Goal: Task Accomplishment & Management: Manage account settings

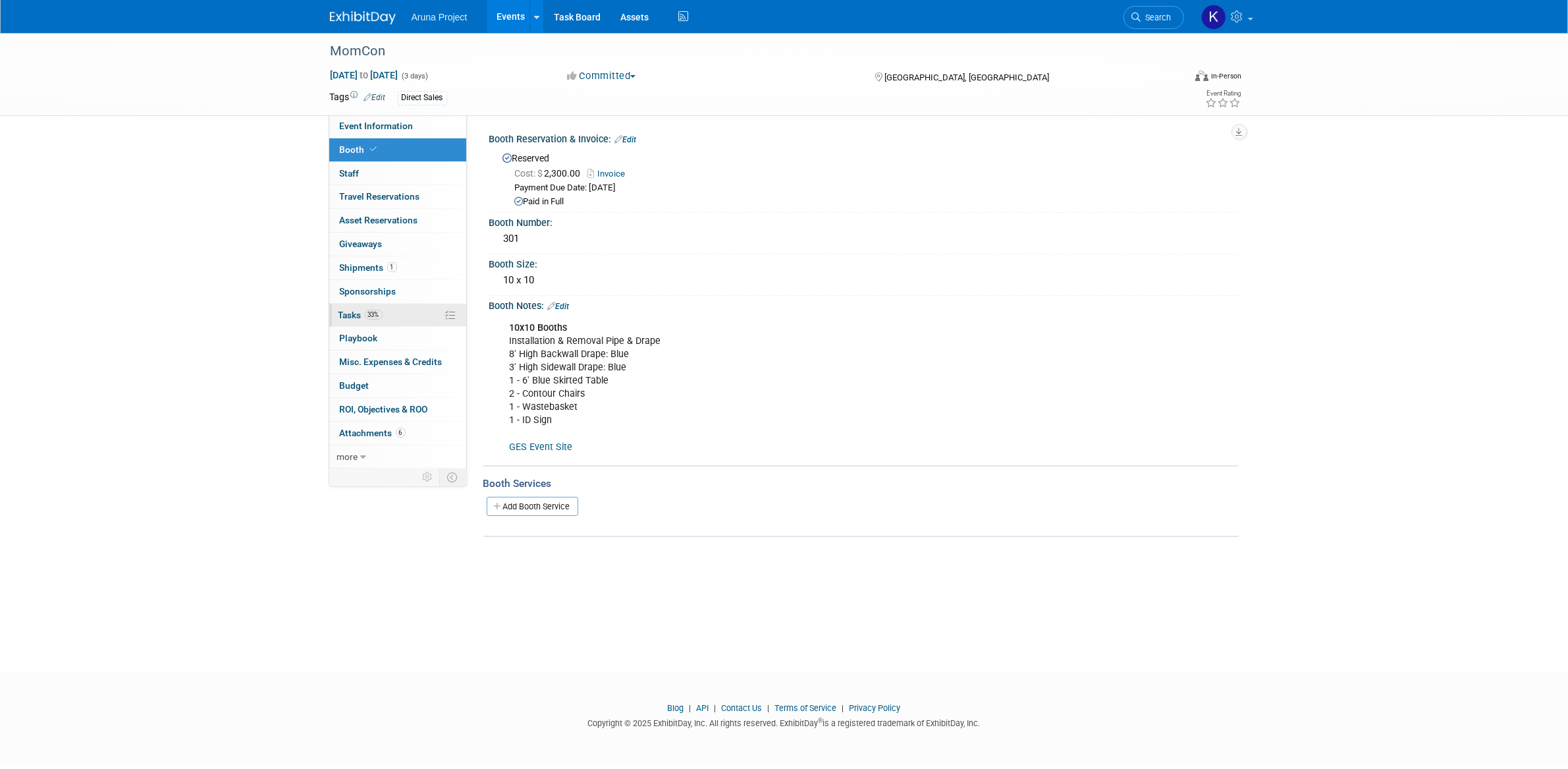
click at [405, 321] on link "33% Tasks 33%" at bounding box center [397, 315] width 137 height 23
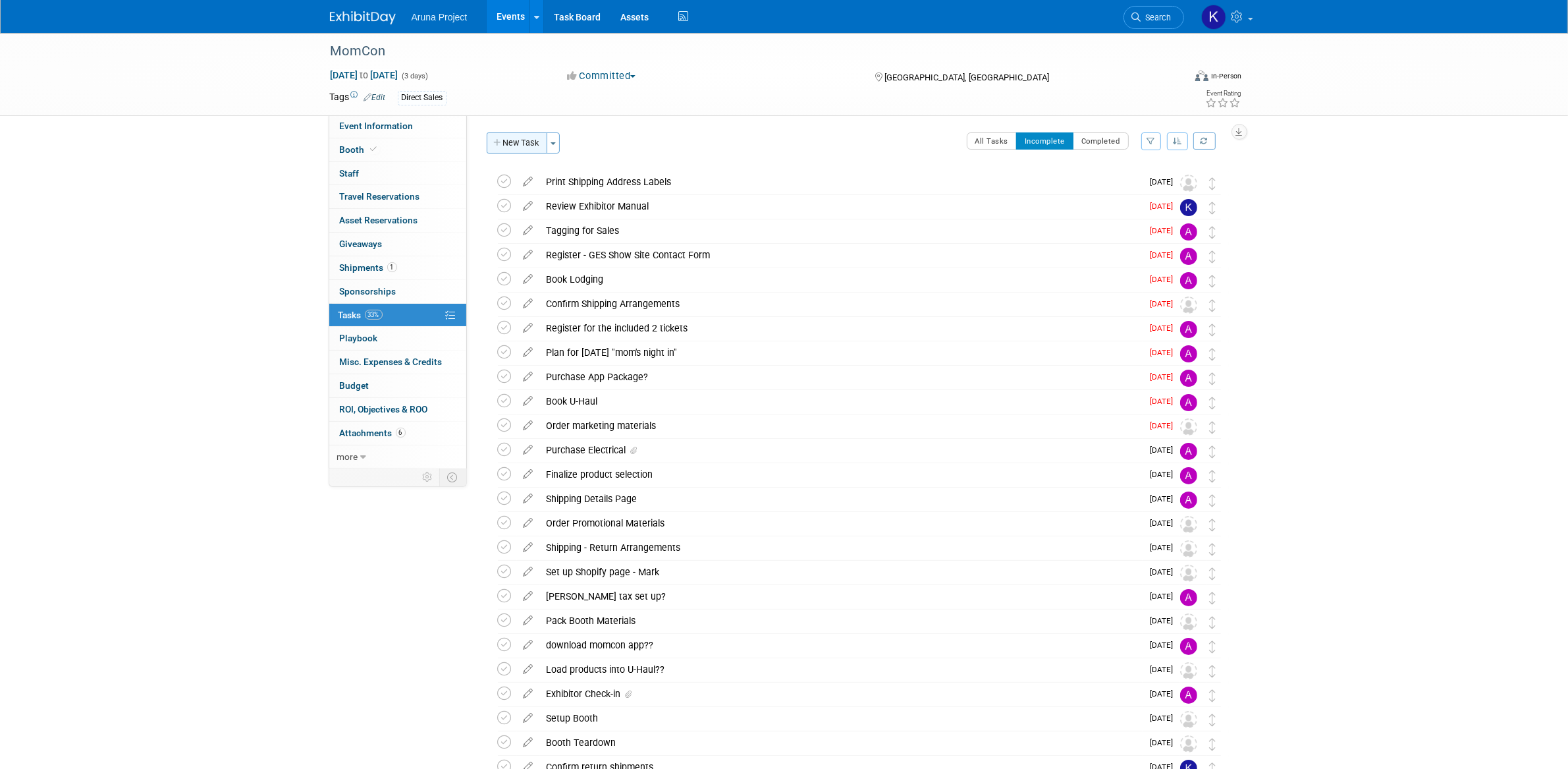
click at [511, 151] on button "New Task" at bounding box center [517, 143] width 61 height 21
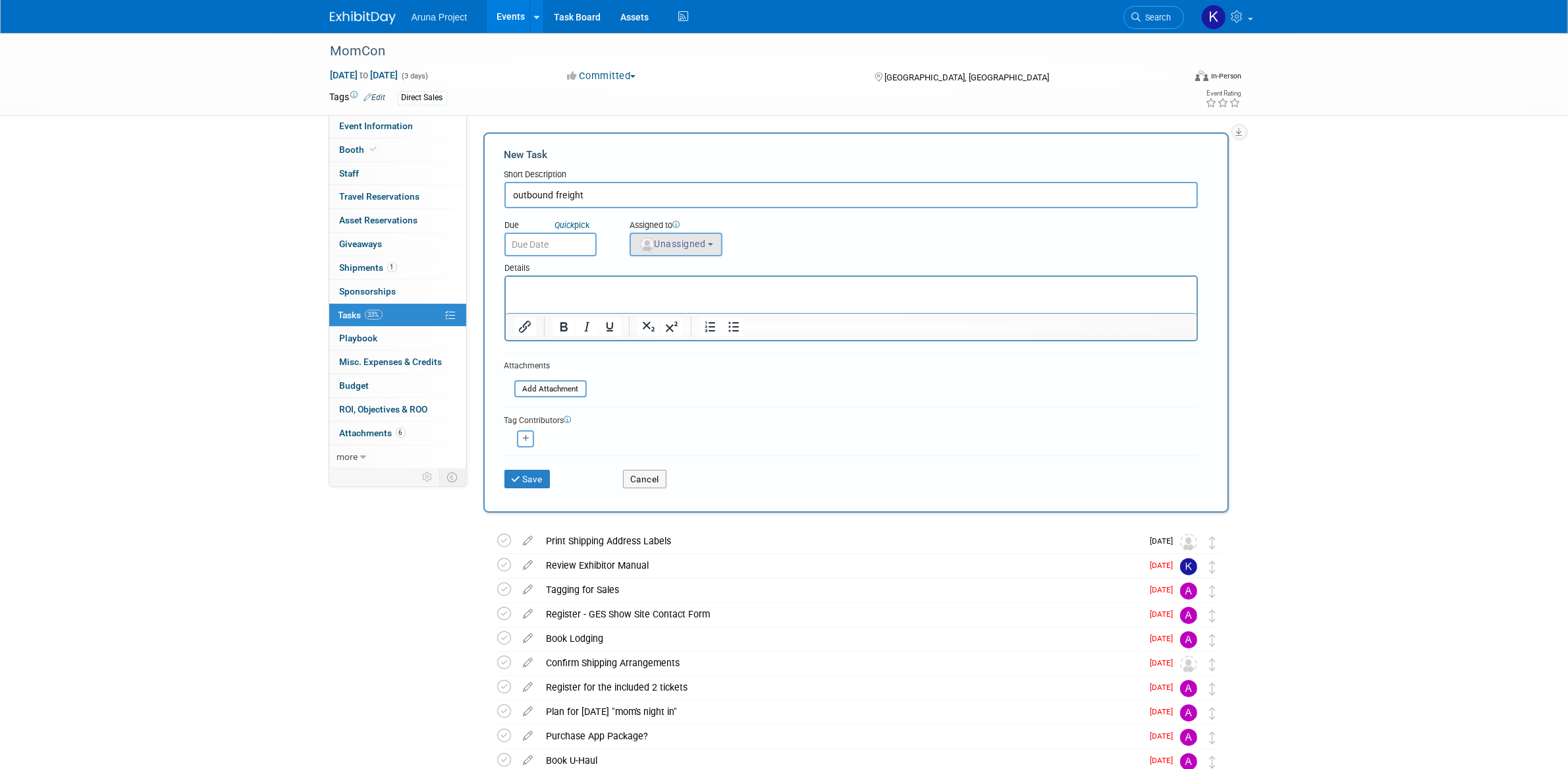
type input "outbound freight"
click at [654, 245] on span "Unassigned" at bounding box center [673, 243] width 67 height 11
click at [676, 306] on label "[PERSON_NAME] (me)" at bounding box center [693, 310] width 114 height 21
click at [632, 306] on input "[PERSON_NAME] (me)" at bounding box center [627, 308] width 8 height 8
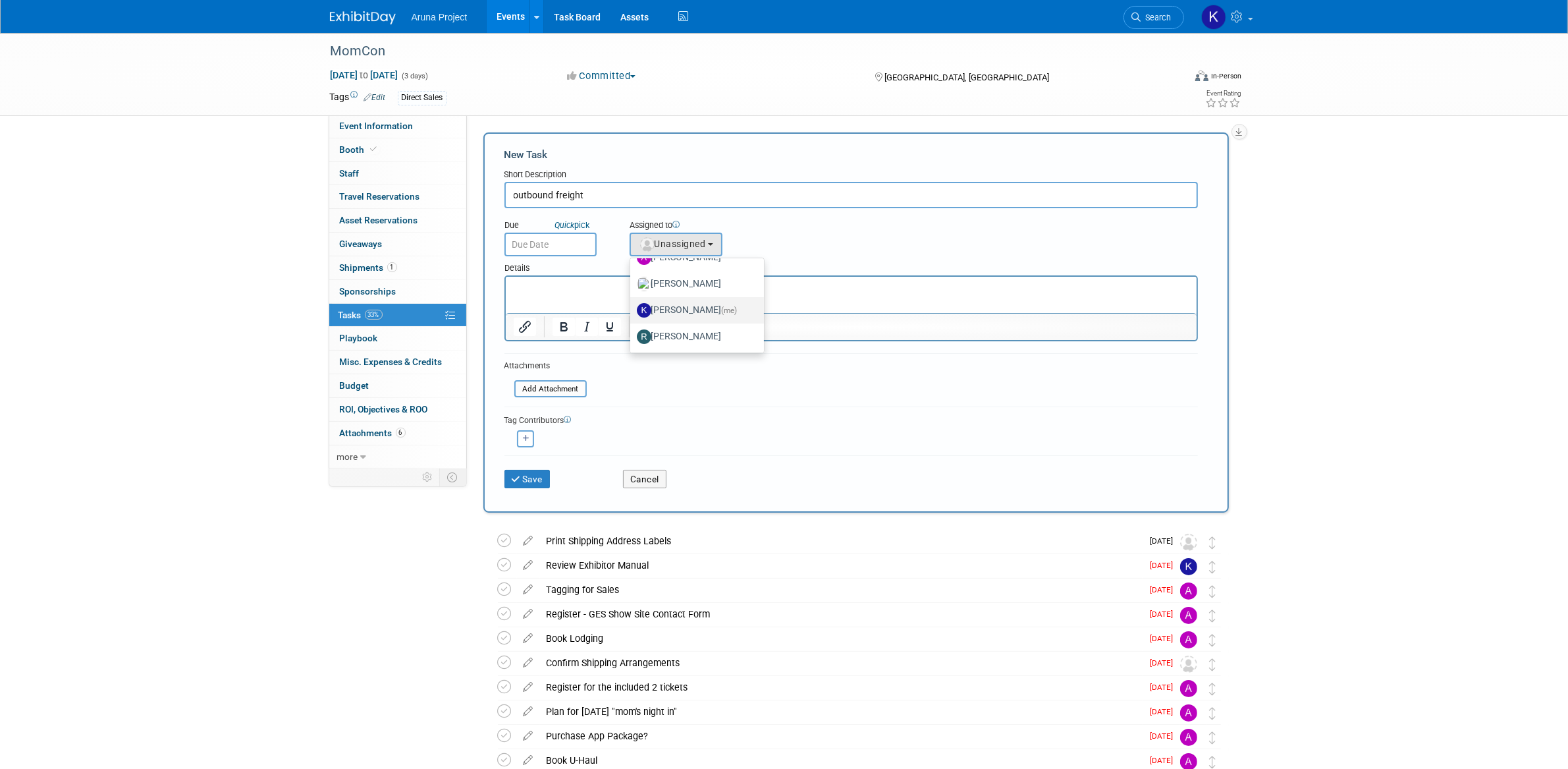
select select "b2e10d03-7f5d-4be5-ba98-f14eee738355"
click at [604, 294] on p "Rich Text Area. Press ALT-0 for help." at bounding box center [851, 289] width 676 height 13
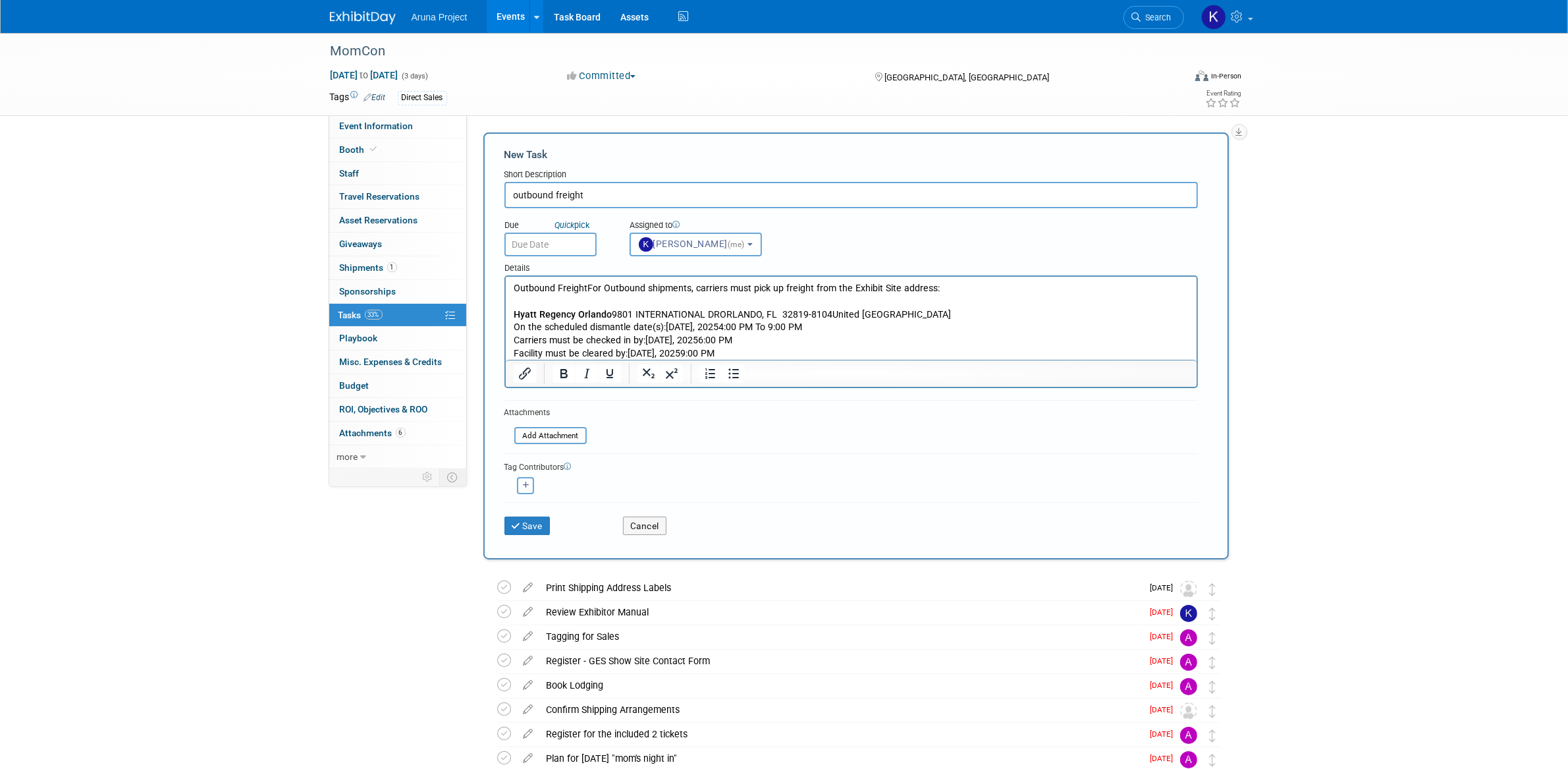
click at [845, 352] on p "Outbound FreightFor Outbound shipments, carriers must pick up freight from the …" at bounding box center [851, 321] width 676 height 78
click at [578, 303] on p "Outbound FreightFor Outbound shipments, carriers must pick up freight from the …" at bounding box center [851, 321] width 676 height 78
click at [523, 373] on icon "Insert/edit link" at bounding box center [524, 373] width 16 height 16
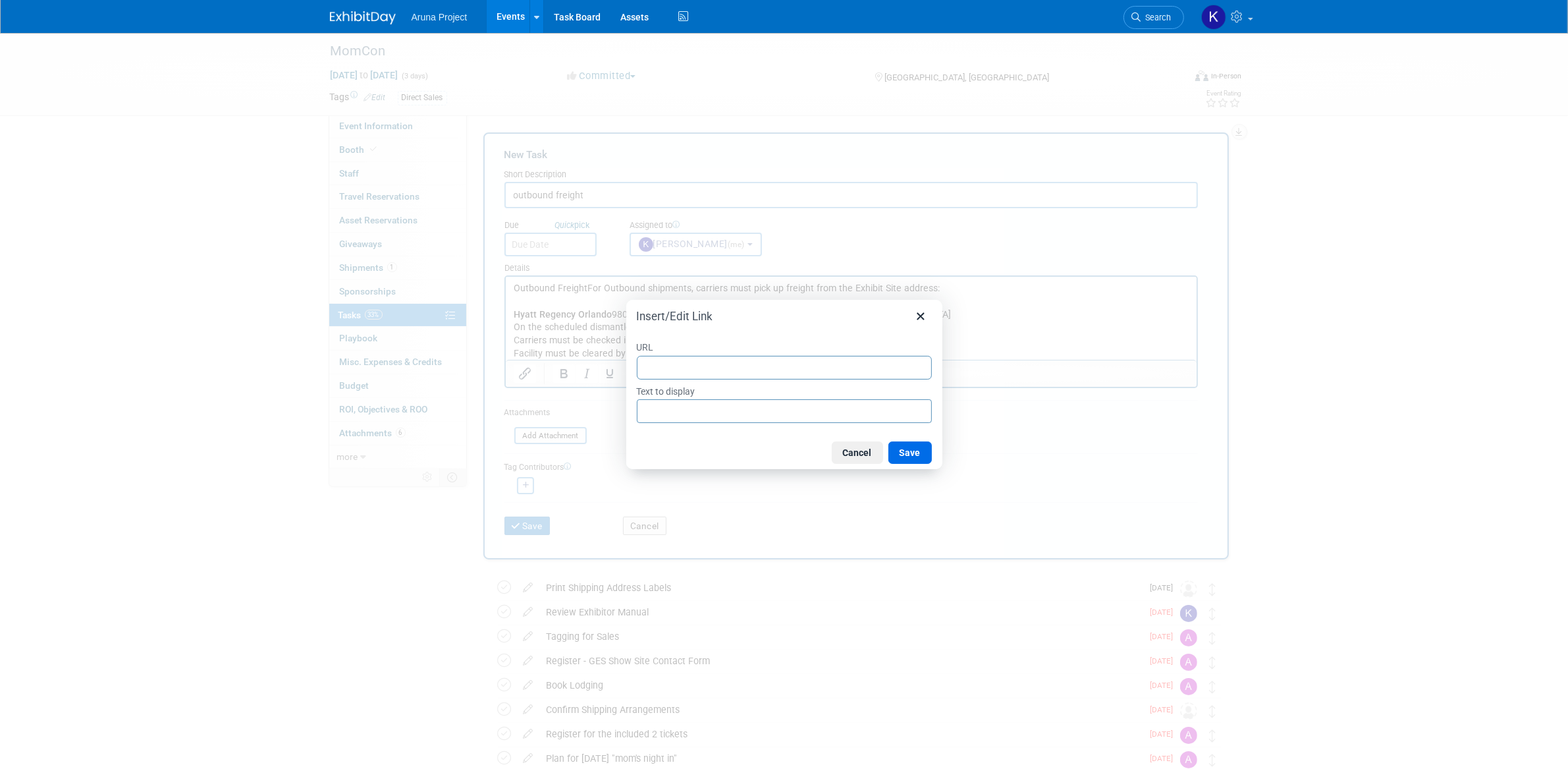
type input "[URL][DOMAIN_NAME]"
click at [924, 456] on button "Save" at bounding box center [909, 452] width 44 height 22
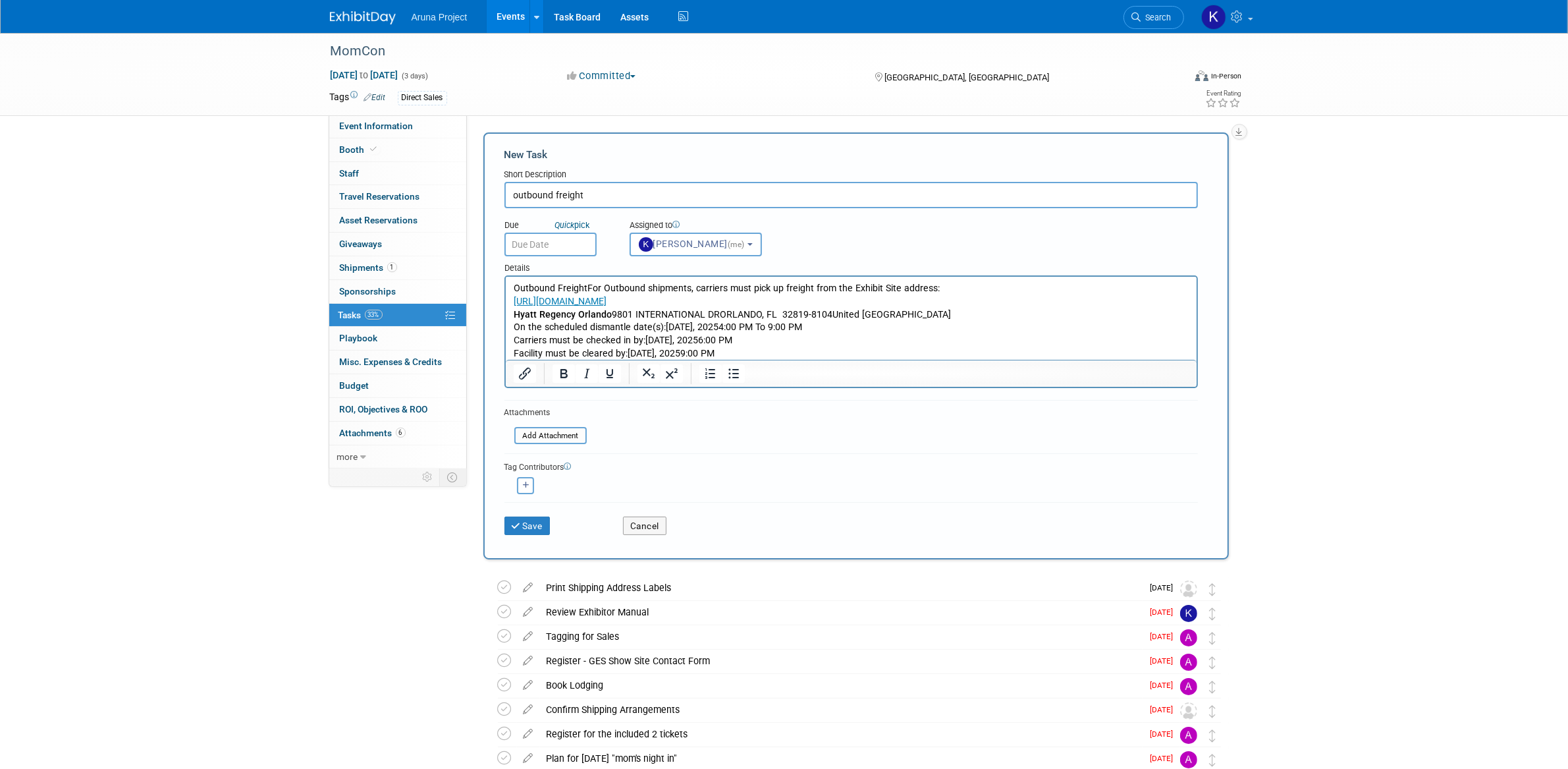
click at [571, 237] on input "text" at bounding box center [550, 244] width 92 height 24
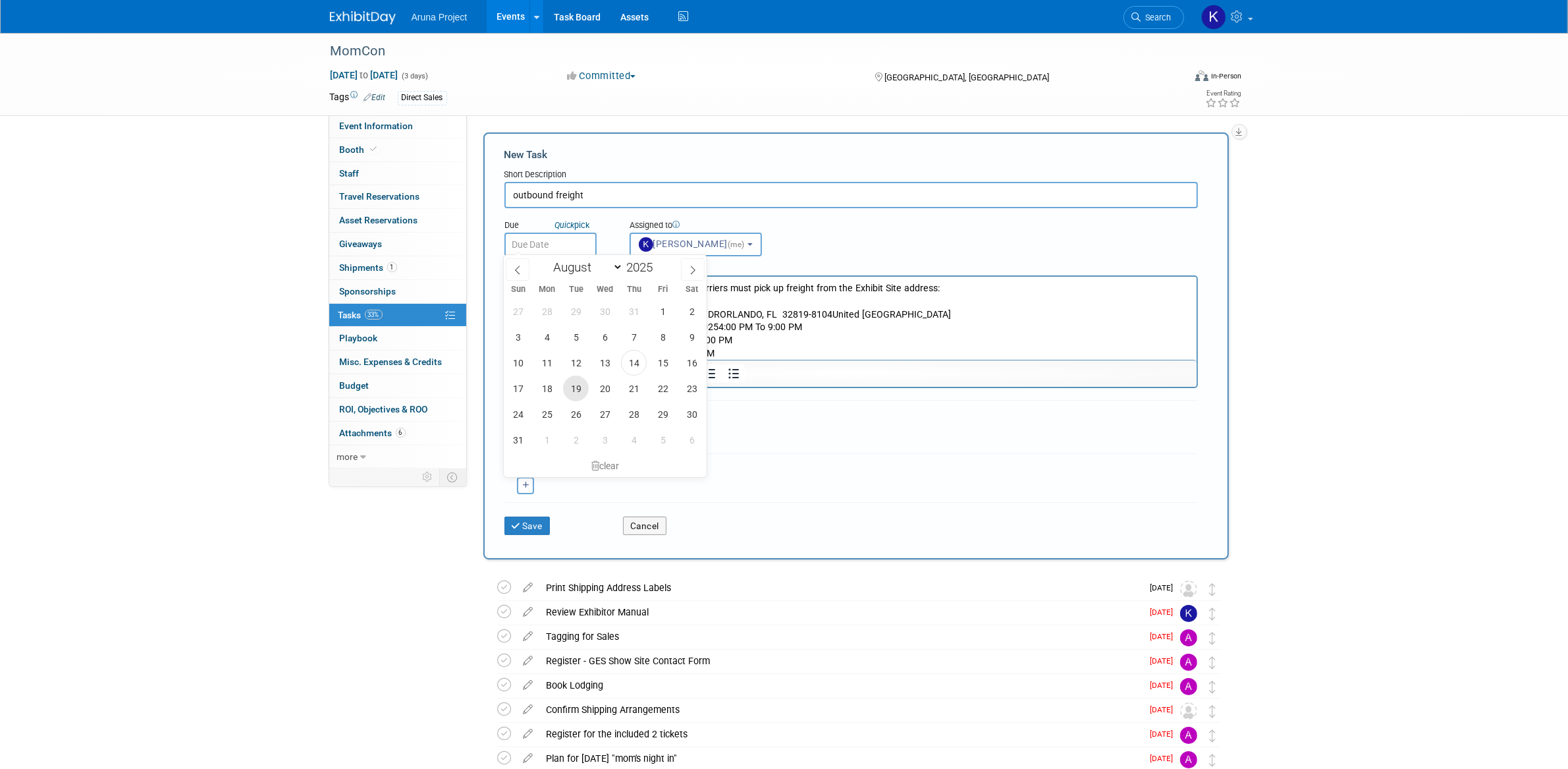
click at [571, 392] on span "19" at bounding box center [576, 387] width 25 height 25
type input "[DATE]"
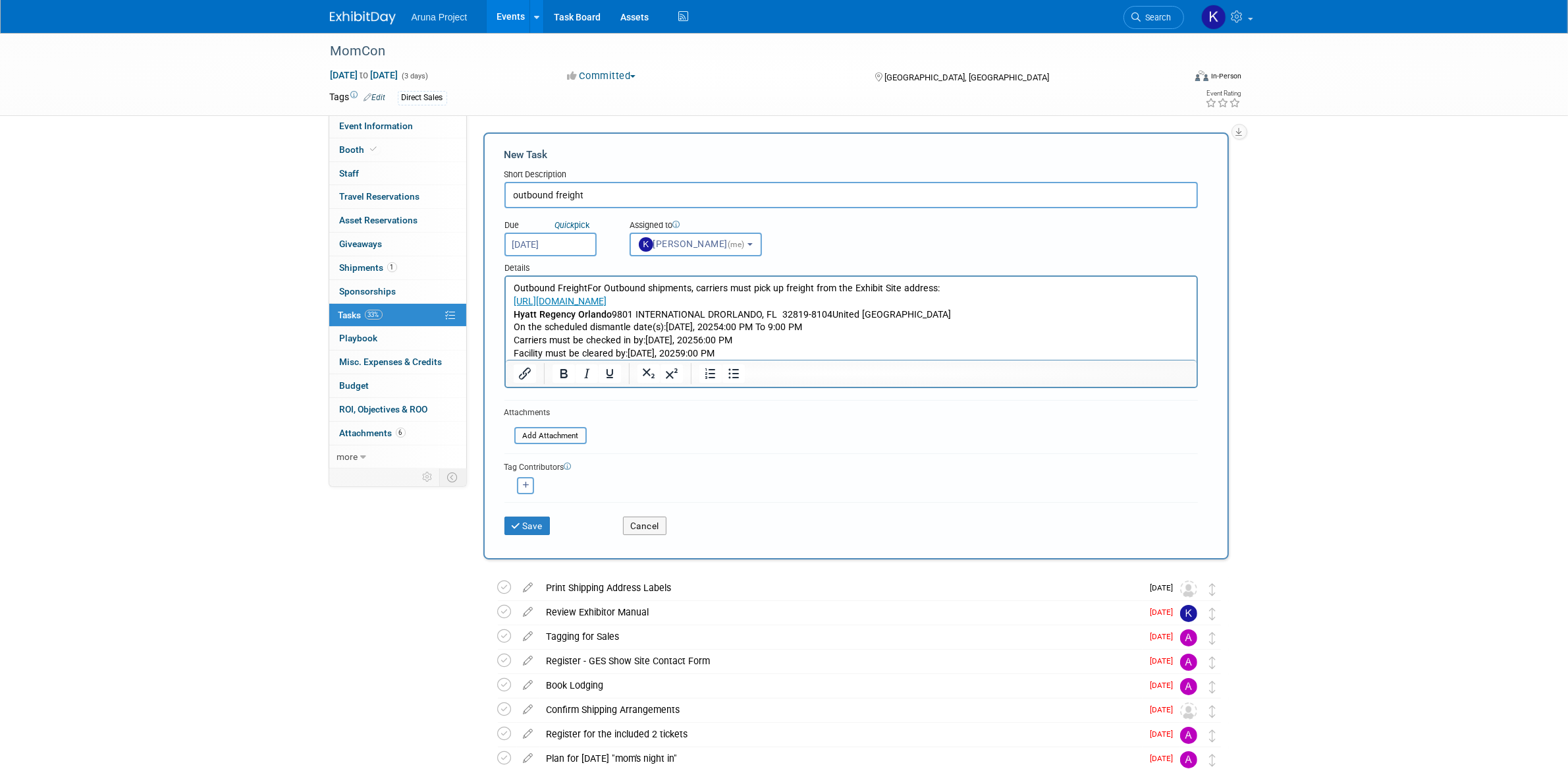
click at [576, 241] on input "[DATE]" at bounding box center [550, 244] width 92 height 24
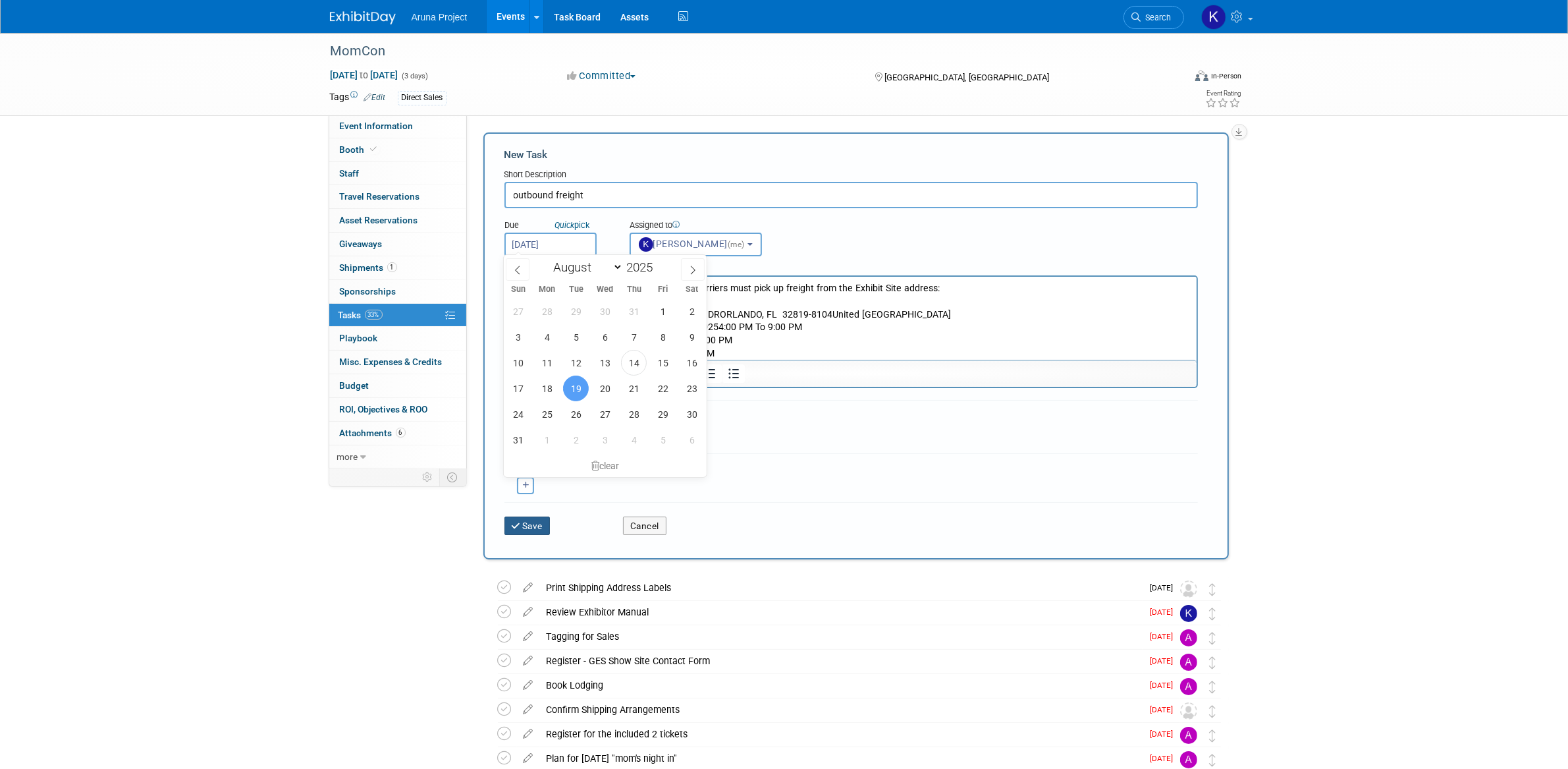
click at [540, 524] on button "Save" at bounding box center [527, 526] width 46 height 18
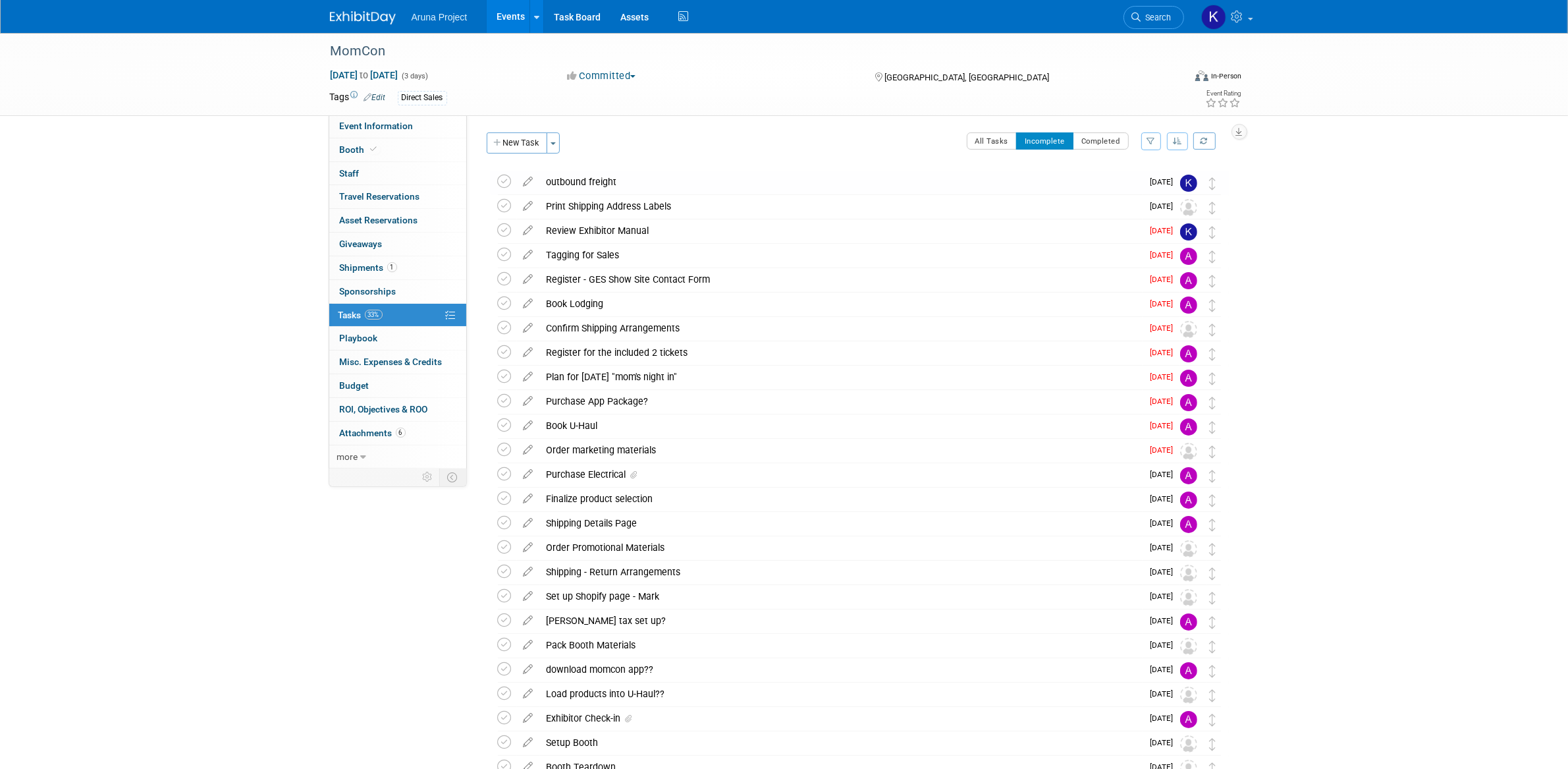
click at [1178, 144] on icon "button" at bounding box center [1177, 141] width 9 height 8
click at [1142, 203] on link "By Due Date" at bounding box center [1140, 202] width 95 height 18
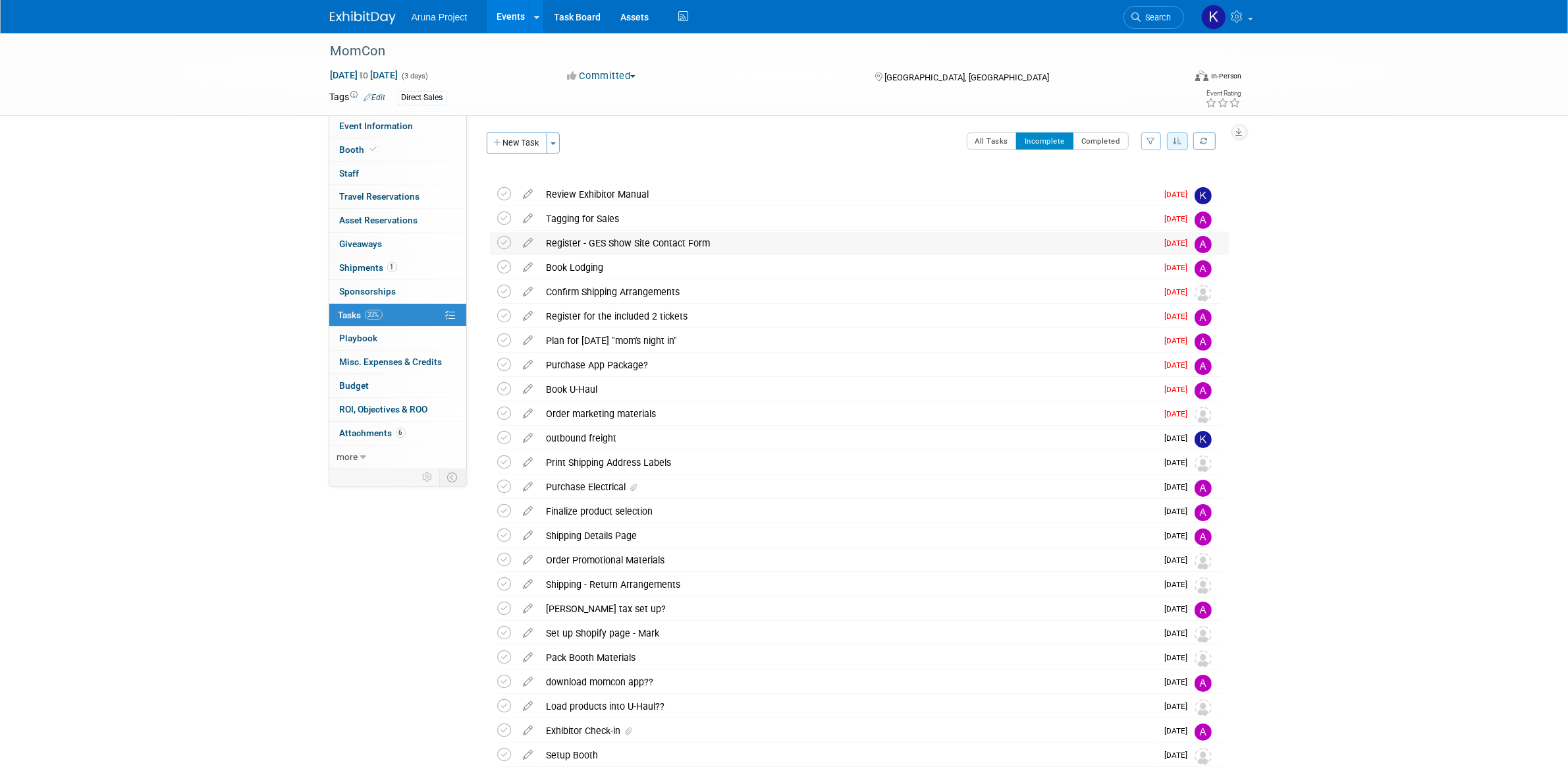
click at [716, 235] on div "Register - GES Show Site Contact Form" at bounding box center [849, 243] width 617 height 22
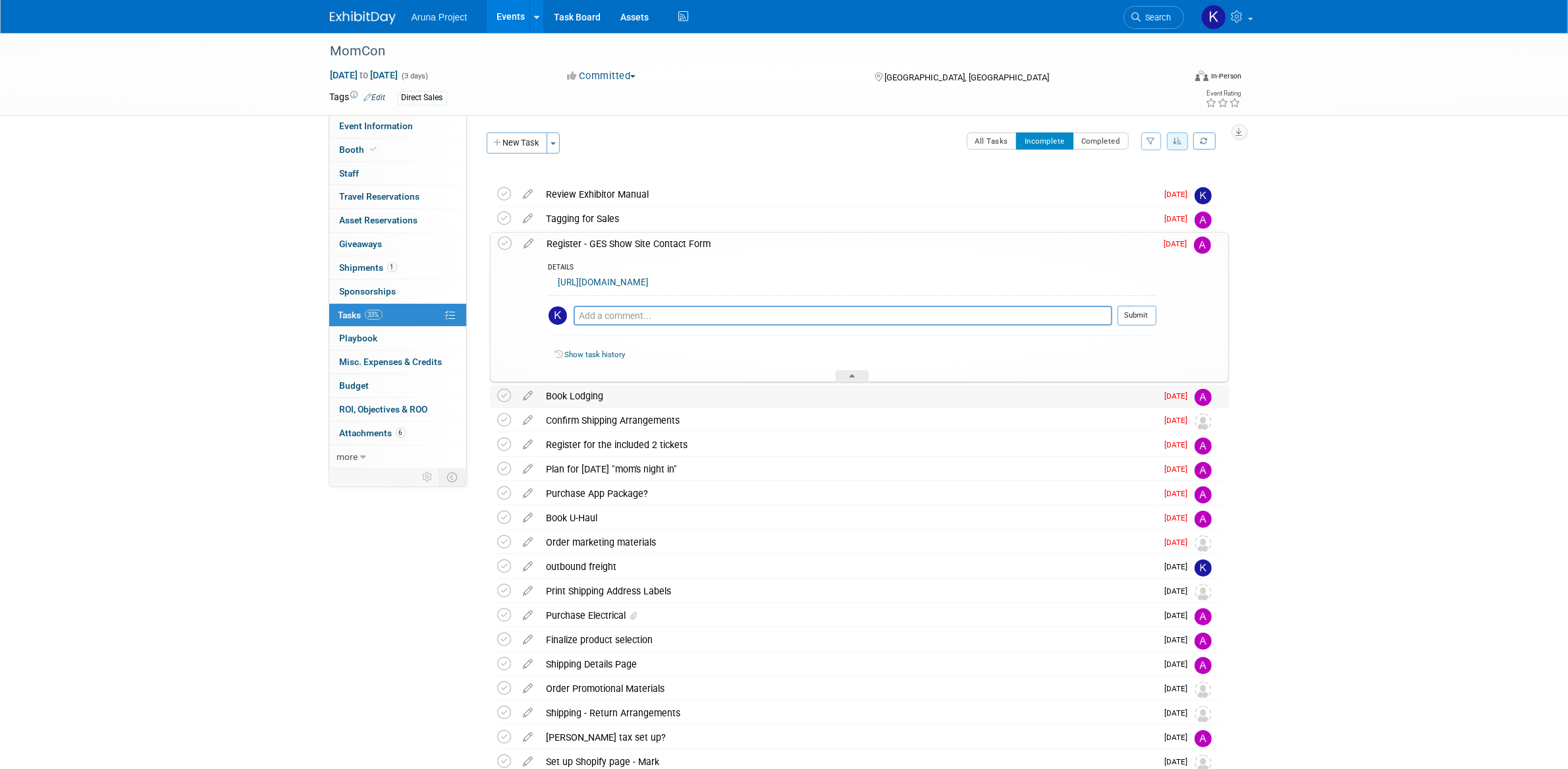
click at [650, 404] on div "Book Lodging" at bounding box center [849, 396] width 617 height 22
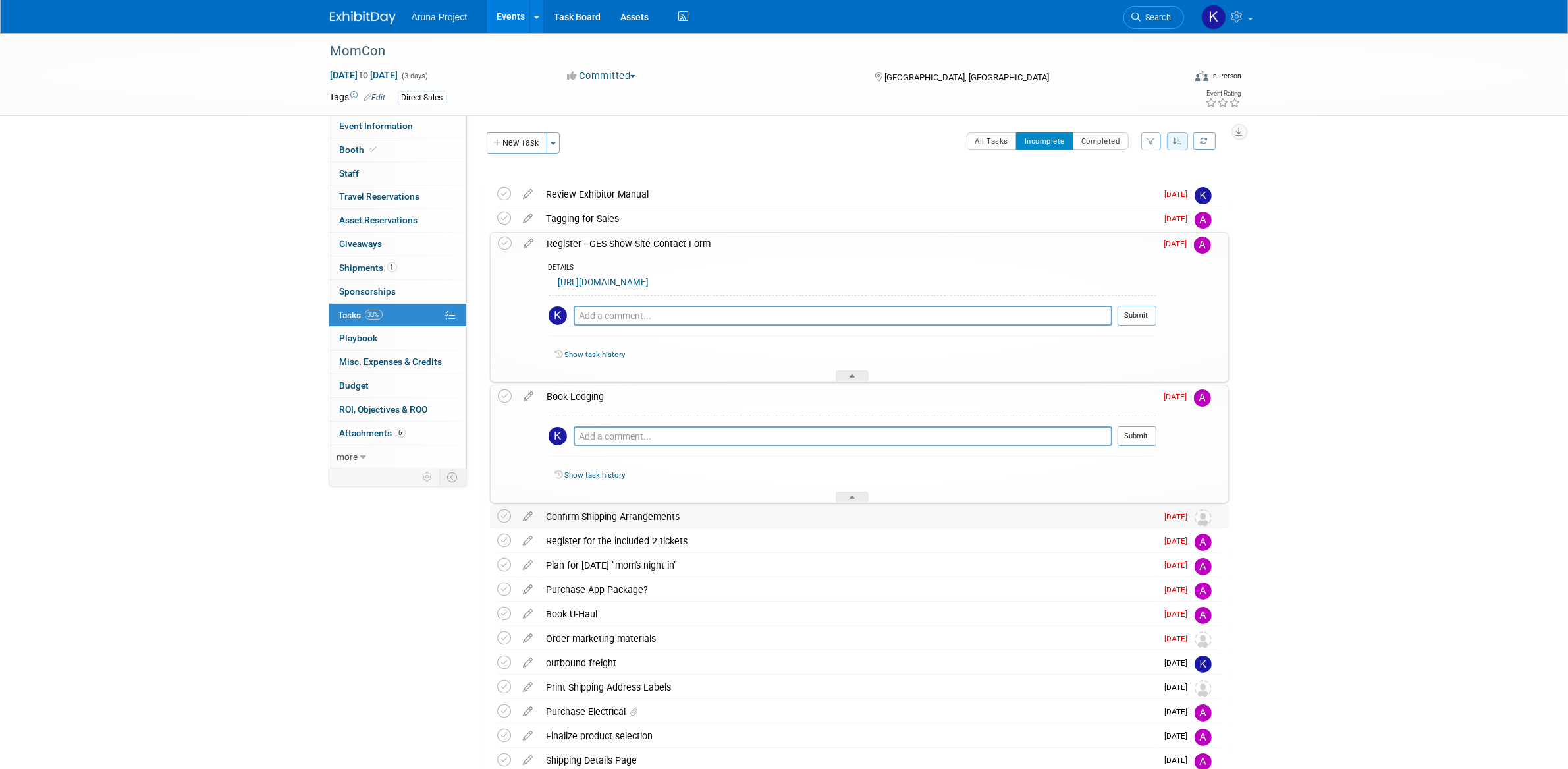
click at [703, 521] on div "Confirm Shipping Arrangements" at bounding box center [849, 516] width 617 height 22
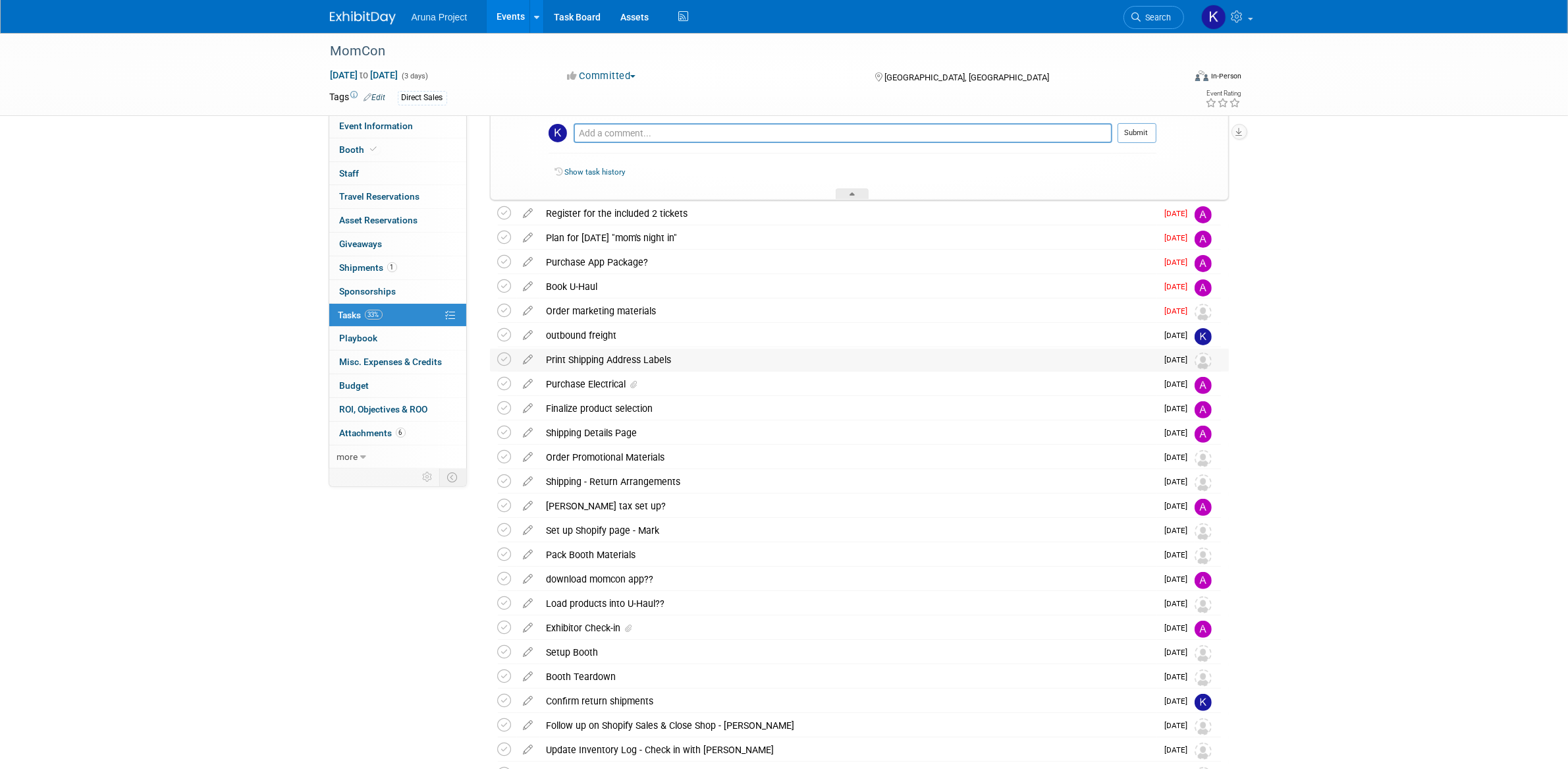
scroll to position [430, 0]
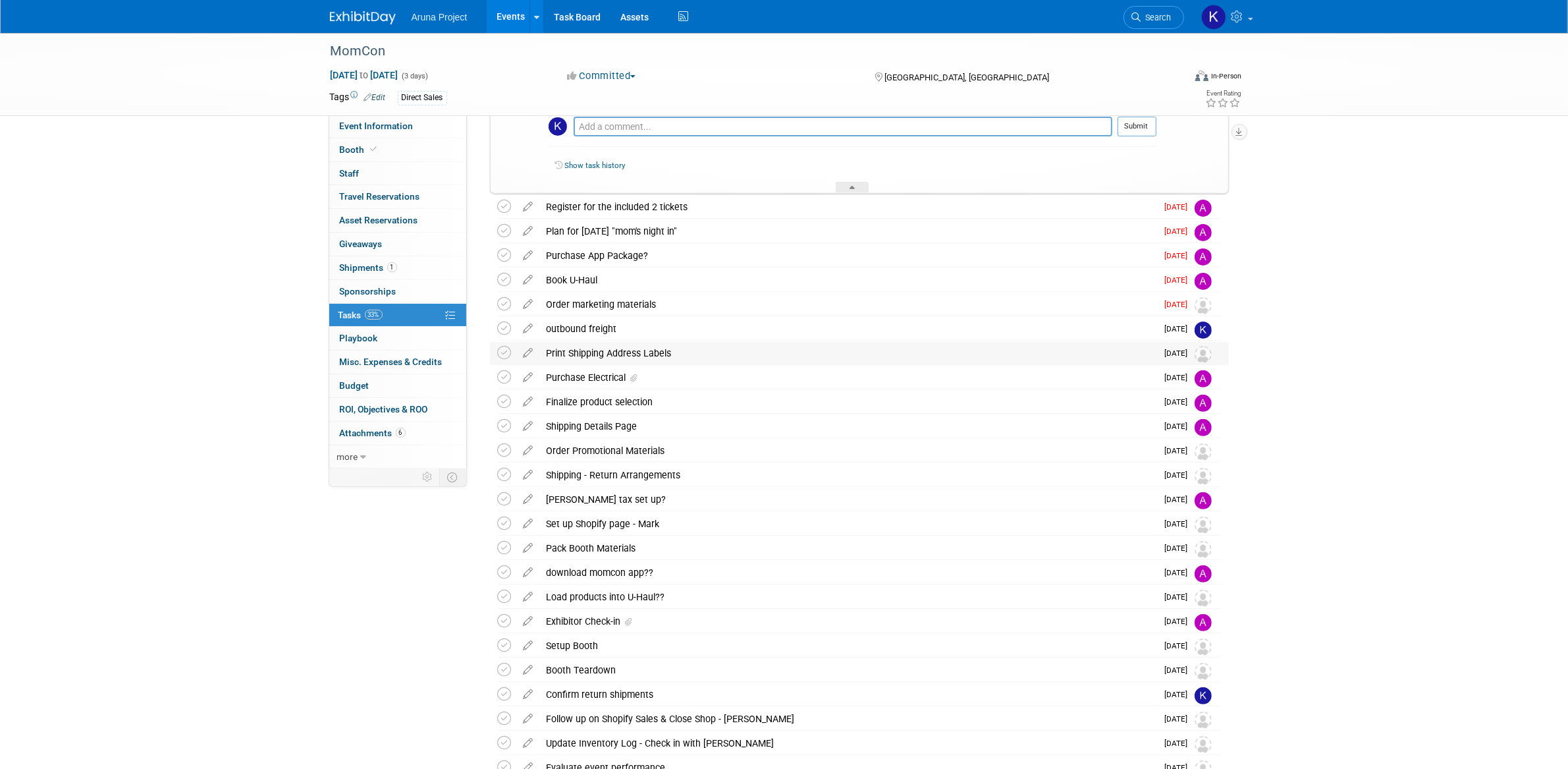
click at [696, 350] on div "Print Shipping Address Labels" at bounding box center [849, 353] width 617 height 22
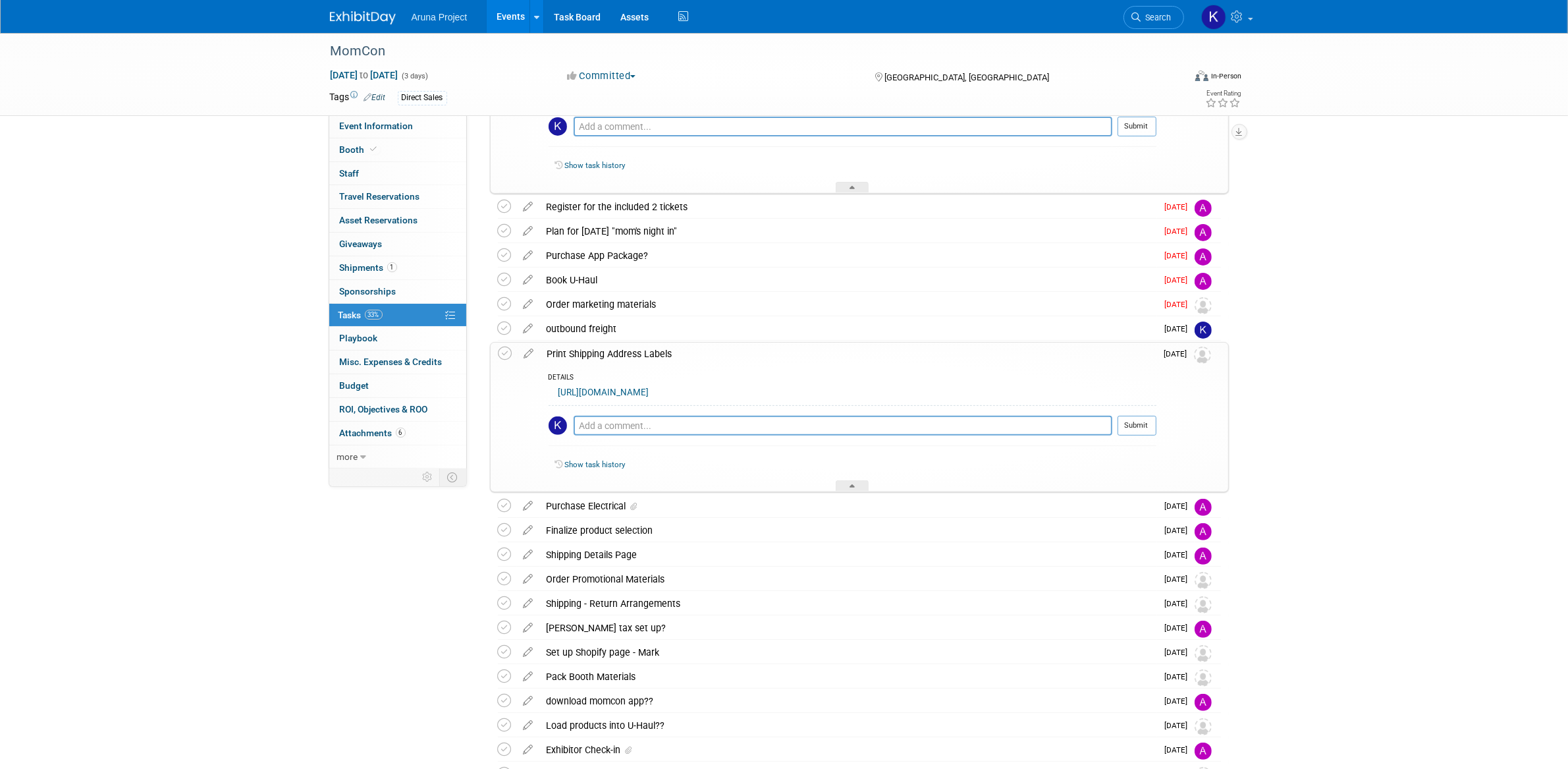
click at [1202, 355] on img at bounding box center [1202, 354] width 17 height 17
click at [533, 352] on icon at bounding box center [529, 350] width 23 height 16
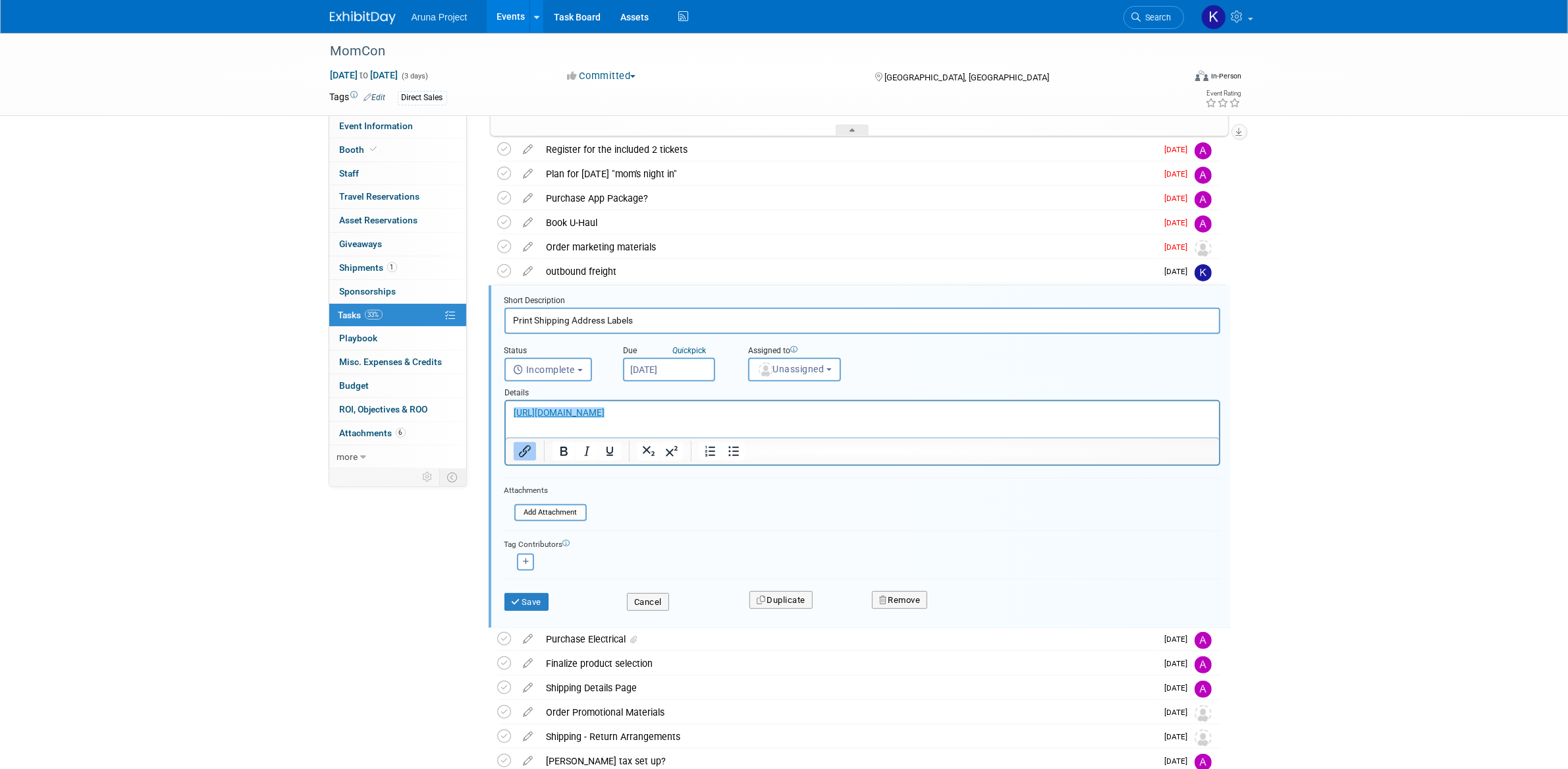
scroll to position [581, 0]
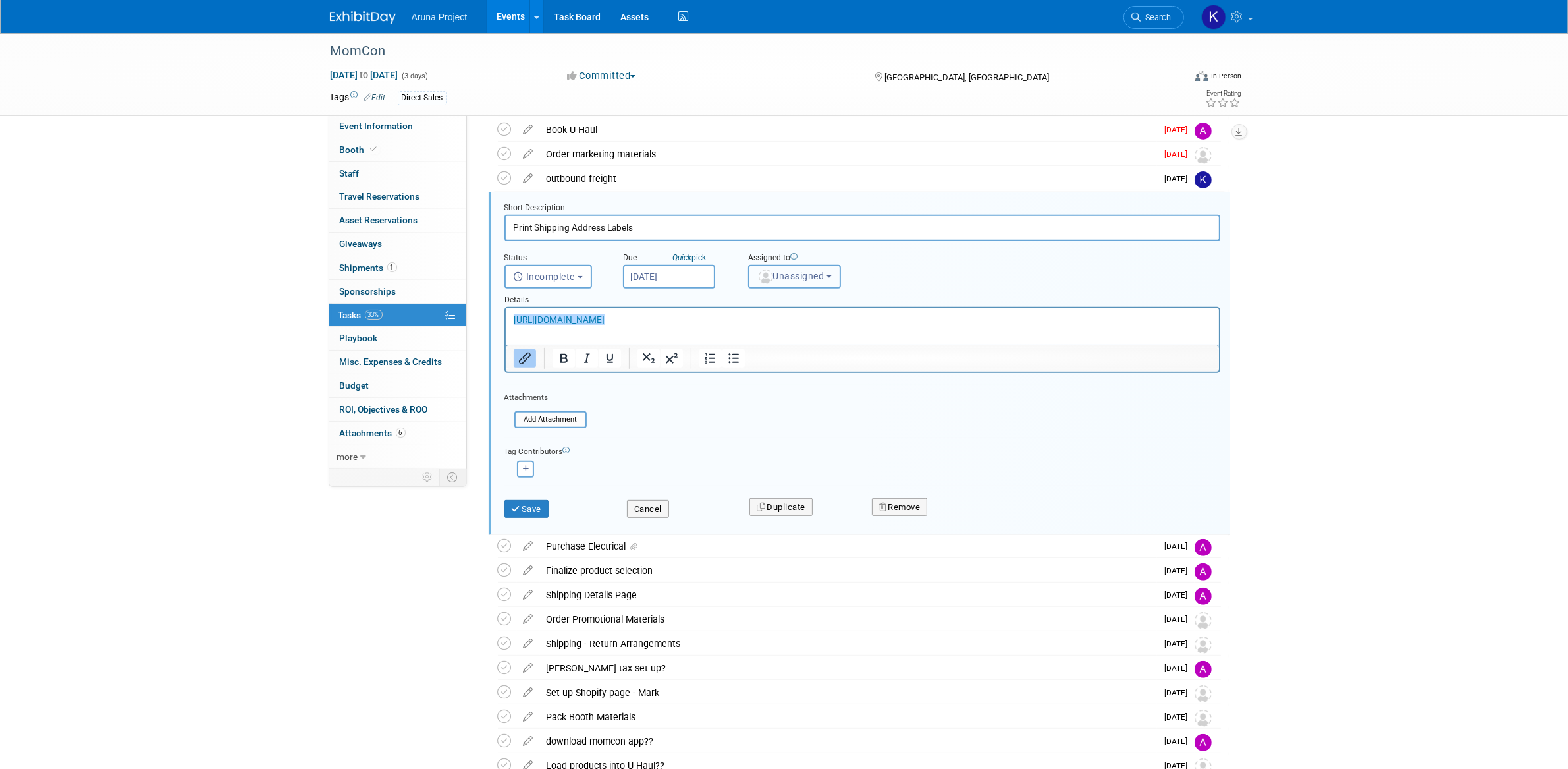
click at [777, 273] on span "Unassigned" at bounding box center [791, 276] width 67 height 11
click at [795, 375] on label "[PERSON_NAME] (me)" at bounding box center [812, 386] width 114 height 21
click at [751, 380] on input "[PERSON_NAME] (me)" at bounding box center [747, 384] width 8 height 8
select select "b2e10d03-7f5d-4be5-ba98-f14eee738355"
click at [525, 504] on button "Save" at bounding box center [526, 509] width 44 height 18
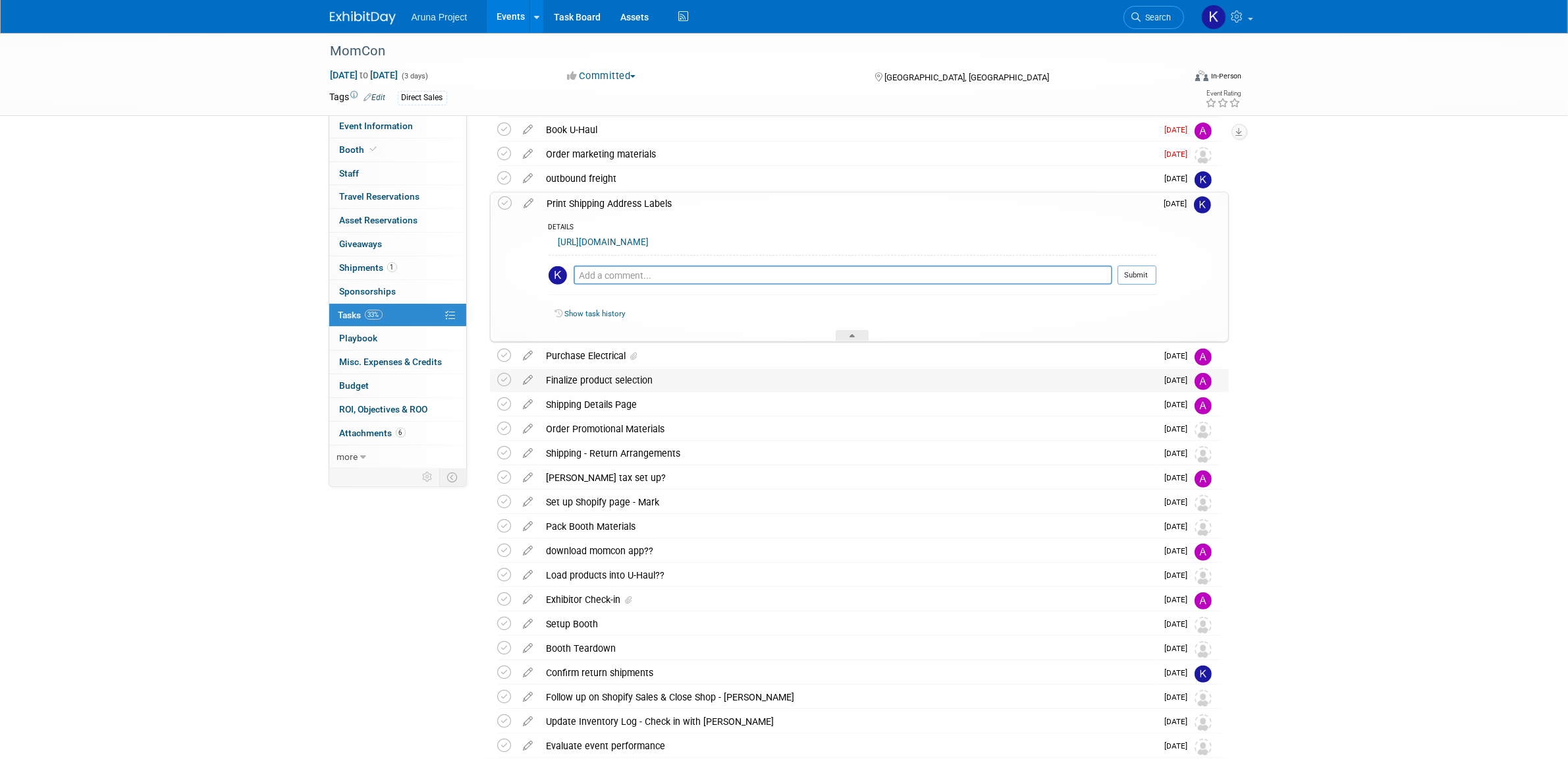
click at [777, 378] on div "Finalize product selection" at bounding box center [849, 379] width 617 height 22
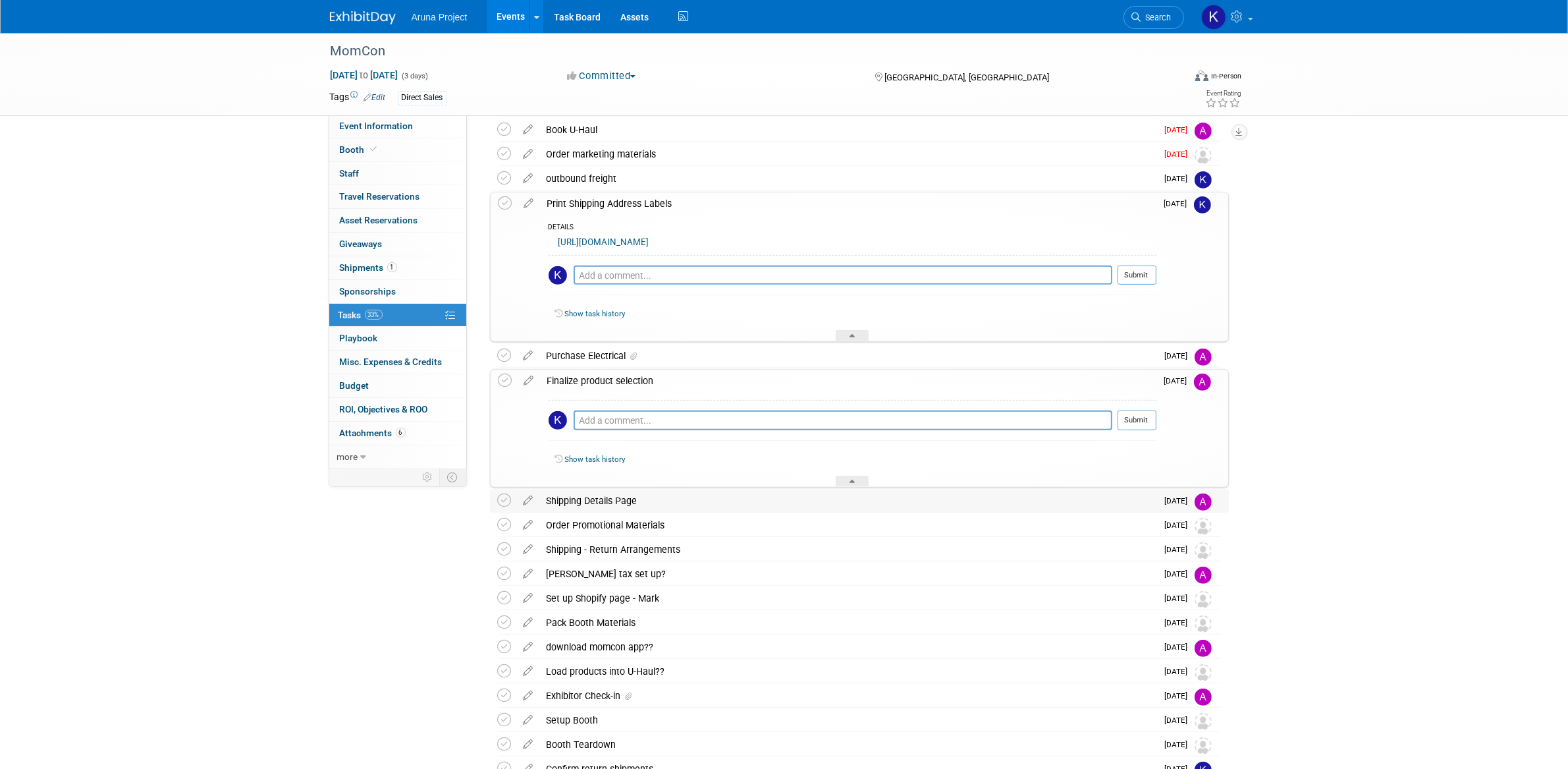
click at [705, 501] on div "Shipping Details Page" at bounding box center [849, 500] width 617 height 22
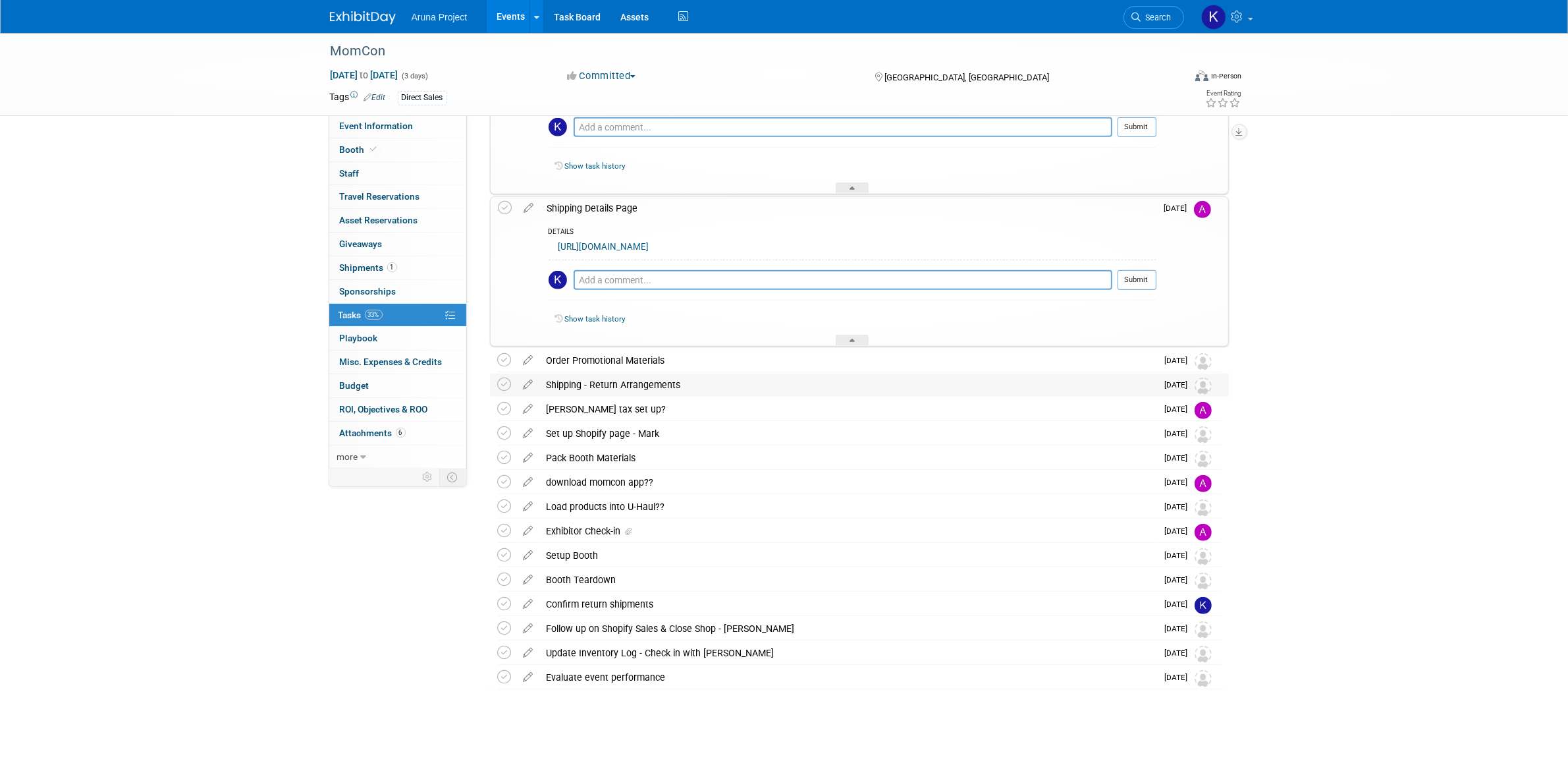
scroll to position [875, 0]
click at [722, 382] on div "Shipping - Return Arrangements" at bounding box center [849, 382] width 617 height 22
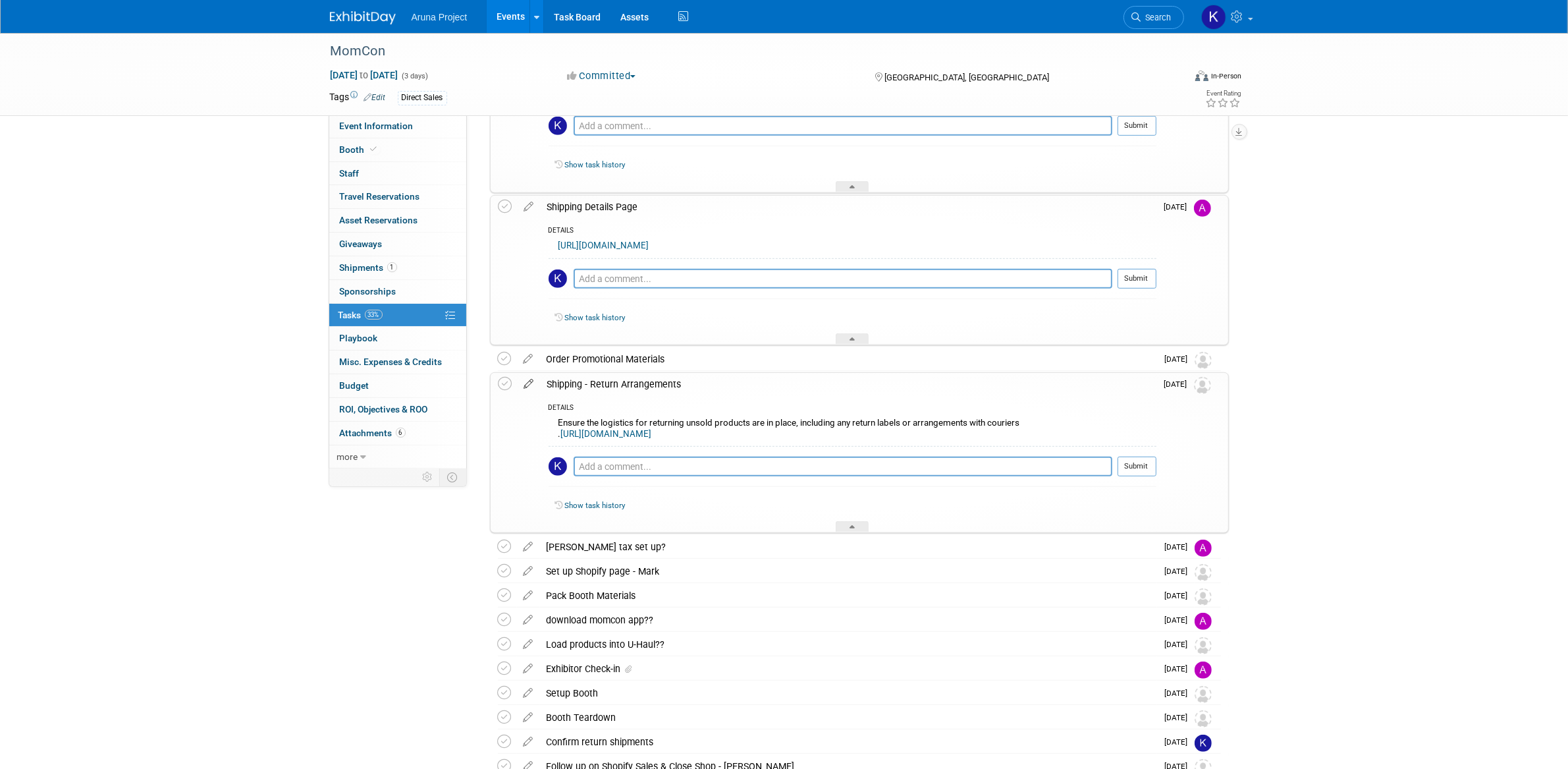
click at [527, 385] on icon at bounding box center [529, 381] width 23 height 16
select select "8"
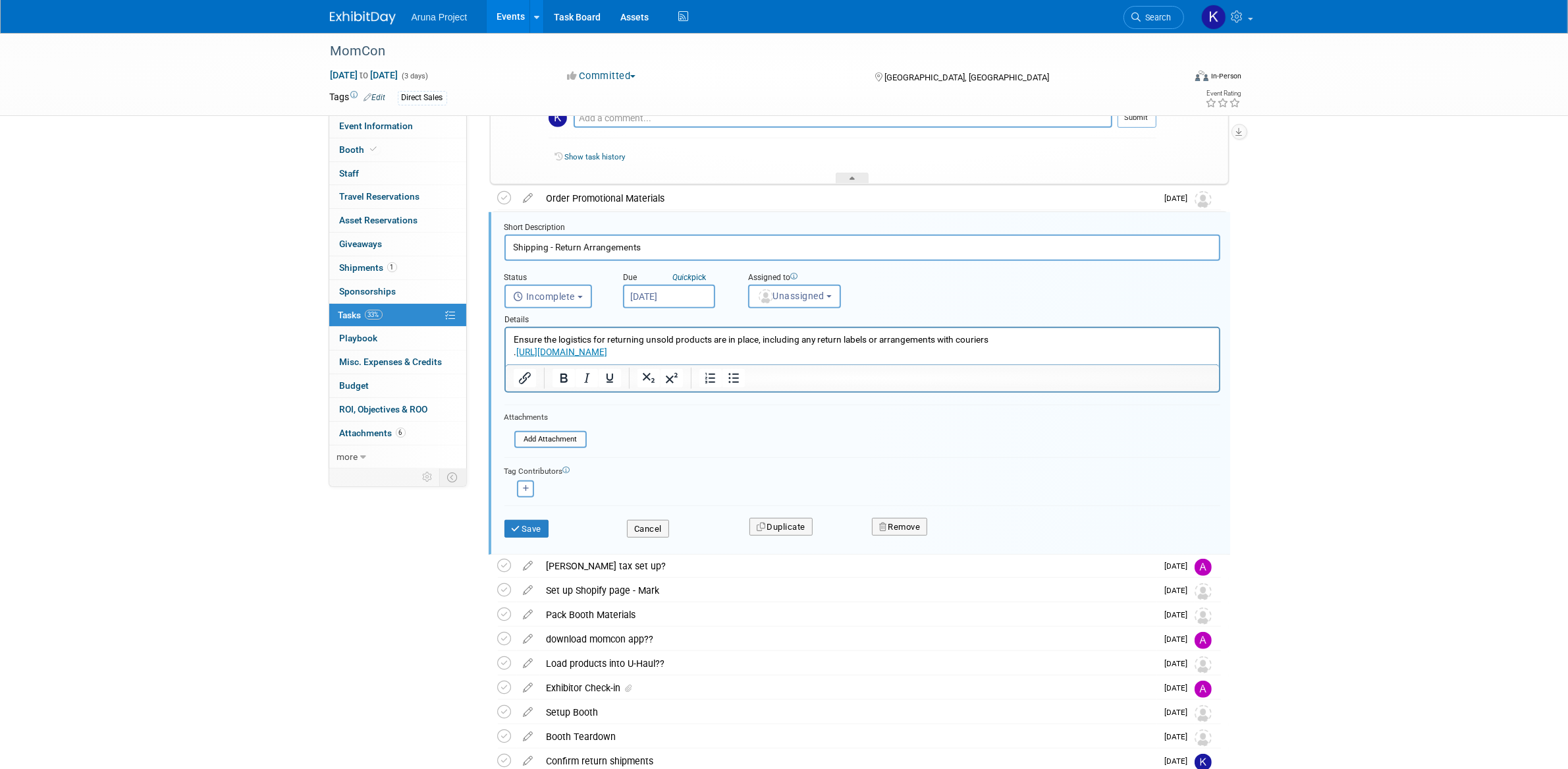
scroll to position [1055, 0]
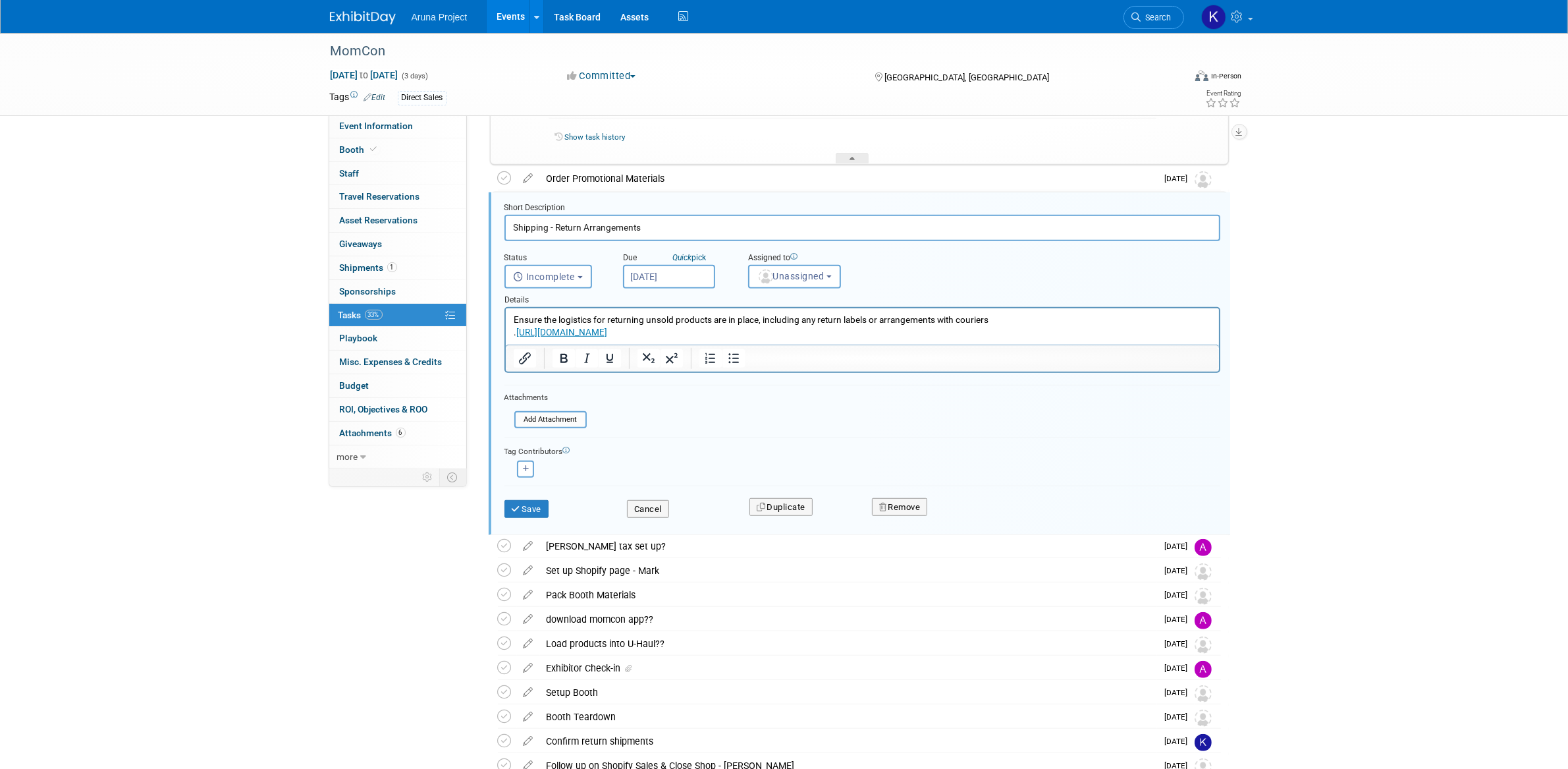
click at [682, 278] on input "[DATE]" at bounding box center [669, 276] width 92 height 24
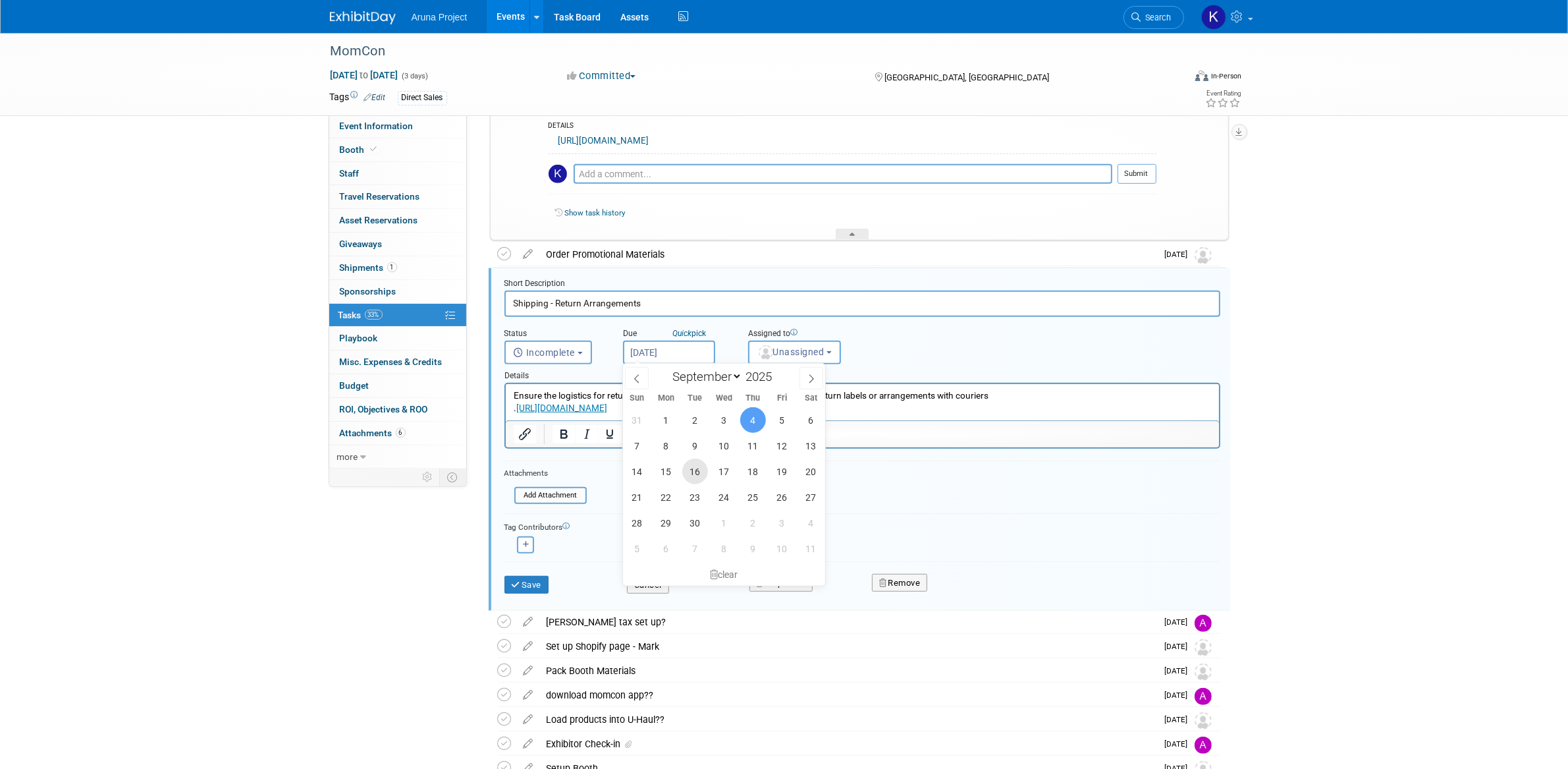
scroll to position [981, 0]
click at [694, 445] on span "9" at bounding box center [695, 443] width 25 height 25
type input "[DATE]"
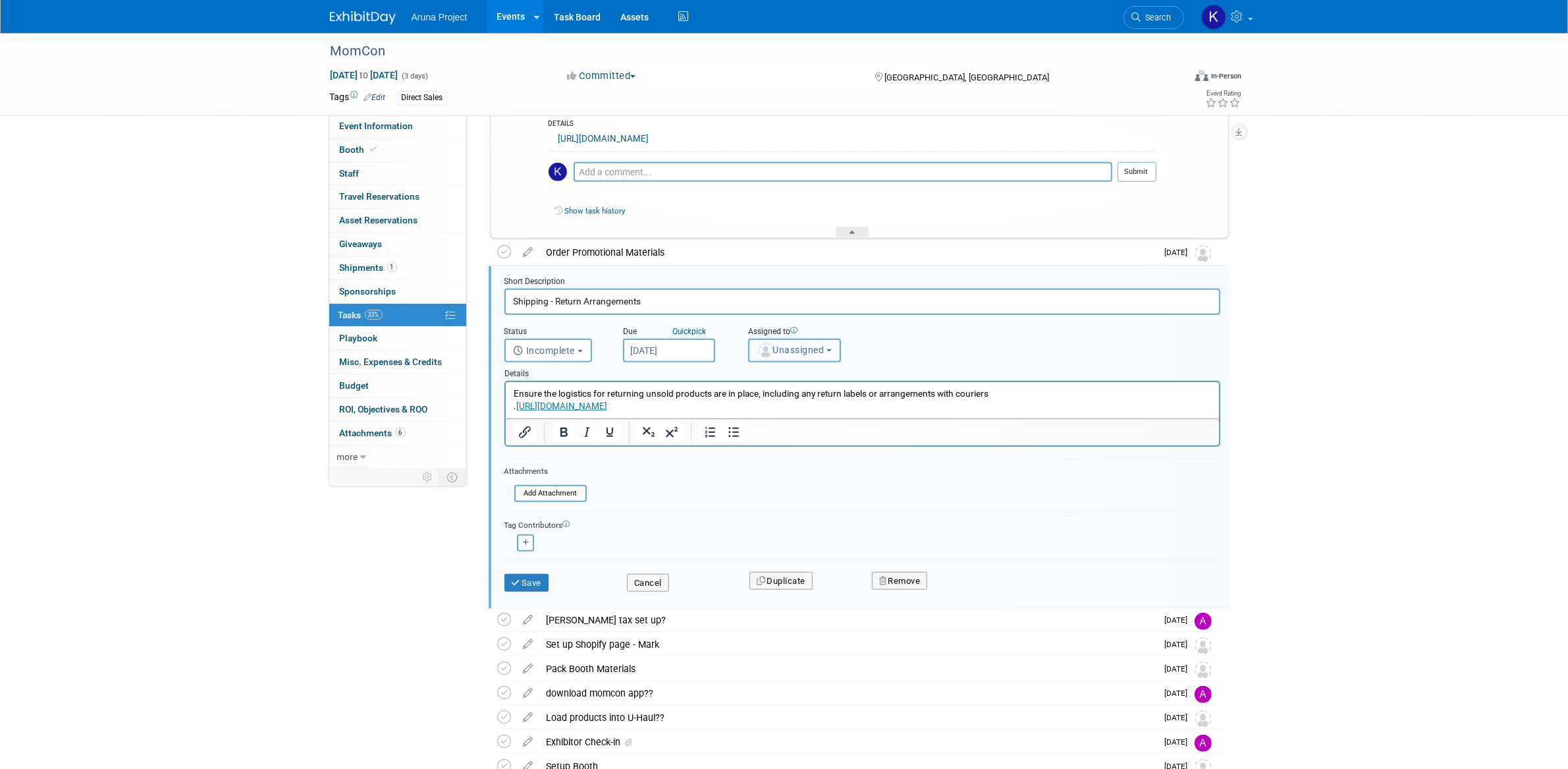
click at [825, 349] on span "Unassigned" at bounding box center [791, 350] width 67 height 11
click at [806, 423] on label "[PERSON_NAME] (me)" at bounding box center [812, 430] width 114 height 21
click at [751, 424] on input "[PERSON_NAME] (me)" at bounding box center [747, 429] width 8 height 8
select select "b2e10d03-7f5d-4be5-ba98-f14eee738355"
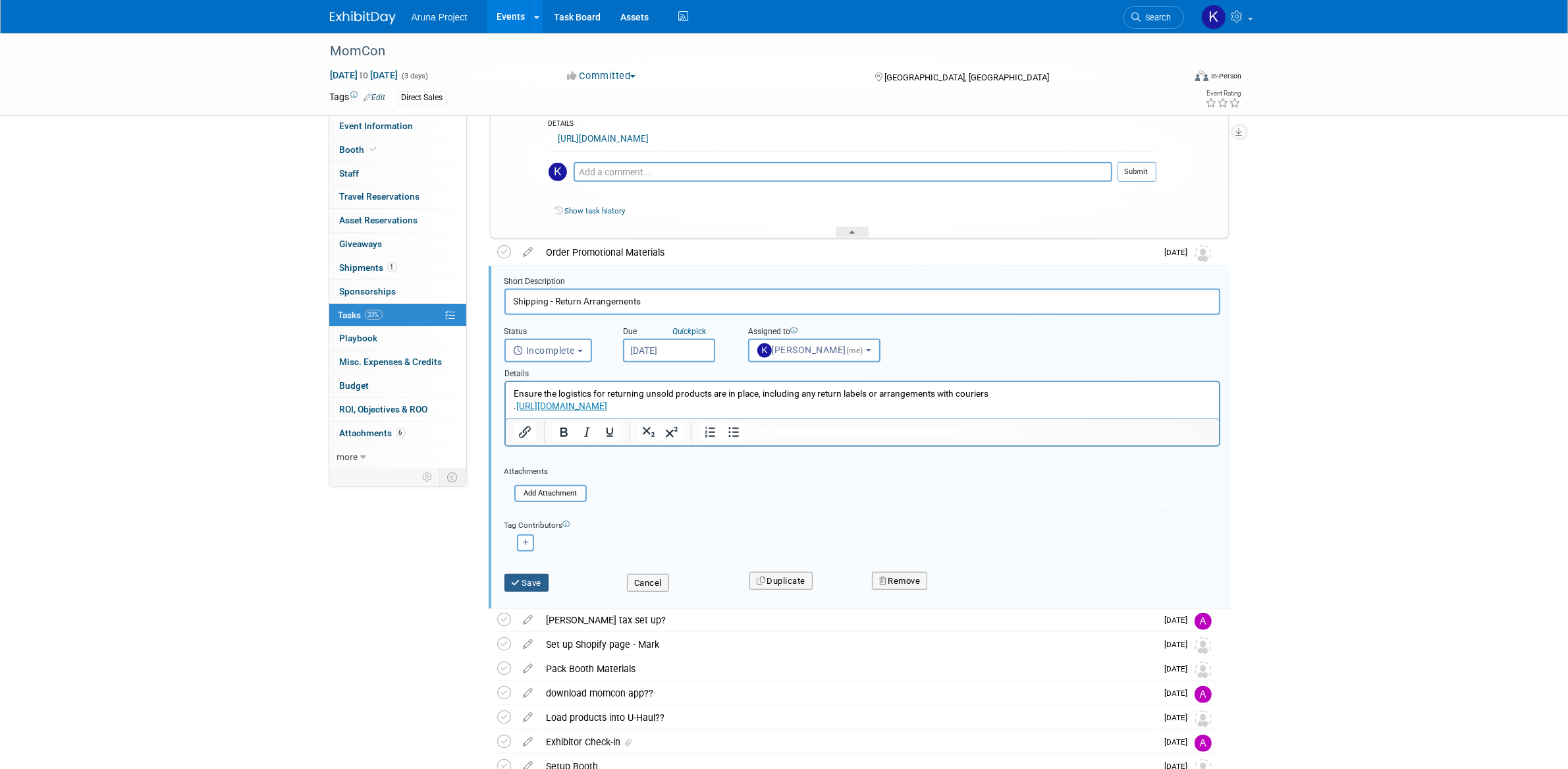
click at [525, 579] on button "Save" at bounding box center [526, 583] width 44 height 18
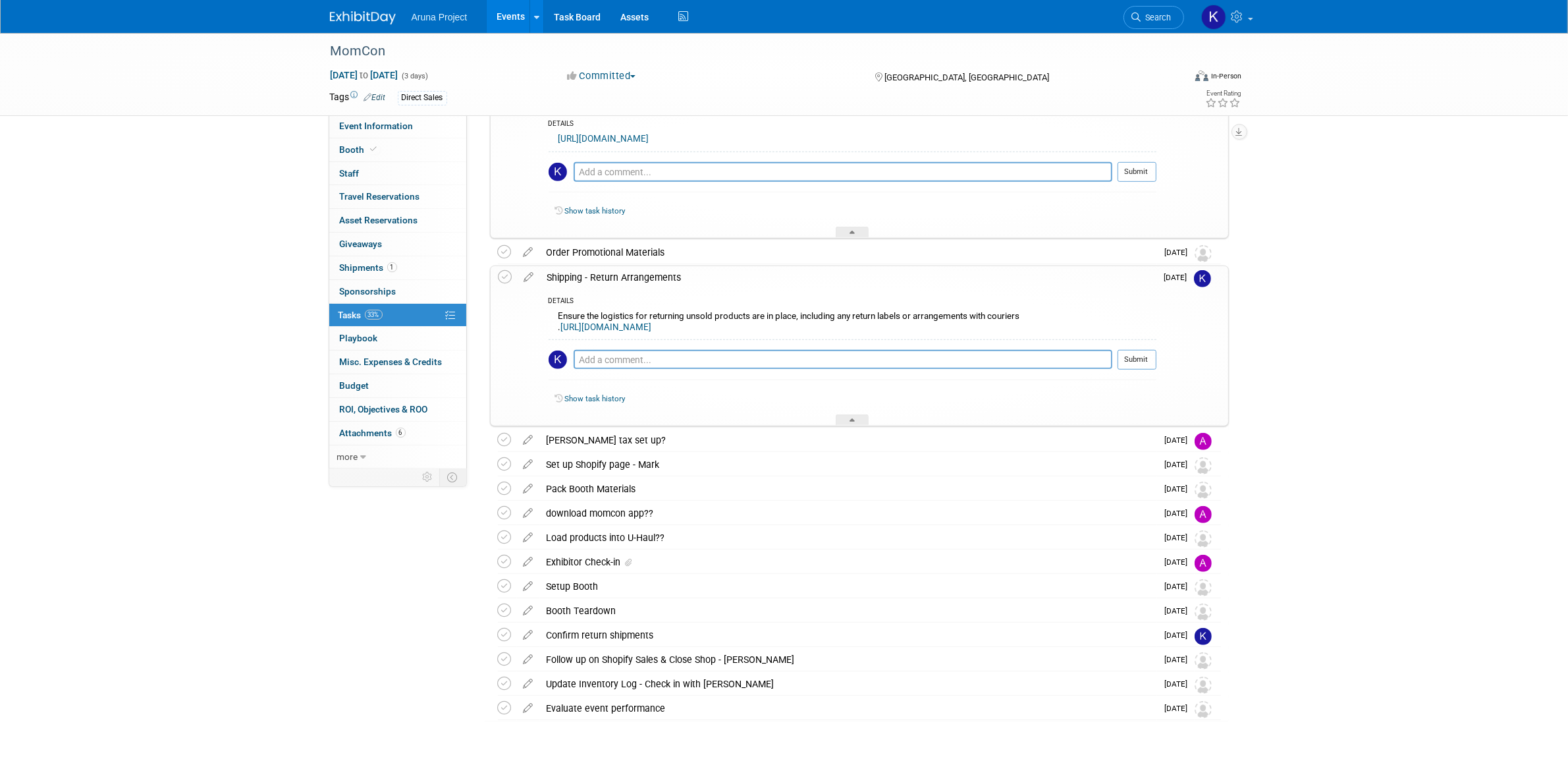
click at [857, 422] on div at bounding box center [852, 420] width 33 height 12
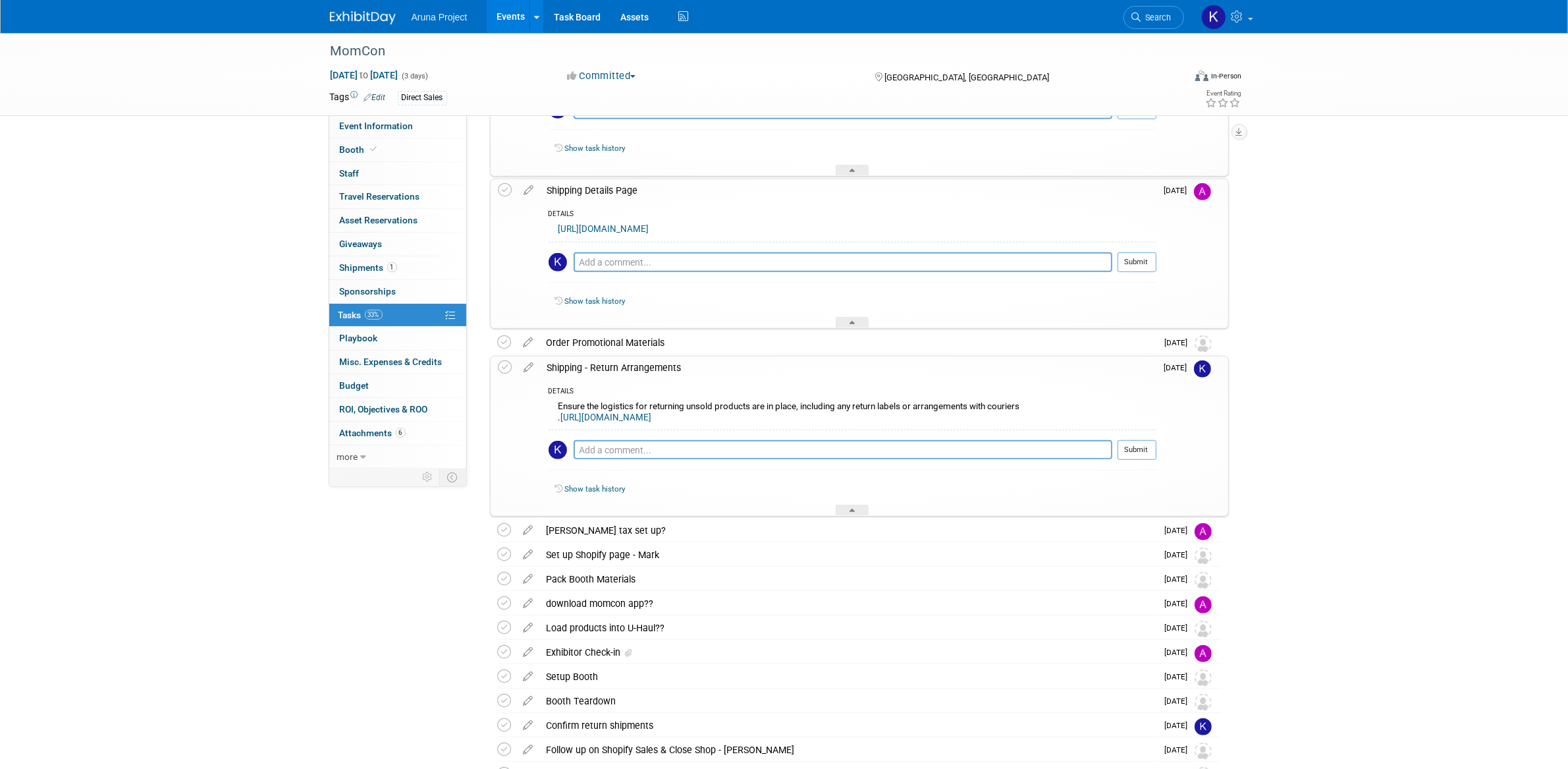
scroll to position [875, 0]
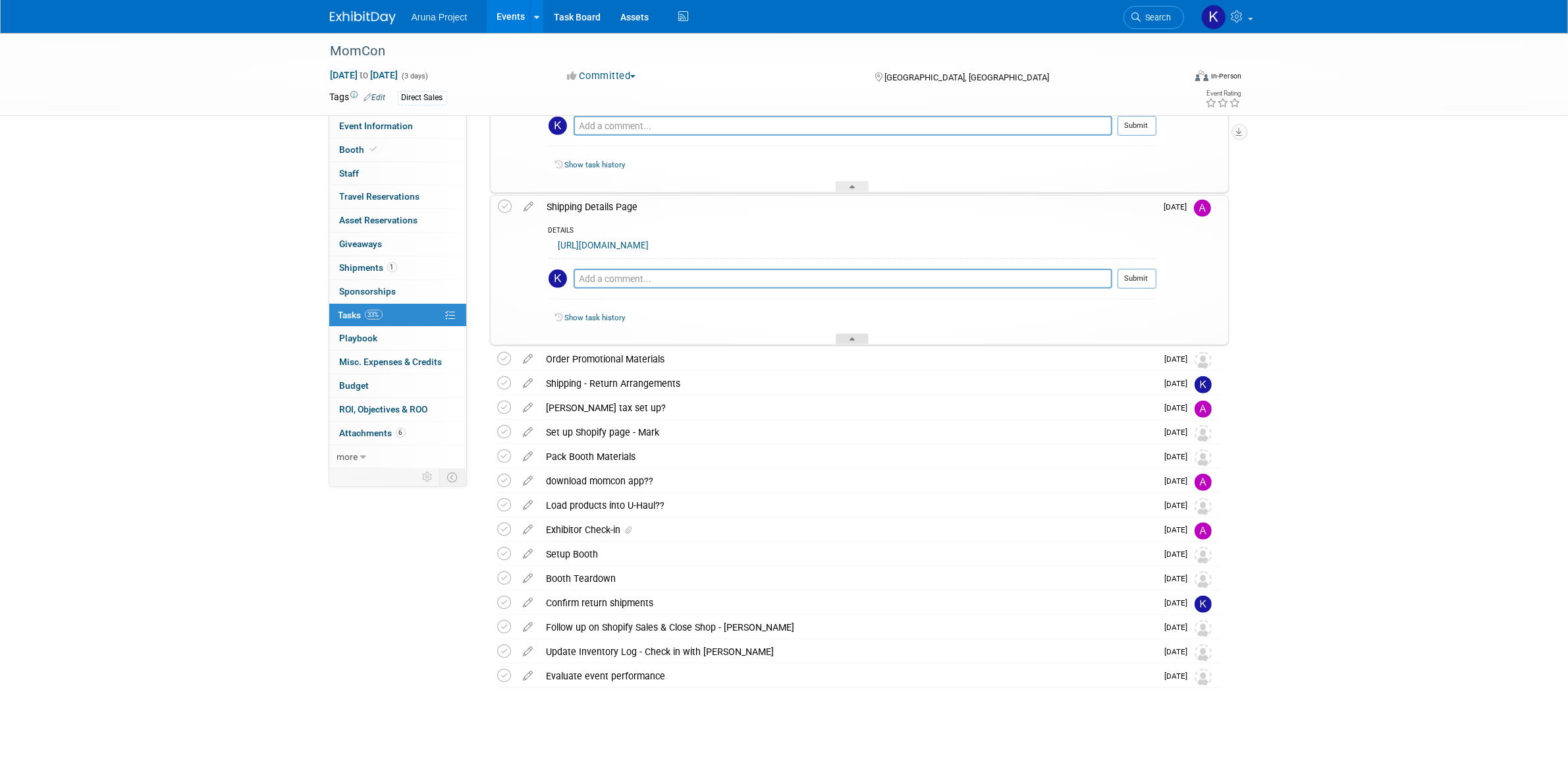
click at [851, 339] on icon at bounding box center [852, 341] width 5 height 8
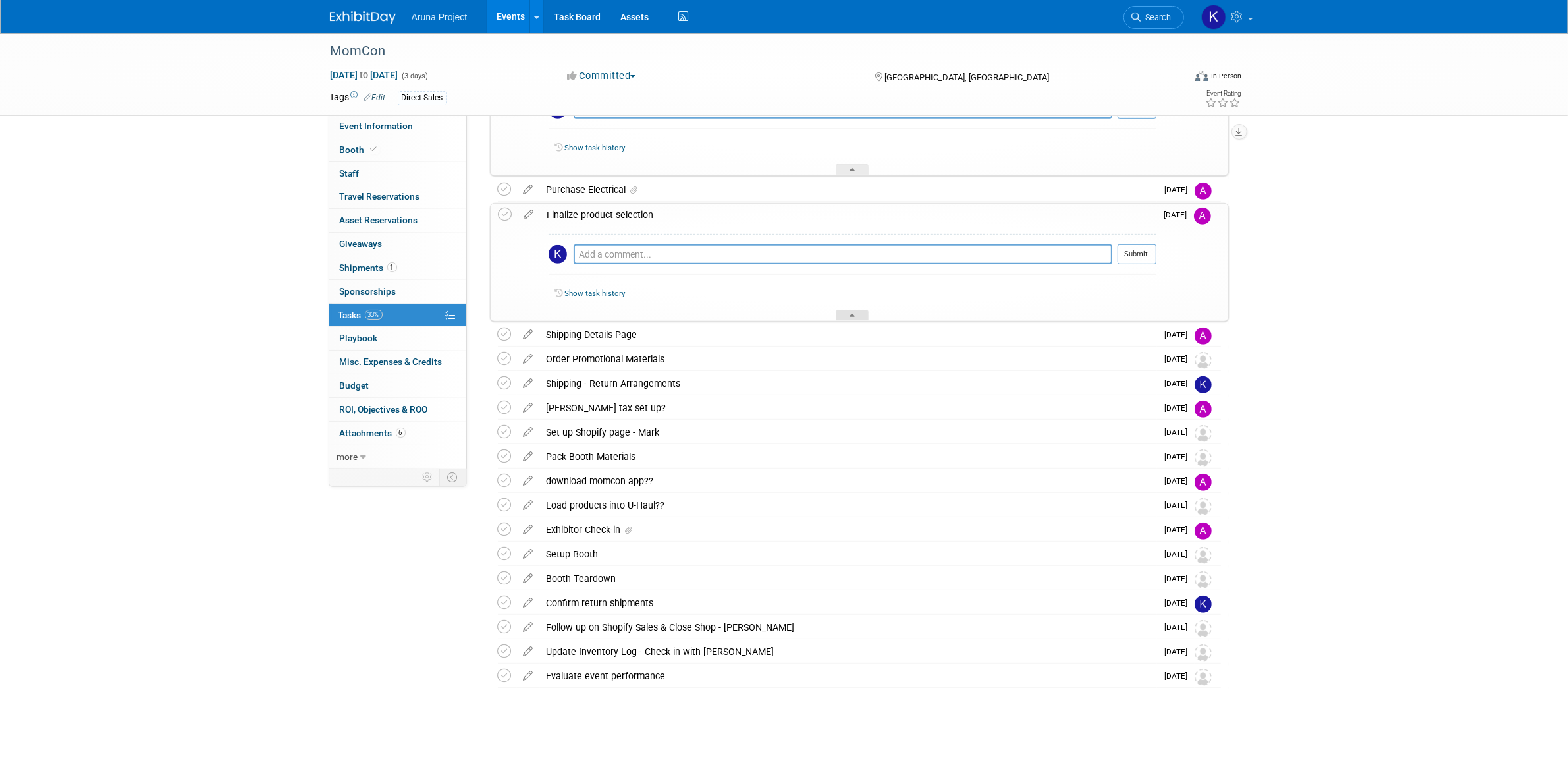
click at [858, 313] on div at bounding box center [852, 315] width 33 height 12
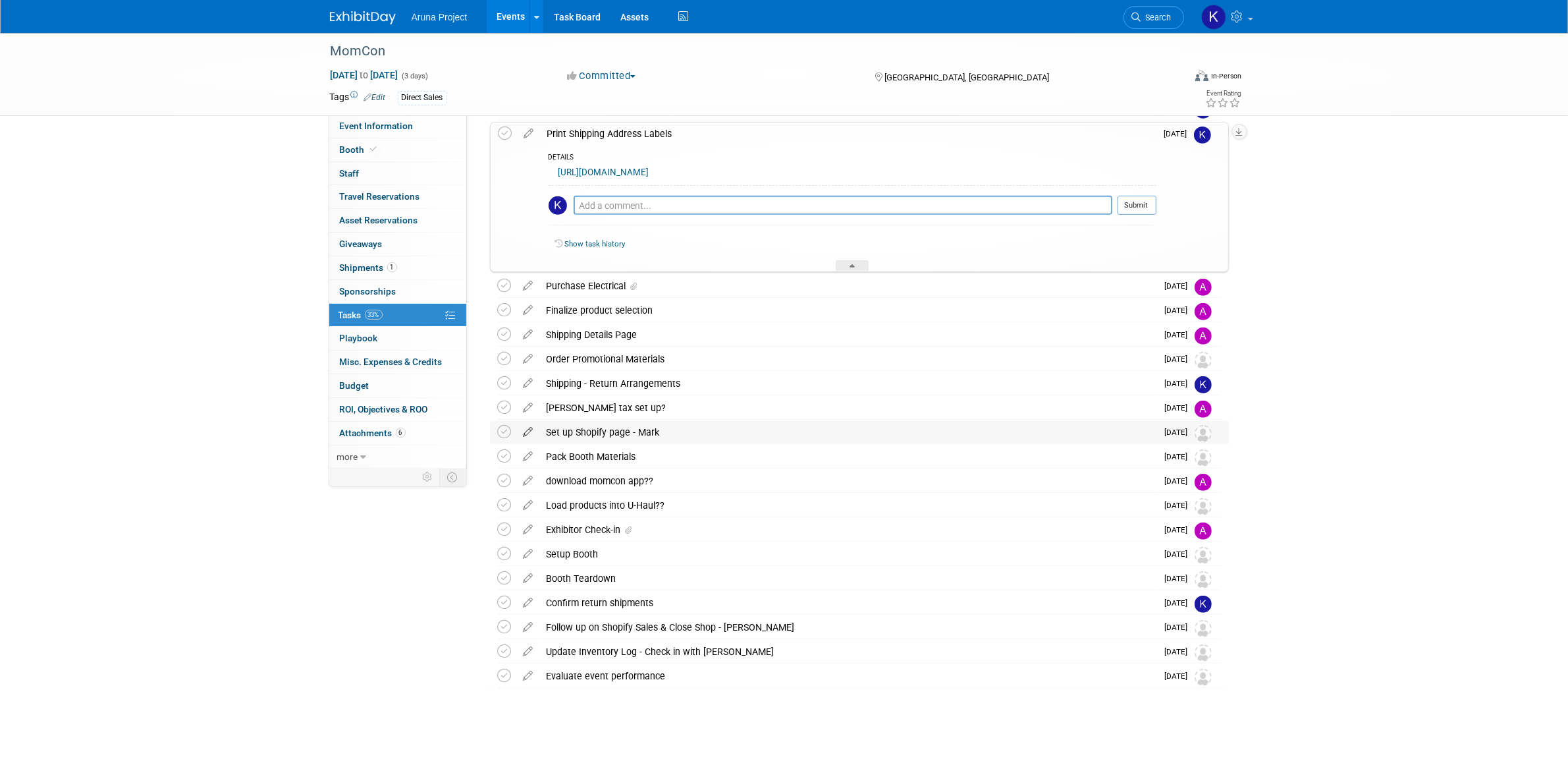
click at [530, 432] on icon at bounding box center [529, 429] width 23 height 16
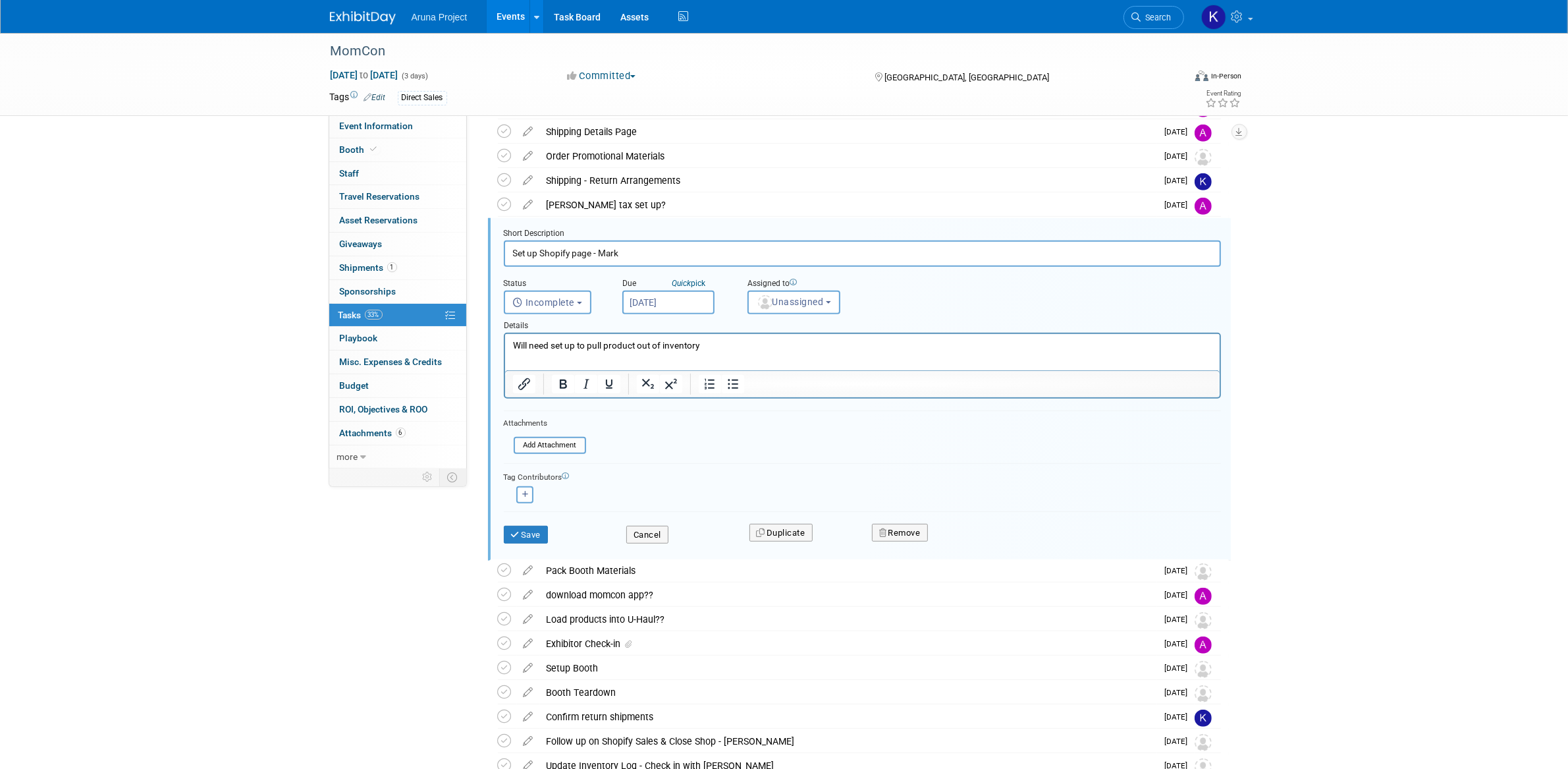
scroll to position [879, 0]
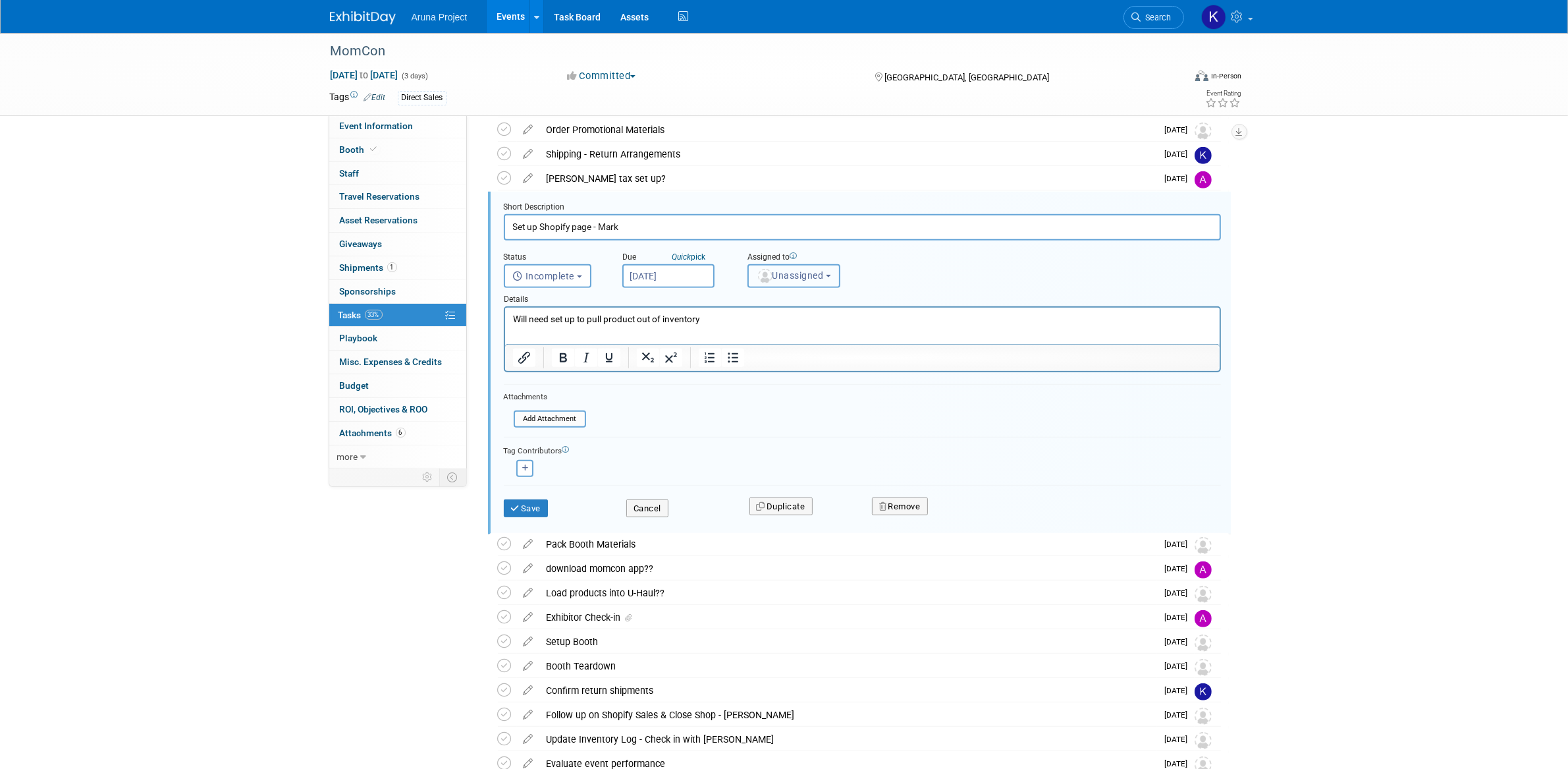
click at [779, 276] on span "Unassigned" at bounding box center [790, 275] width 67 height 11
click at [779, 330] on label "[PERSON_NAME]" at bounding box center [812, 333] width 114 height 21
click at [750, 330] on input "[PERSON_NAME]" at bounding box center [746, 331] width 8 height 8
select select "c9b2e516-b75d-4d12-a7d6-640a1f0054c5"
click at [545, 507] on button "Save" at bounding box center [526, 508] width 44 height 18
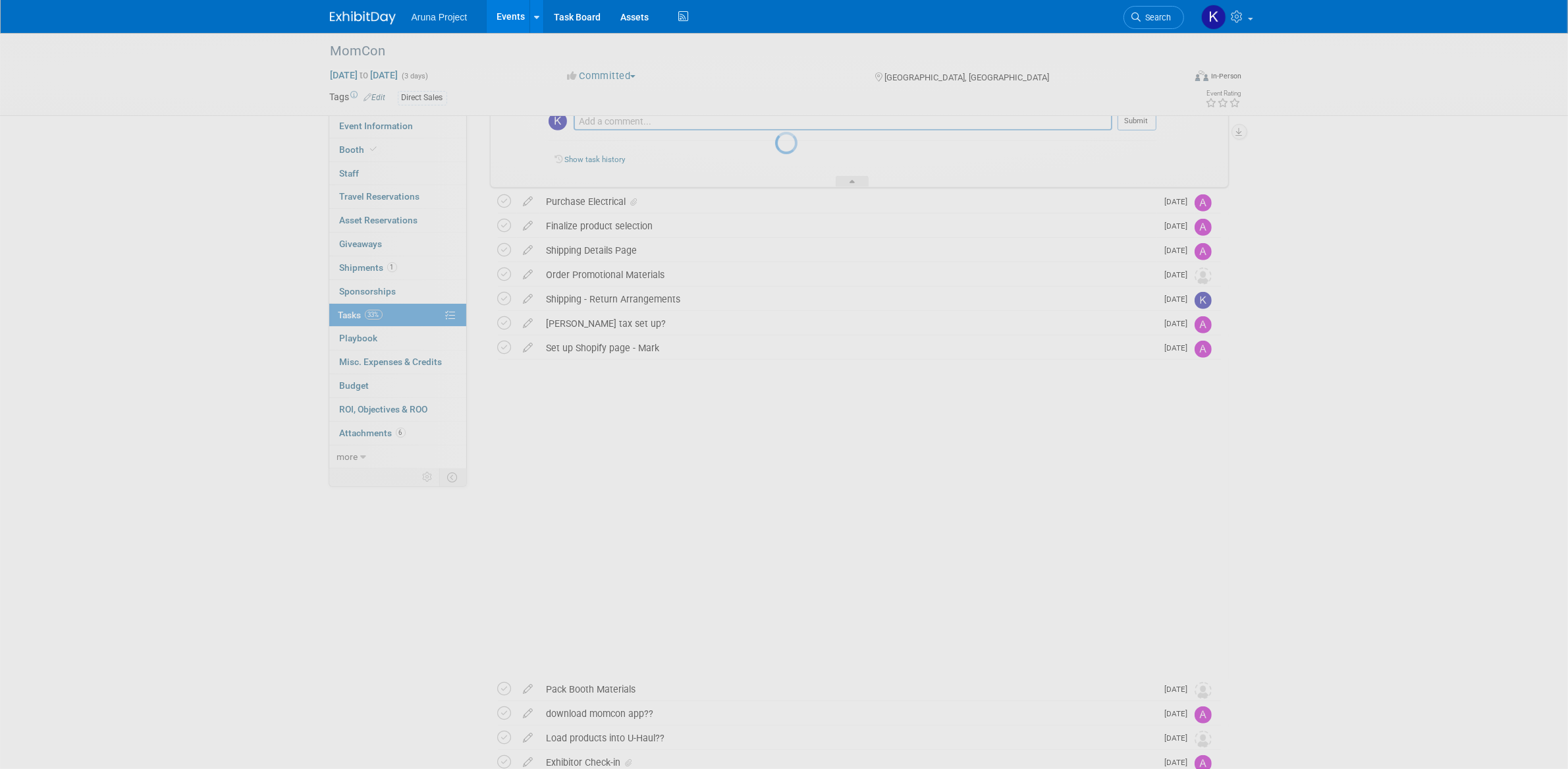
scroll to position [650, 0]
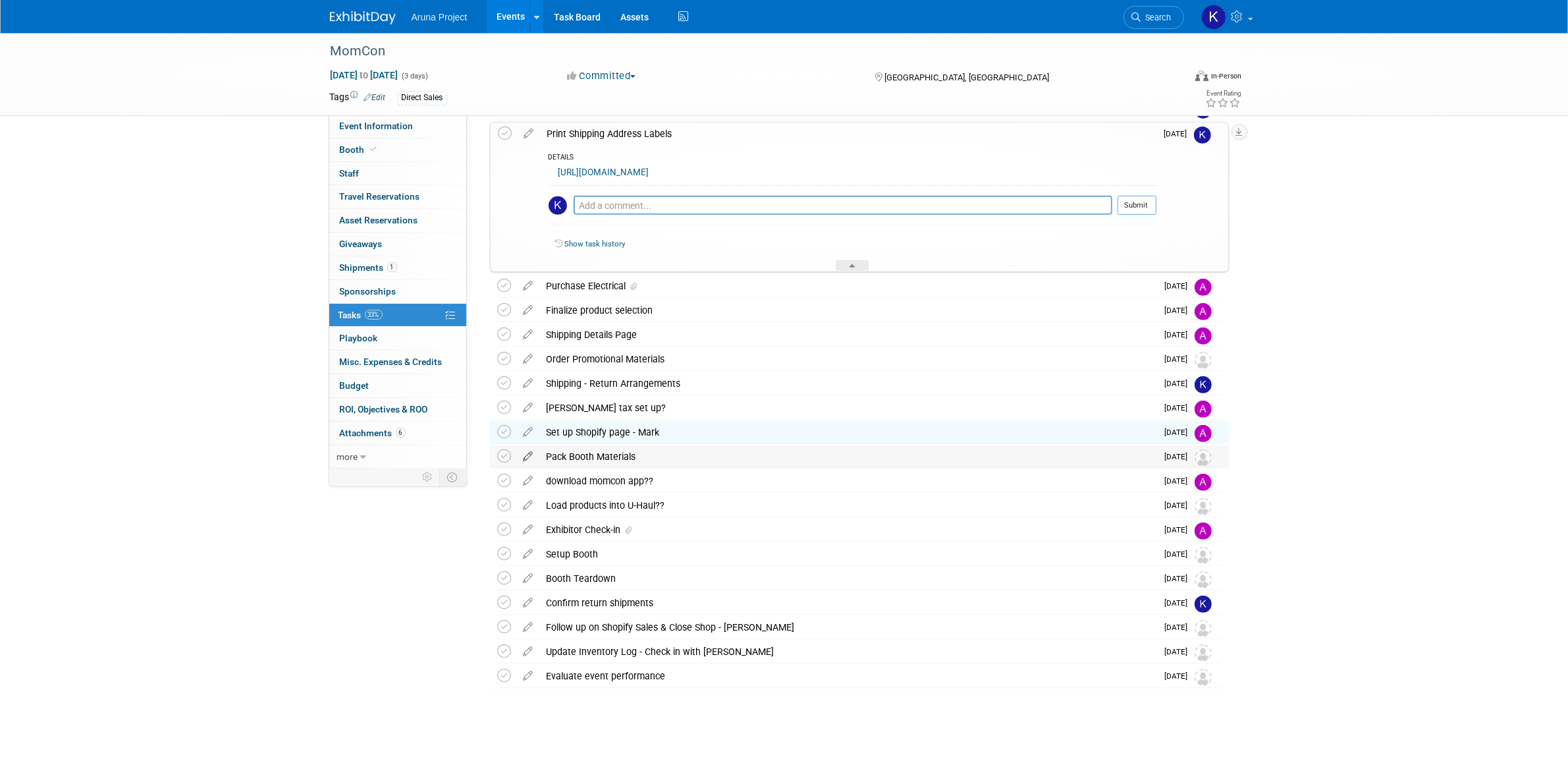
click at [530, 460] on icon at bounding box center [529, 453] width 23 height 16
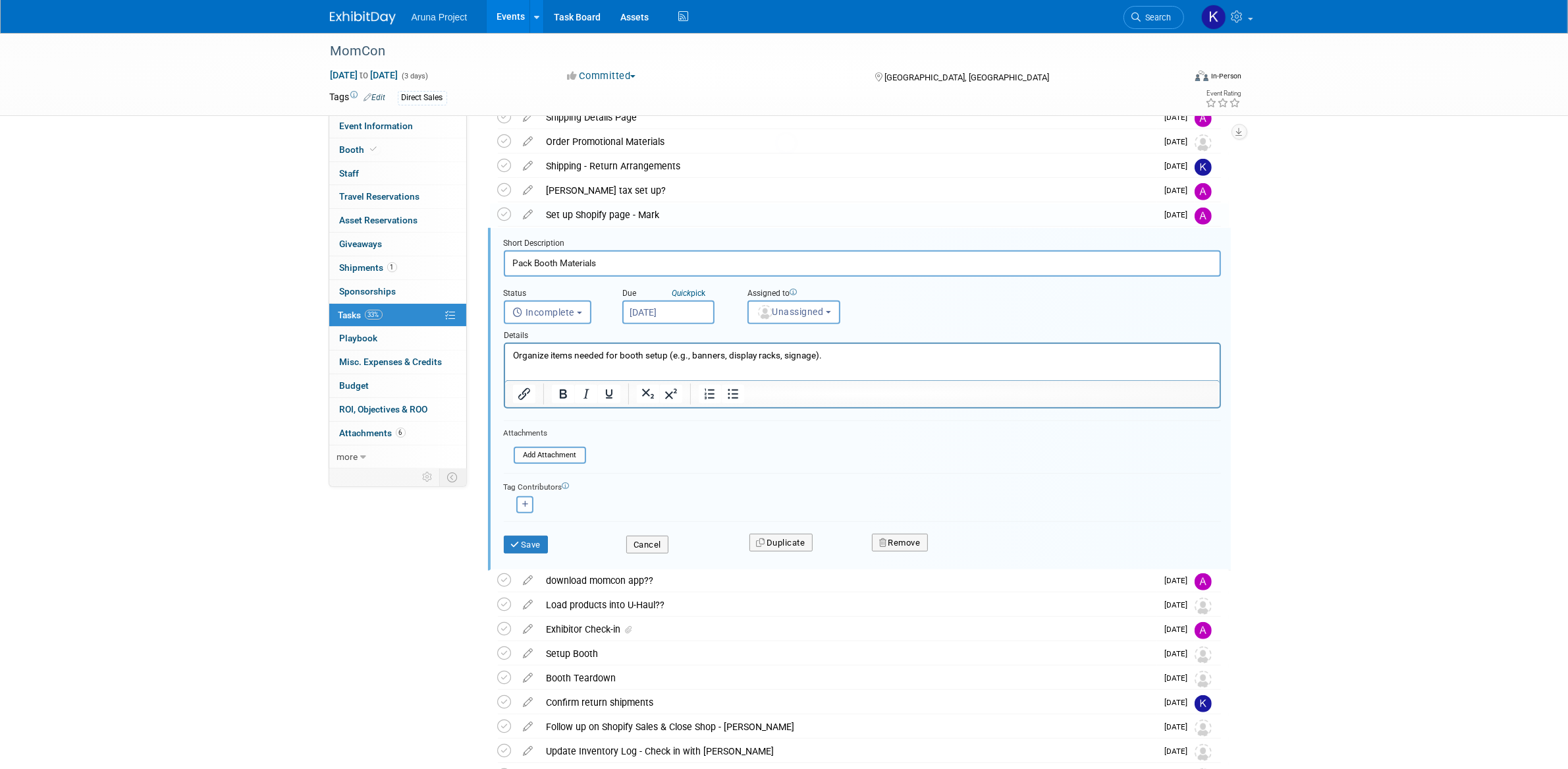
scroll to position [903, 0]
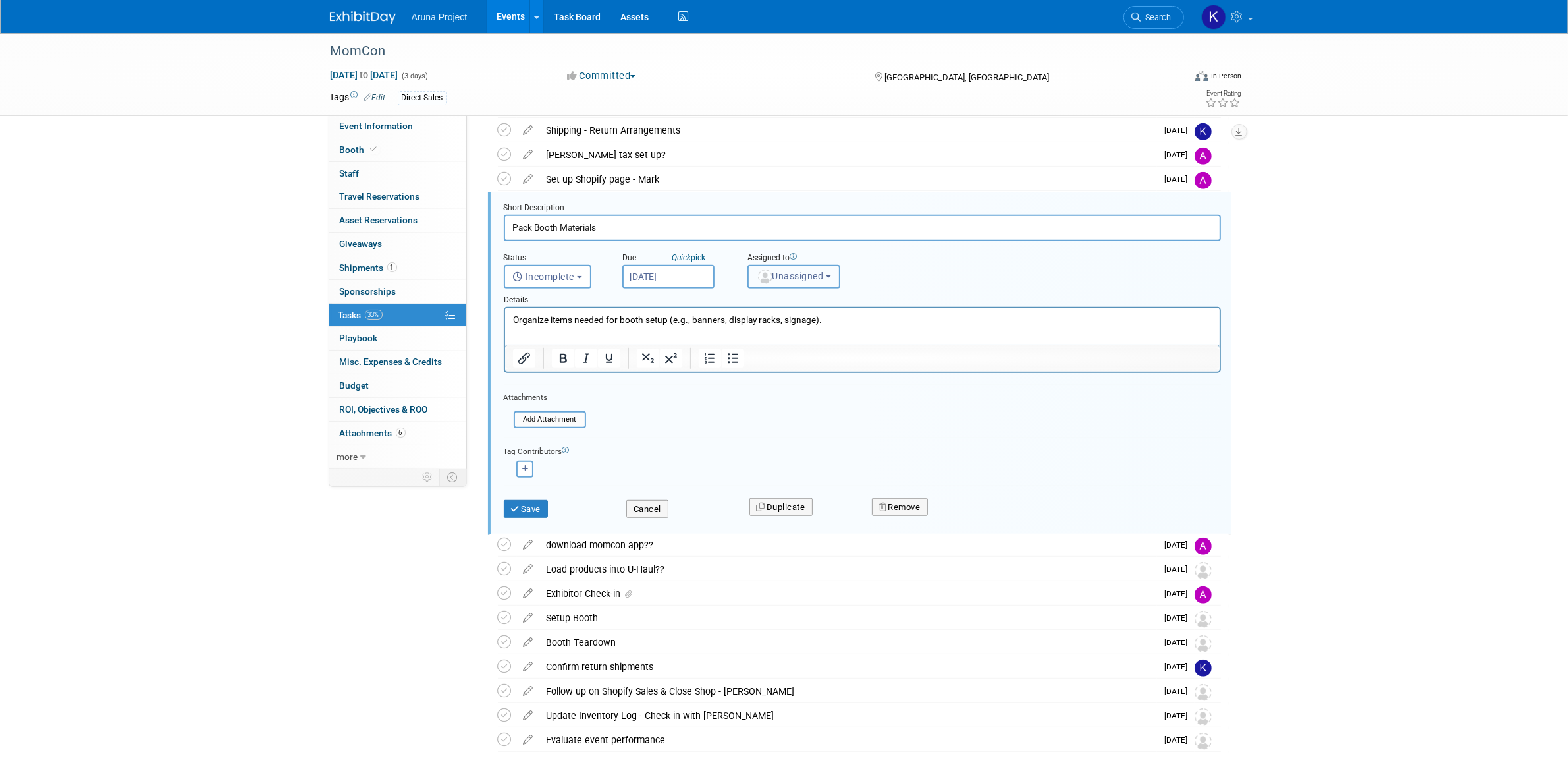
click at [779, 271] on span "Unassigned" at bounding box center [790, 276] width 67 height 11
click at [785, 329] on label "[PERSON_NAME]" at bounding box center [812, 333] width 114 height 21
click at [750, 329] on input "[PERSON_NAME]" at bounding box center [746, 331] width 8 height 8
select select "c9b2e516-b75d-4d12-a7d6-640a1f0054c5"
click at [530, 510] on button "Save" at bounding box center [526, 509] width 44 height 18
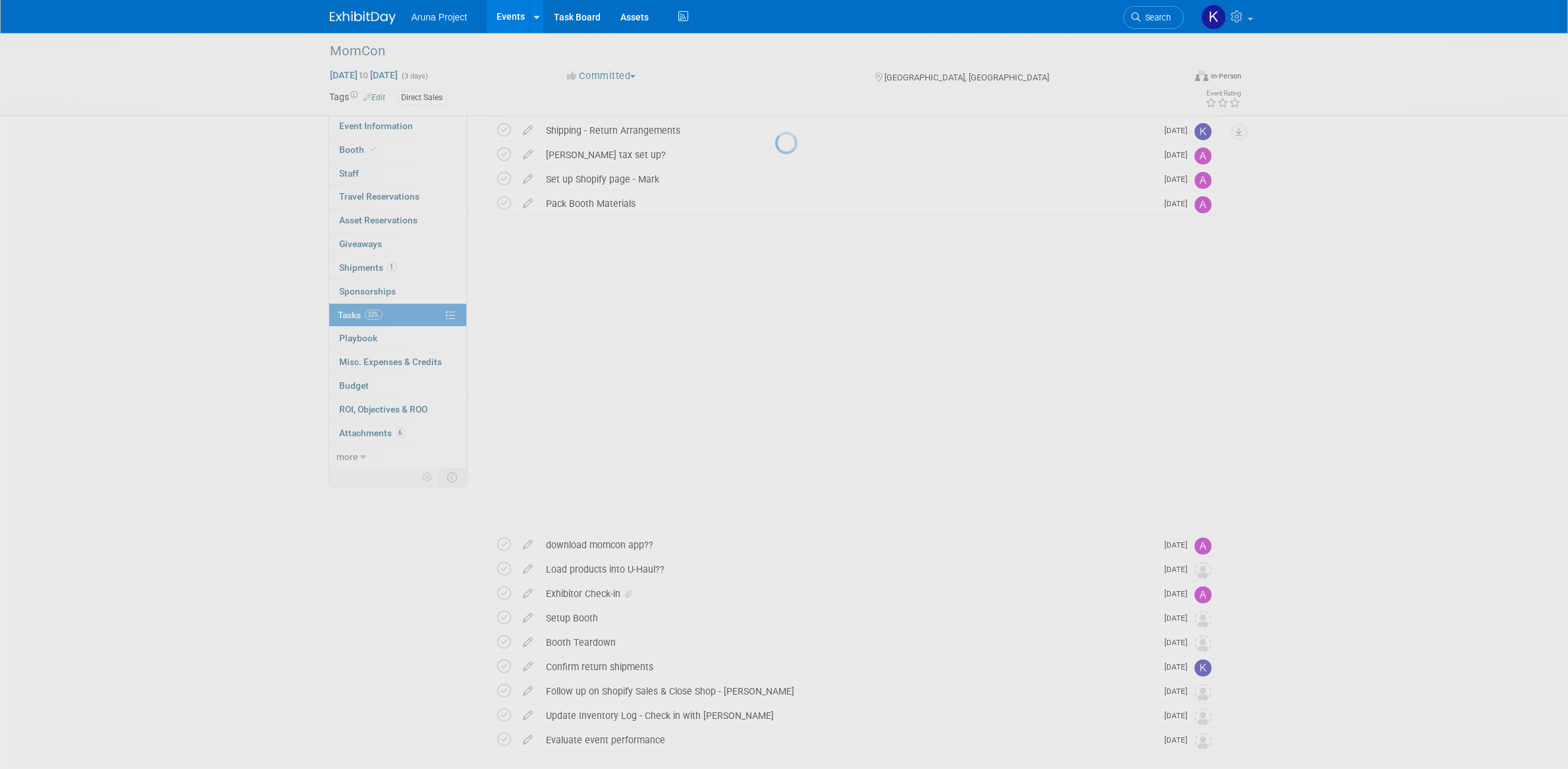
scroll to position [650, 0]
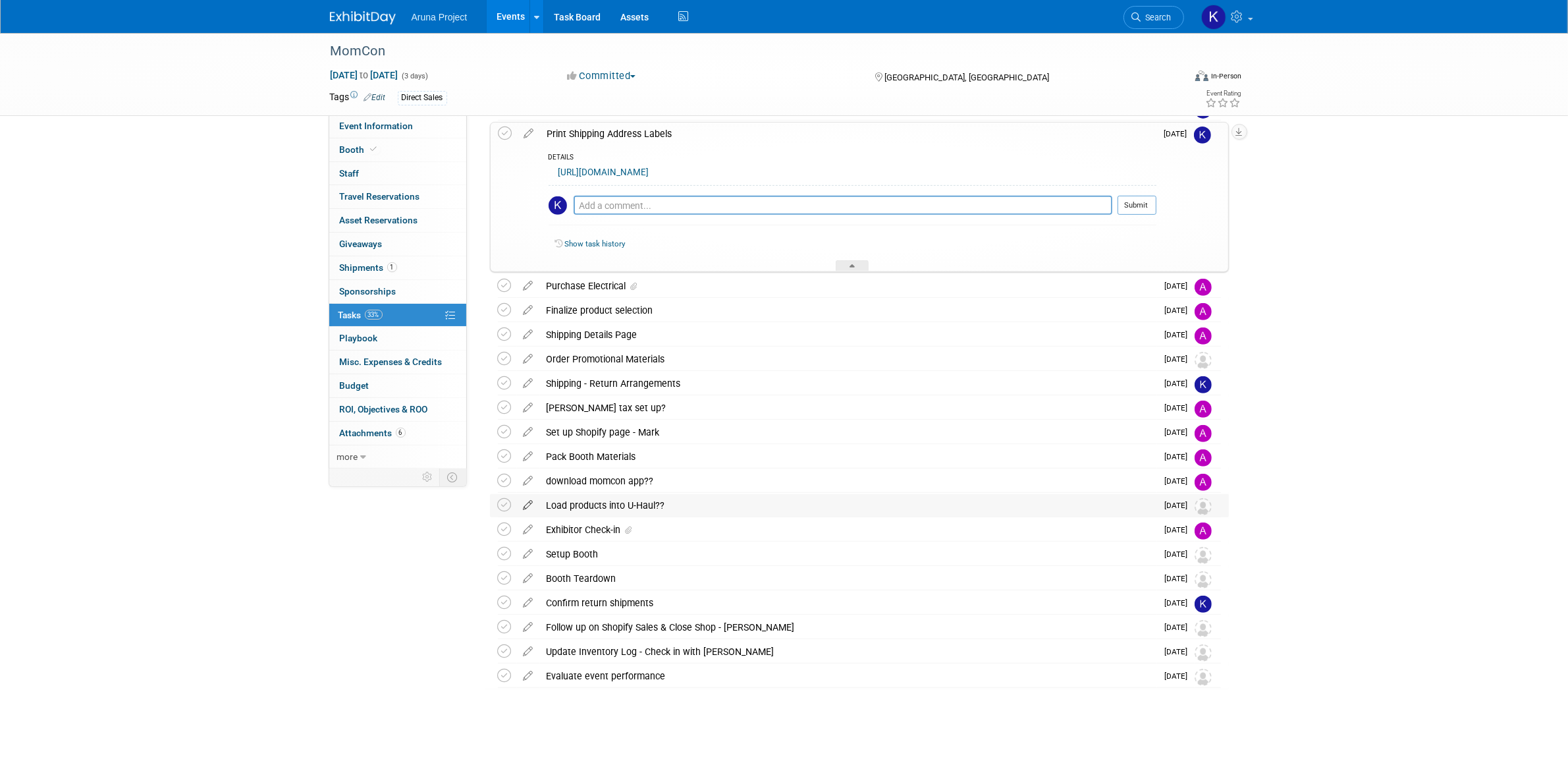
click at [524, 505] on icon at bounding box center [529, 503] width 23 height 16
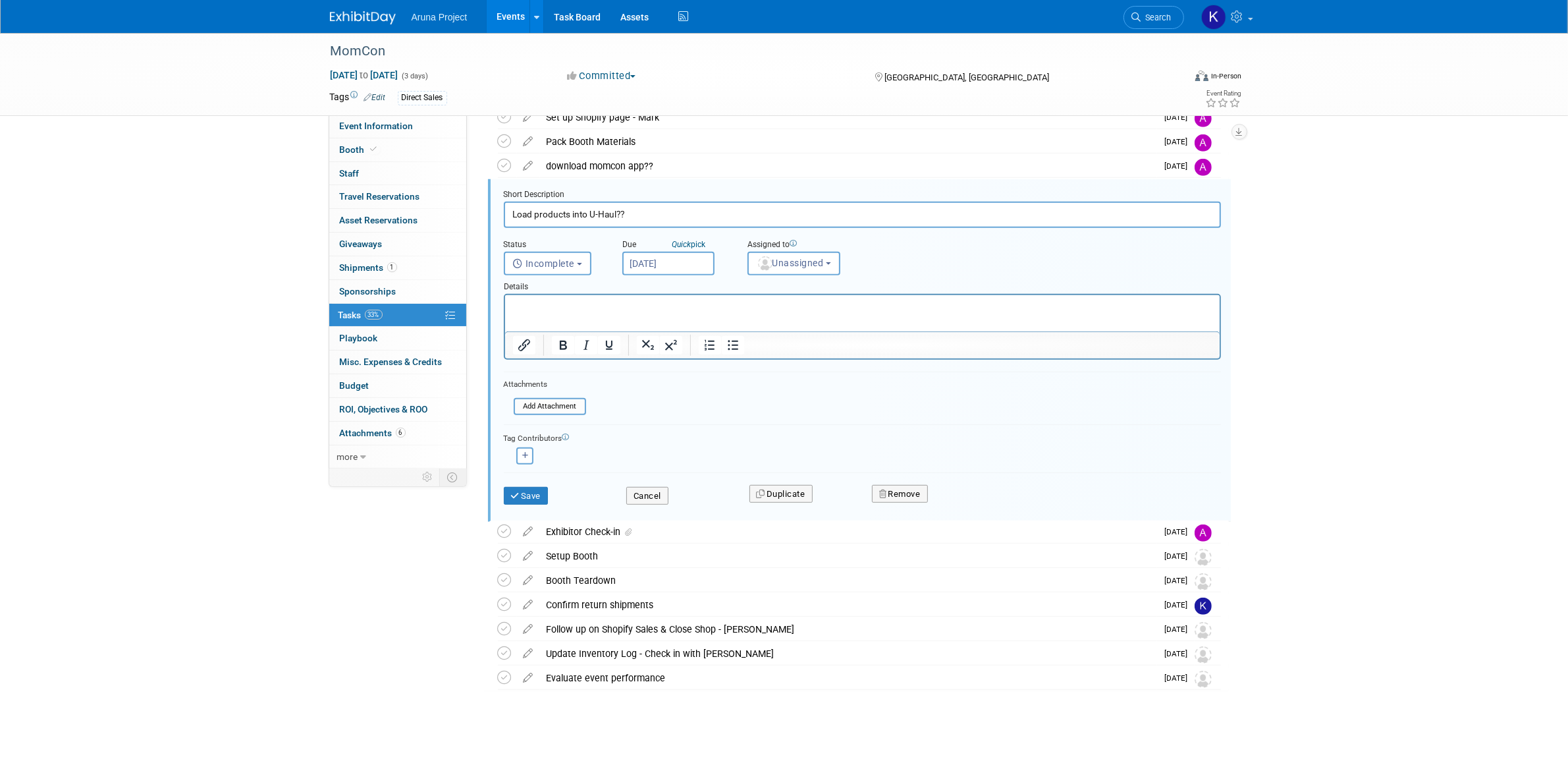
scroll to position [967, 0]
click at [658, 491] on button "Cancel" at bounding box center [647, 493] width 42 height 18
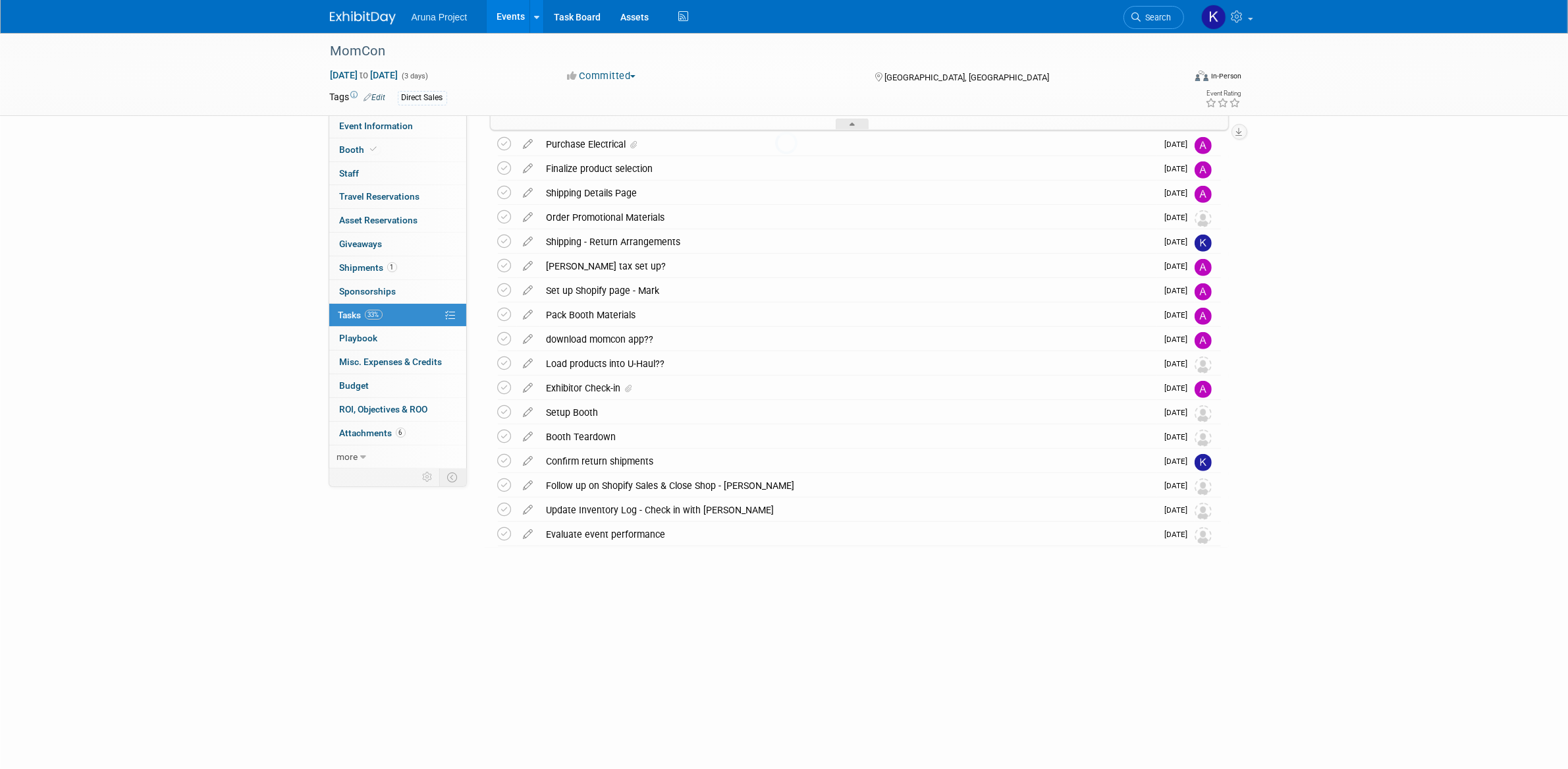
scroll to position [650, 0]
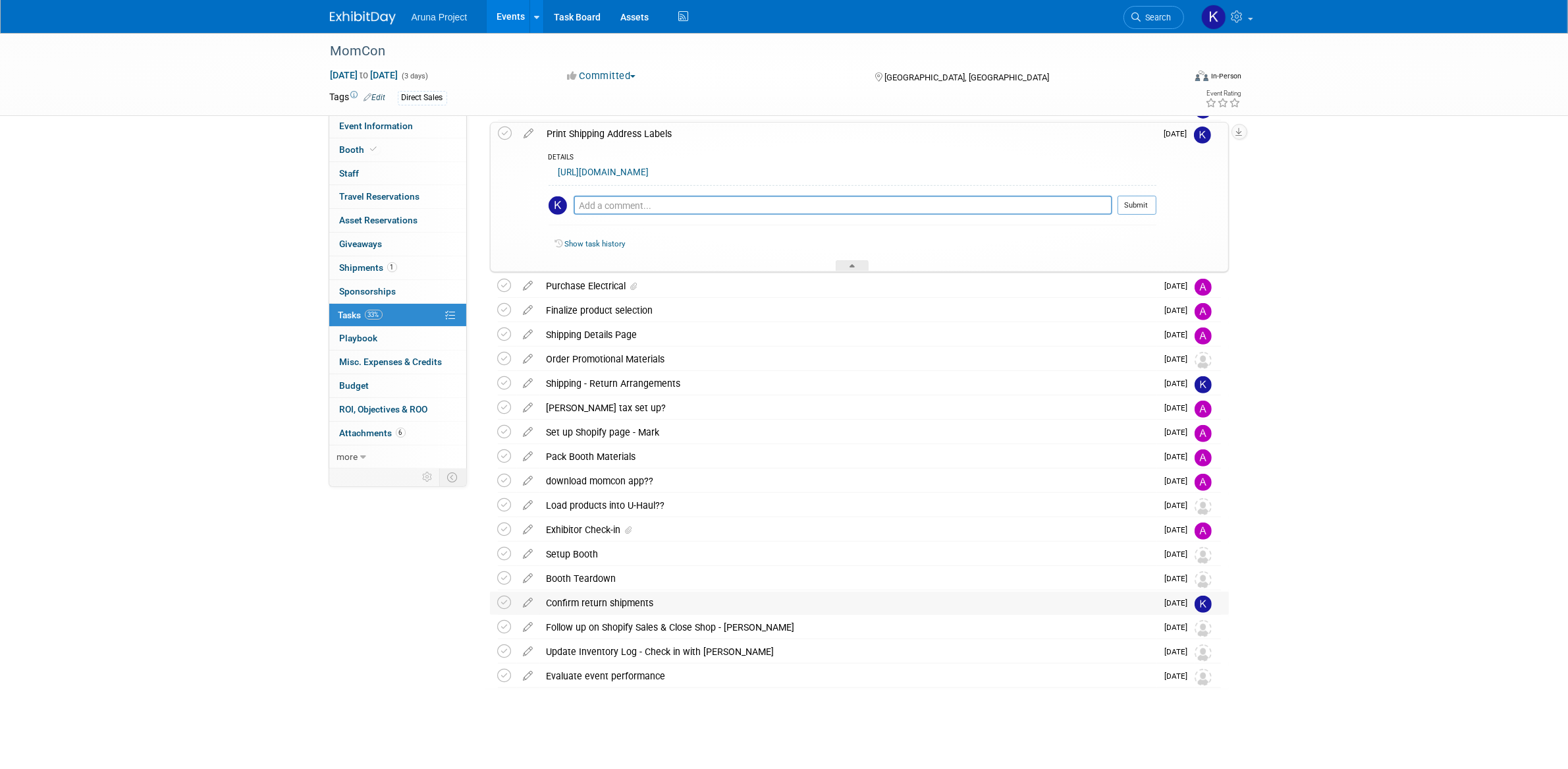
click at [652, 597] on div "Confirm return shipments" at bounding box center [849, 602] width 617 height 22
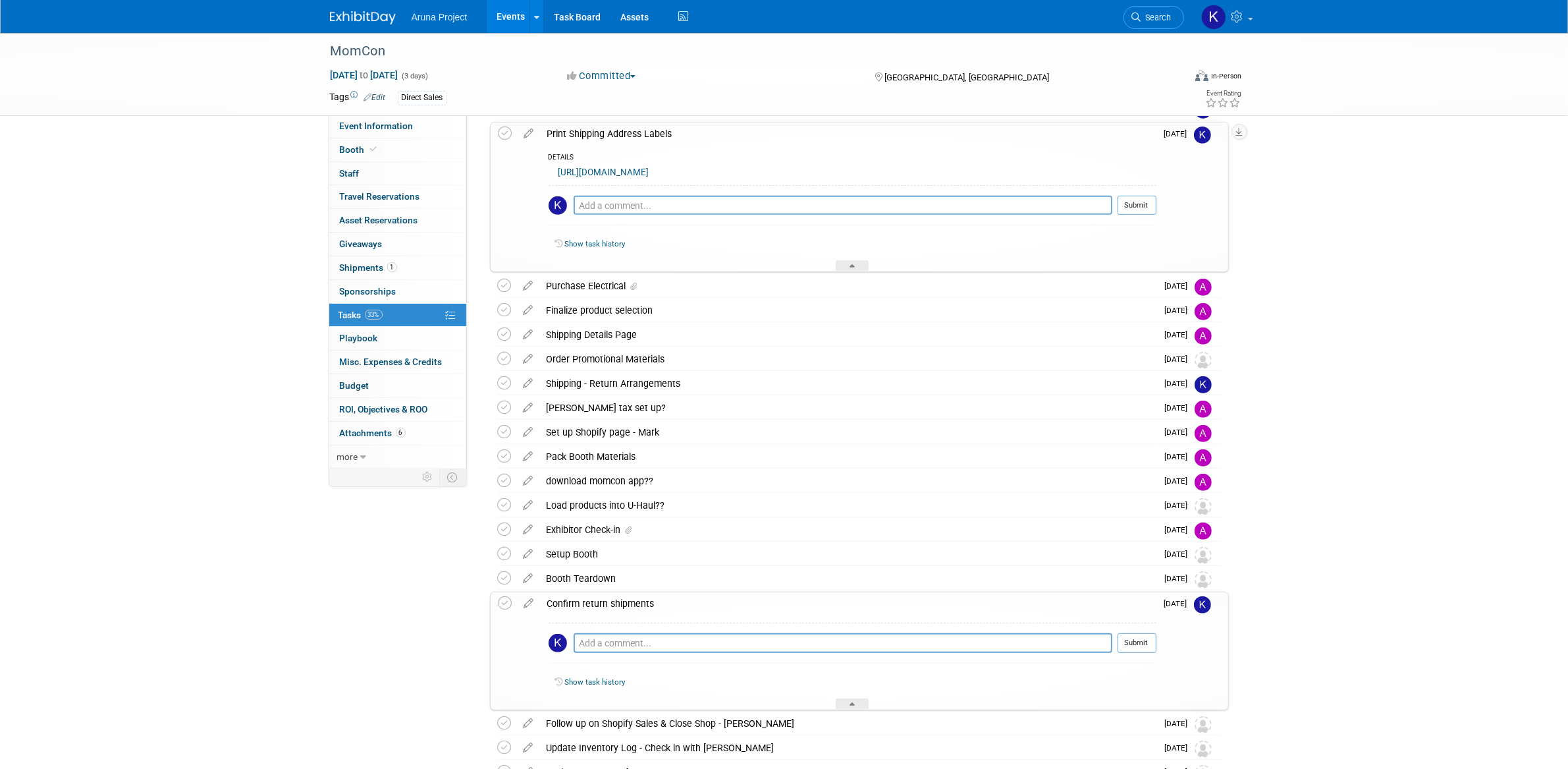
click at [669, 602] on div "Confirm return shipments" at bounding box center [848, 603] width 616 height 22
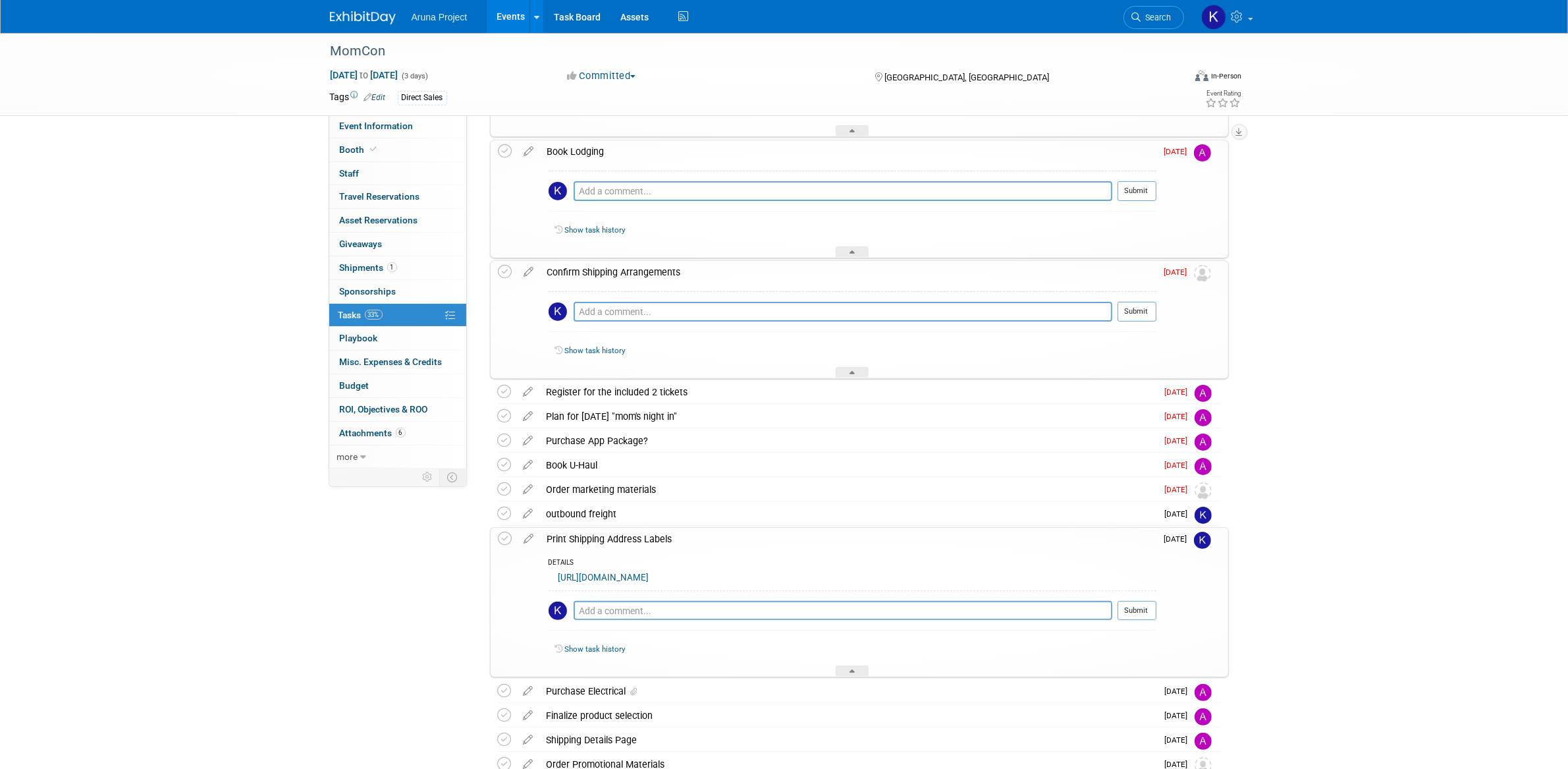
scroll to position [109, 0]
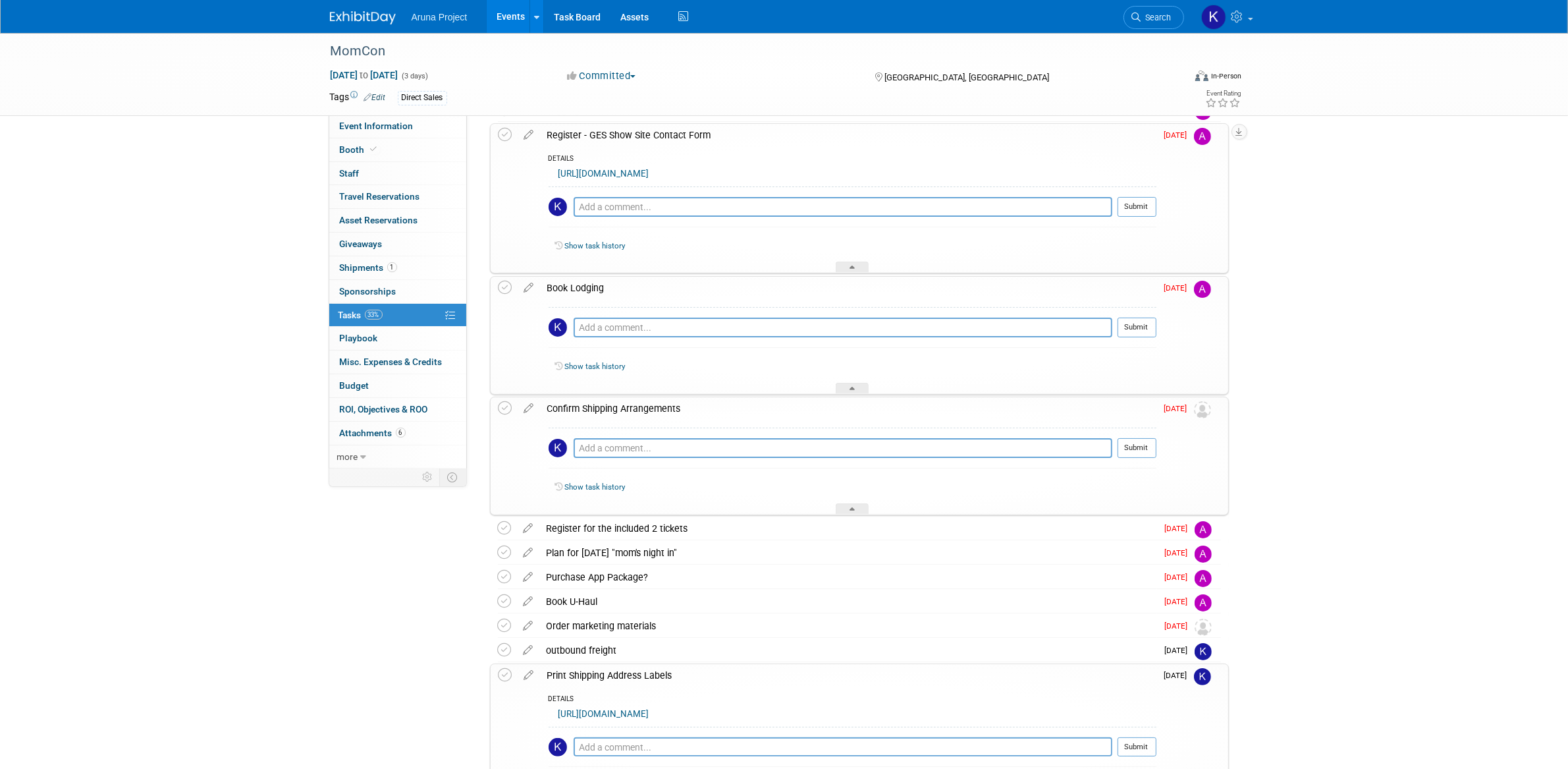
click at [1313, 405] on div "MomCon [DATE] to [DATE] (3 days) [DATE] to [DATE] Committed Committed Consideri…" at bounding box center [784, 618] width 1568 height 1387
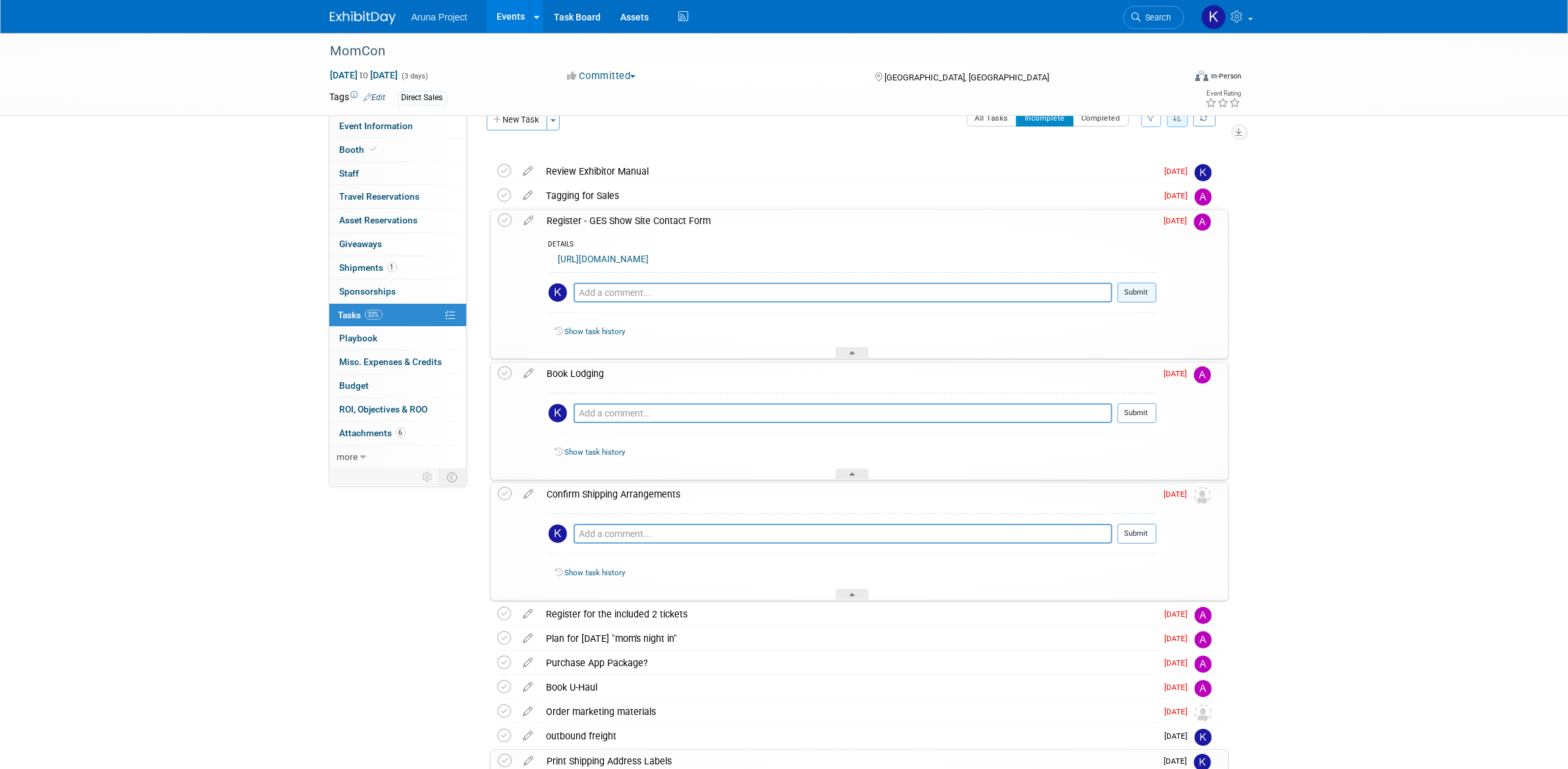
scroll to position [0, 0]
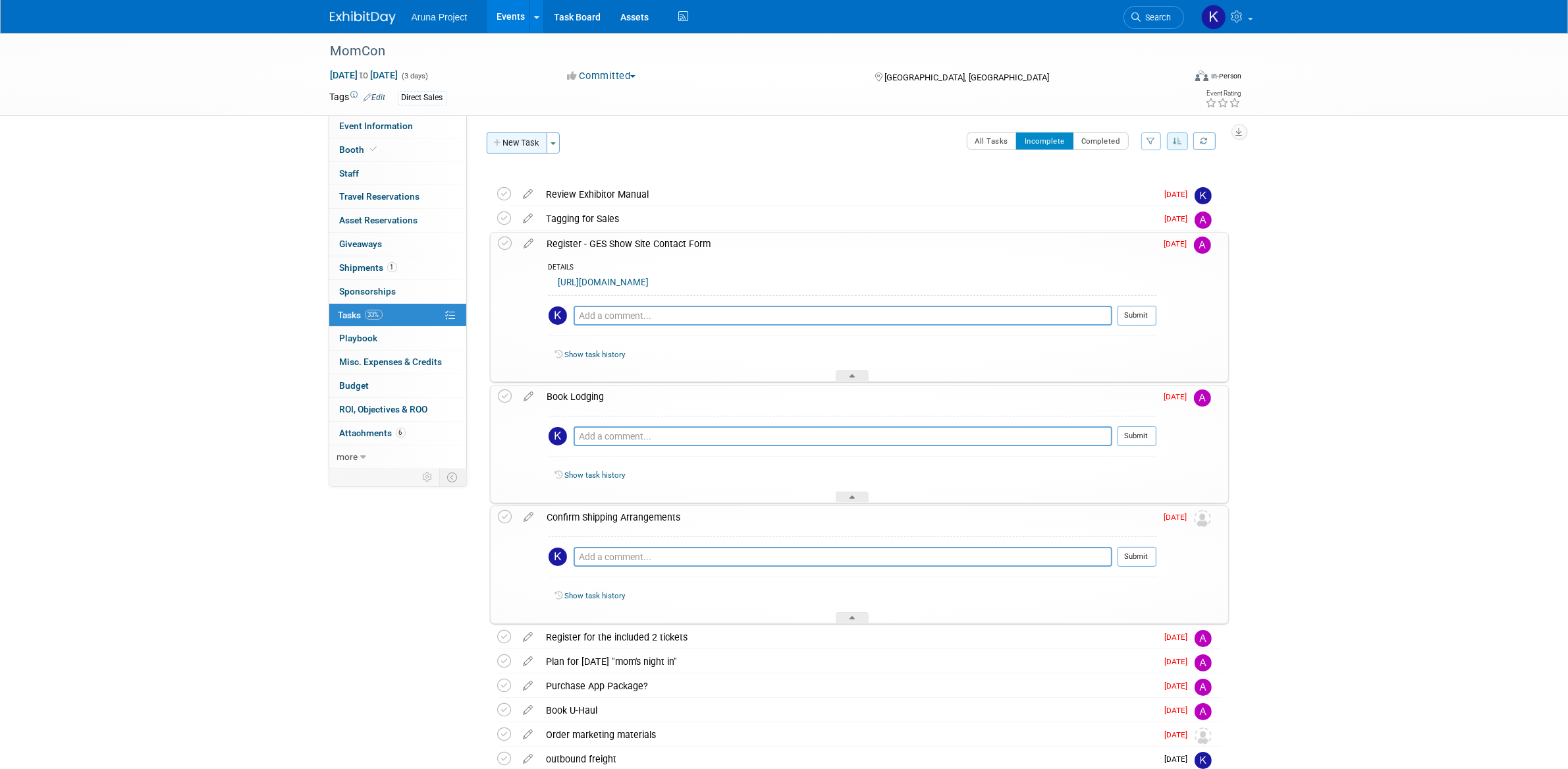
click at [504, 149] on button "New Task" at bounding box center [517, 143] width 61 height 21
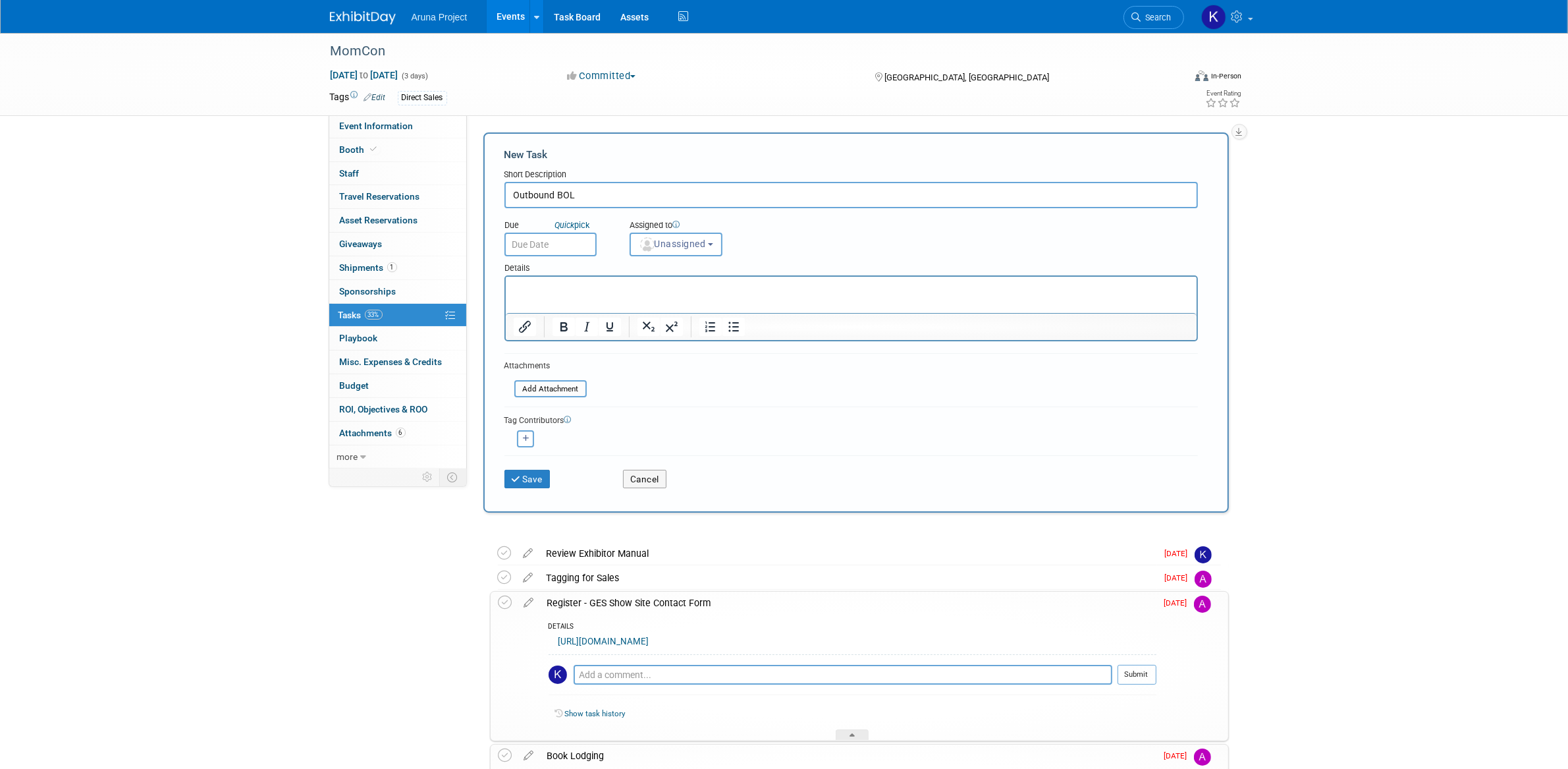
type input "Outbound BOL"
click at [676, 257] on div "Details" at bounding box center [850, 266] width 693 height 19
click at [668, 240] on span "Unassigned" at bounding box center [673, 243] width 67 height 11
click at [699, 332] on label "[PERSON_NAME] (me)" at bounding box center [693, 336] width 114 height 21
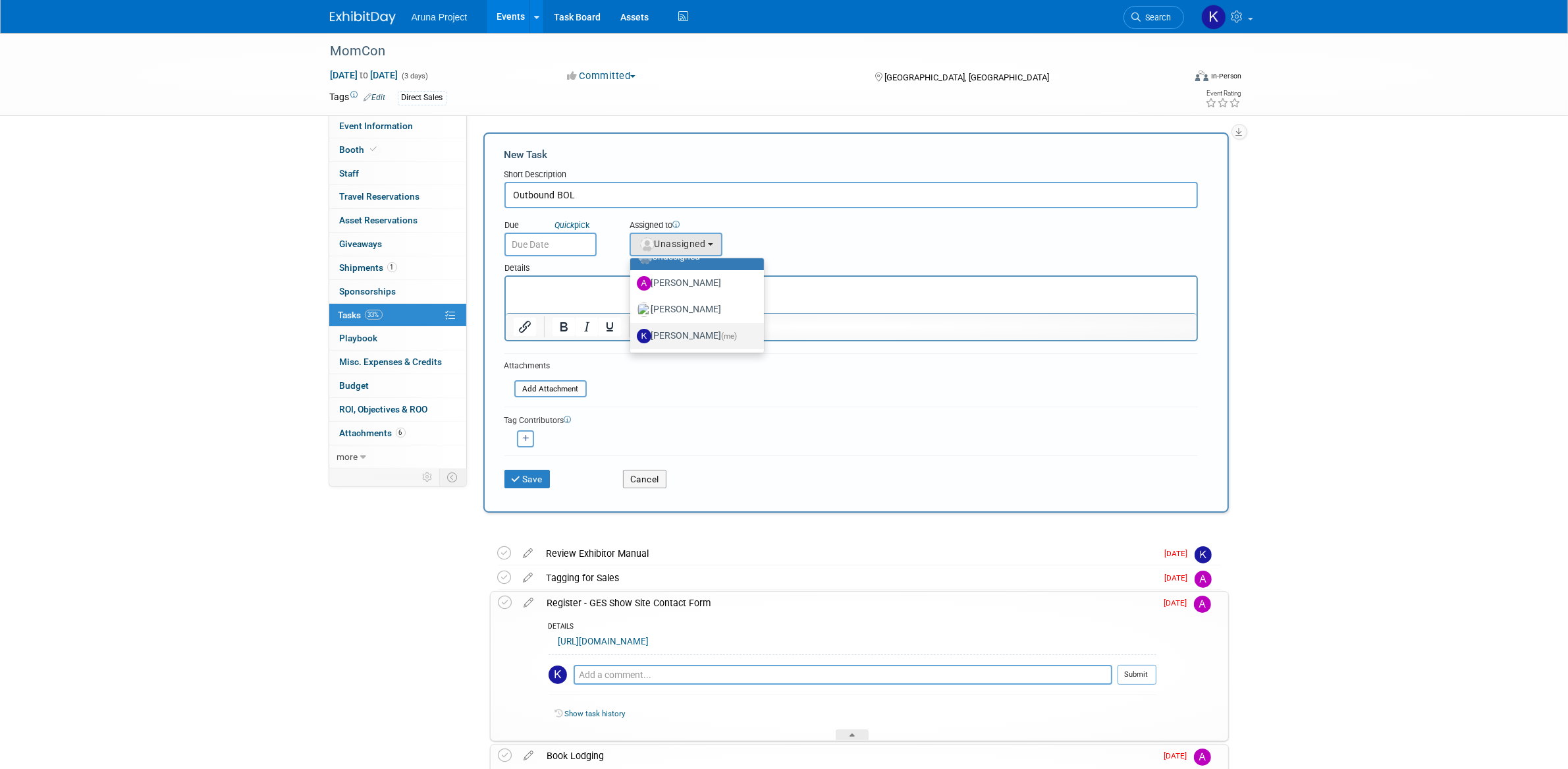
click at [632, 332] on input "[PERSON_NAME] (me)" at bounding box center [627, 334] width 8 height 8
select select "b2e10d03-7f5d-4be5-ba98-f14eee738355"
click at [565, 249] on body "Aruna Project Events Add Event Bulk Upload Events Shareable Event Boards Recent…" at bounding box center [784, 384] width 1568 height 769
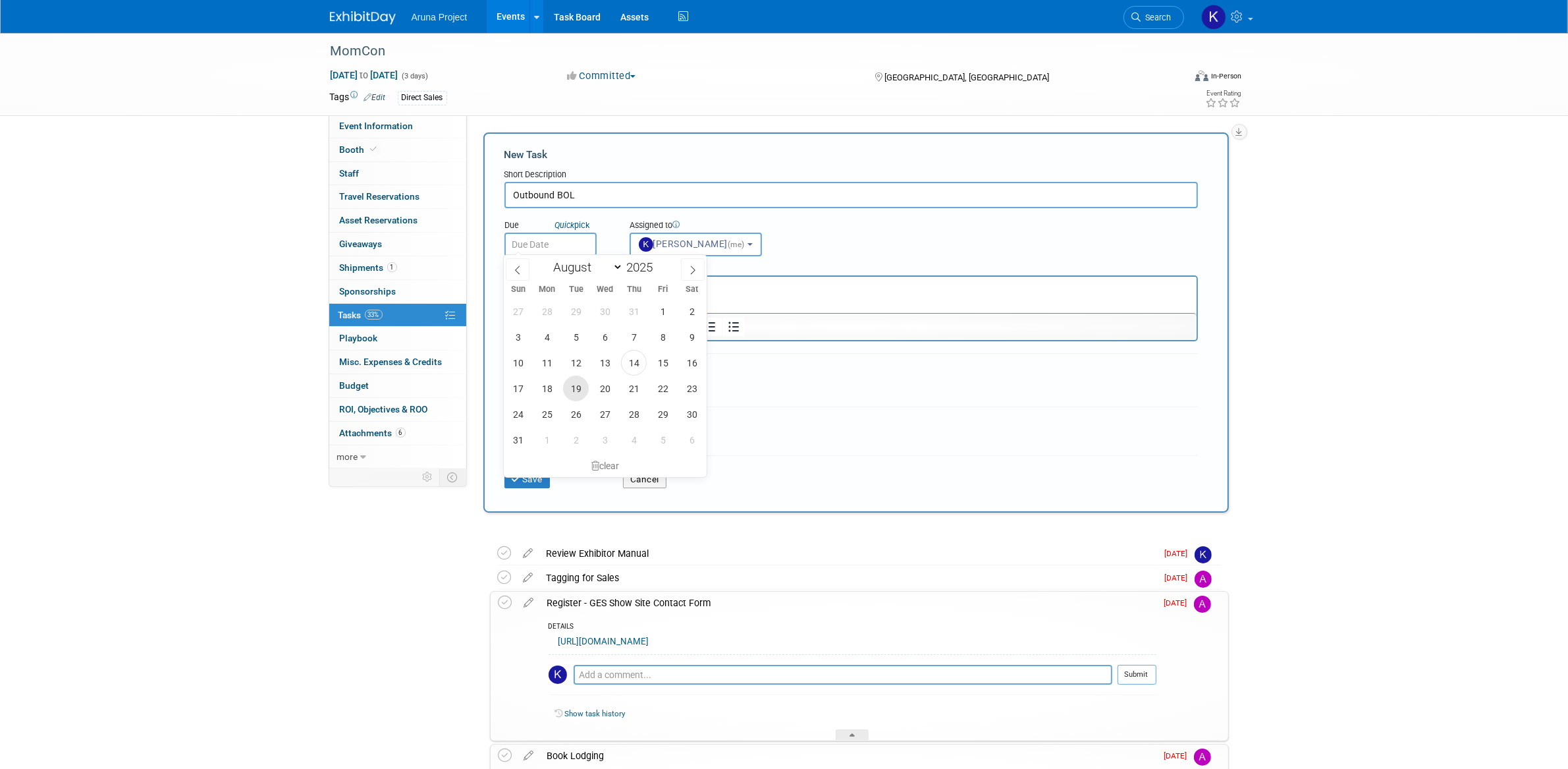
click at [578, 391] on span "19" at bounding box center [576, 387] width 25 height 25
type input "[DATE]"
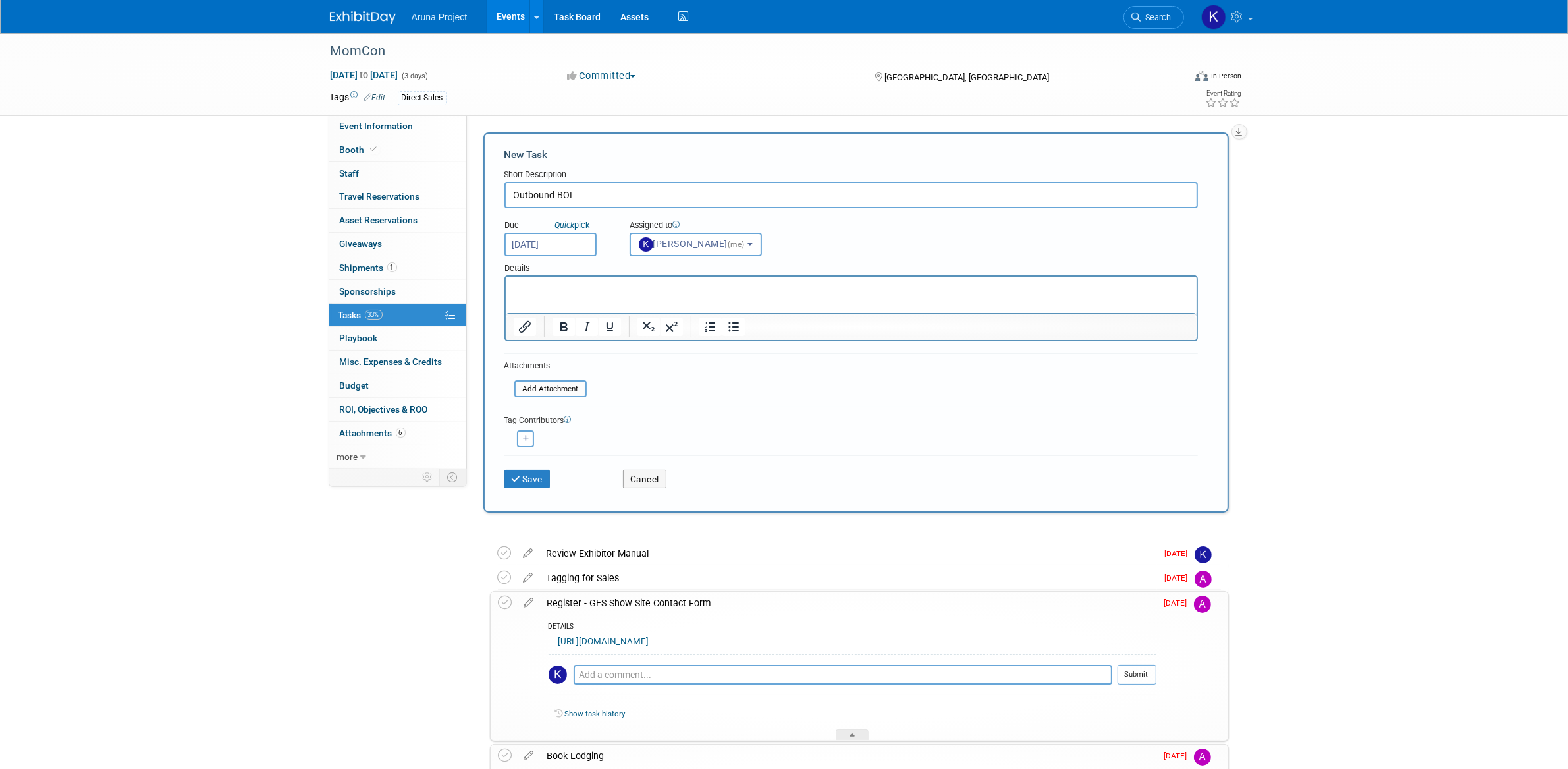
click at [580, 243] on input "[DATE]" at bounding box center [550, 244] width 92 height 24
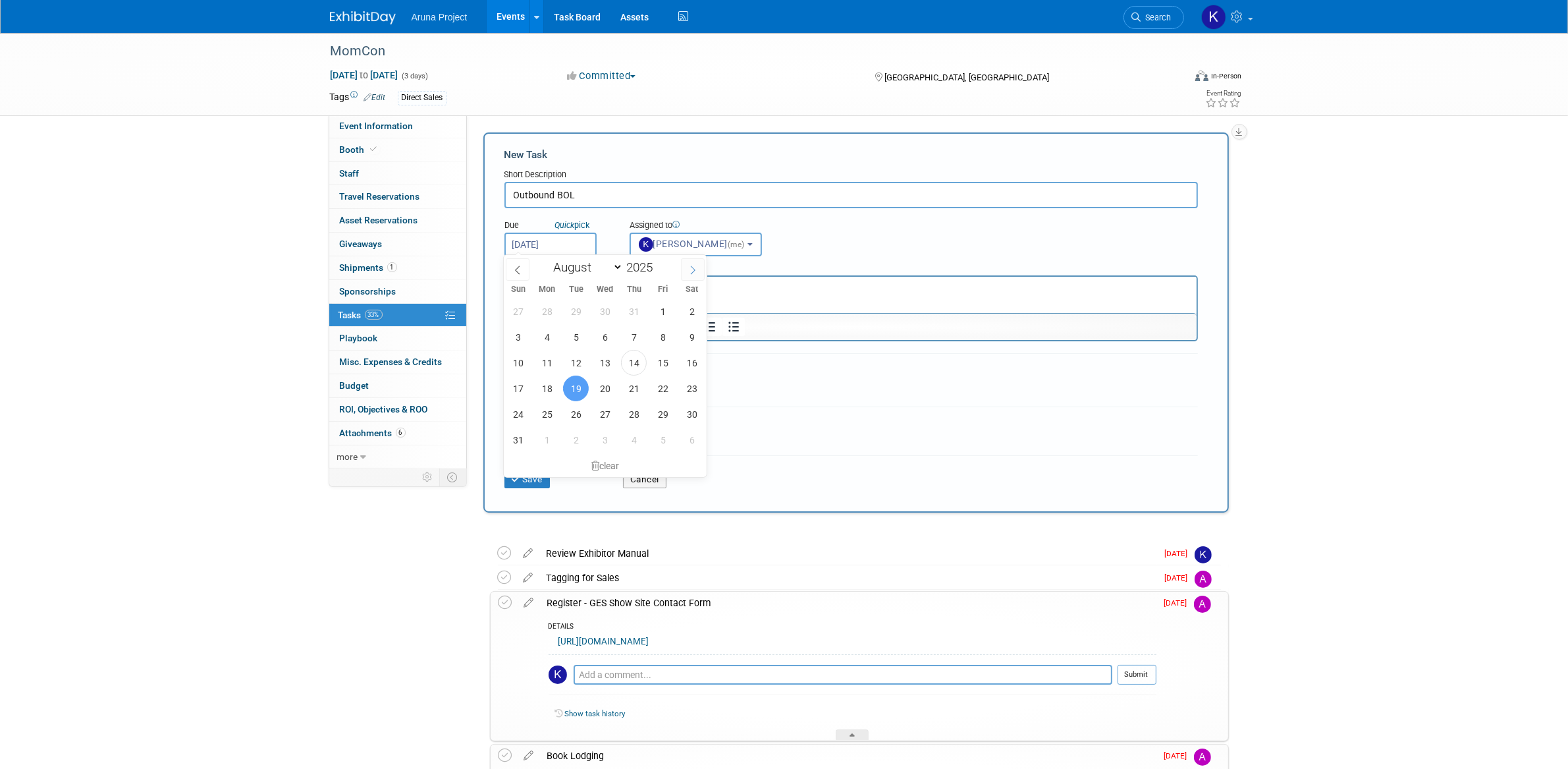
click at [689, 272] on icon at bounding box center [692, 270] width 9 height 9
select select "8"
click at [574, 343] on span "9" at bounding box center [576, 336] width 25 height 25
type input "[DATE]"
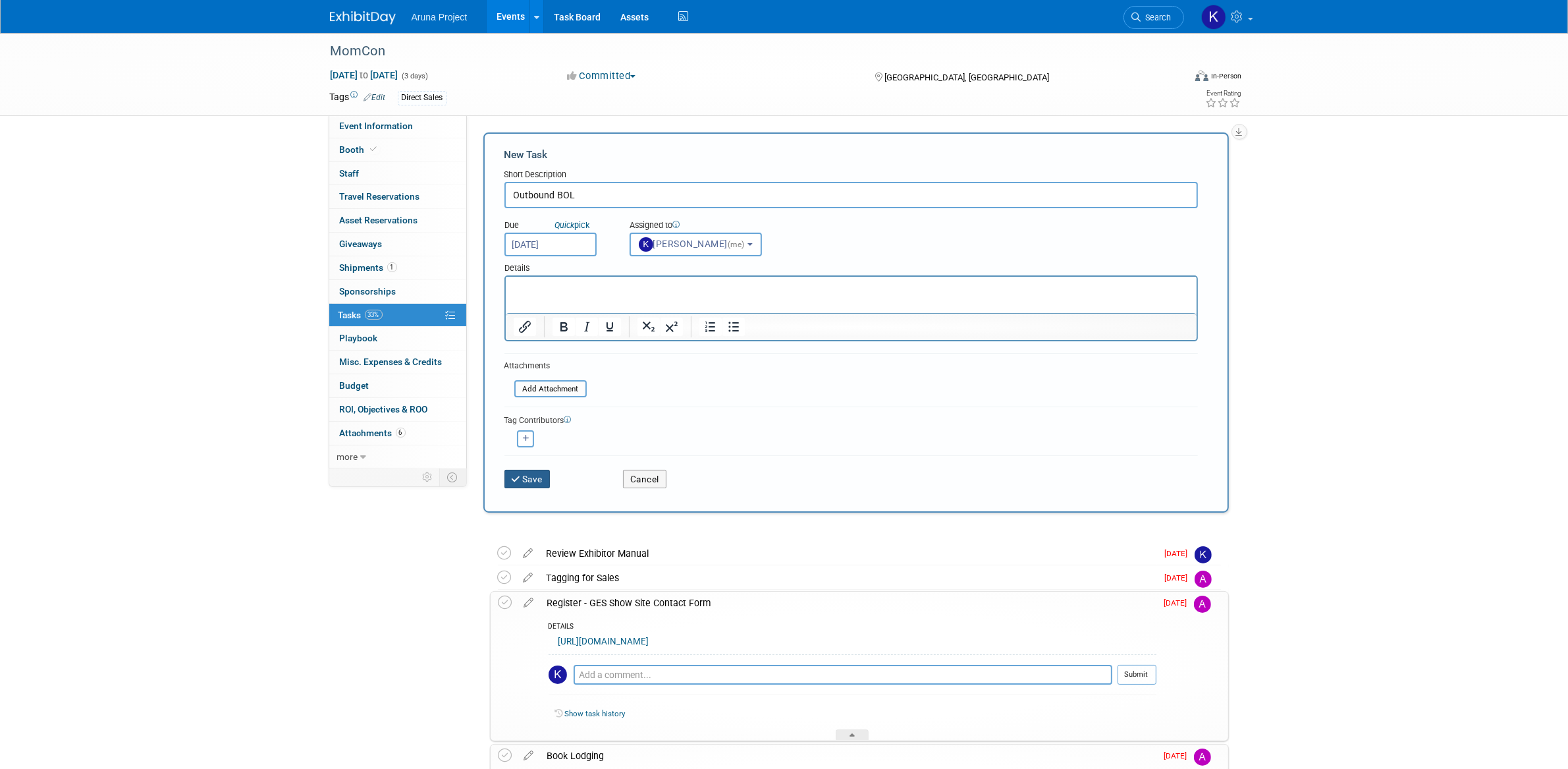
click at [536, 470] on button "Save" at bounding box center [527, 479] width 46 height 18
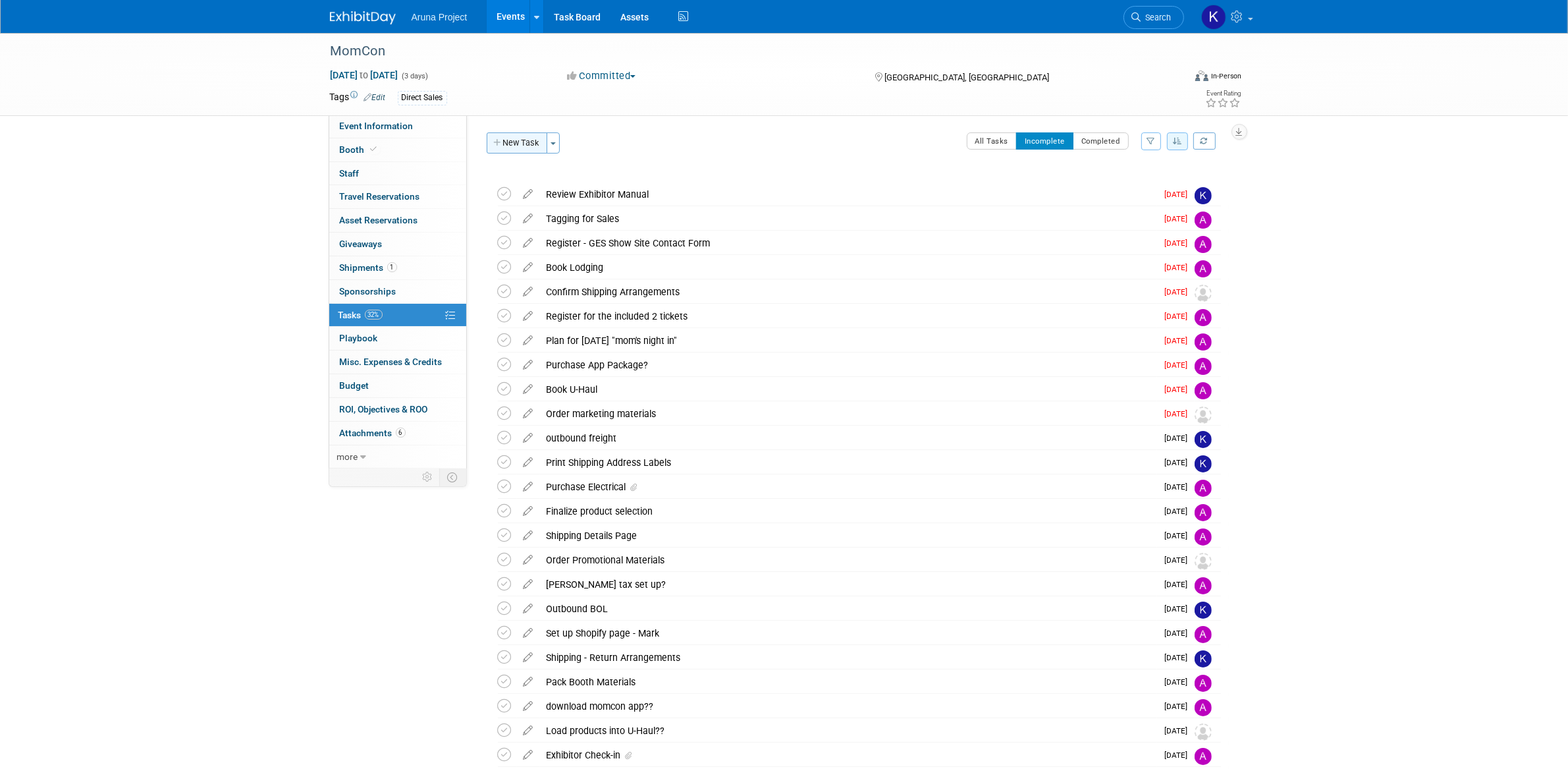
click at [516, 147] on button "New Task" at bounding box center [517, 143] width 61 height 21
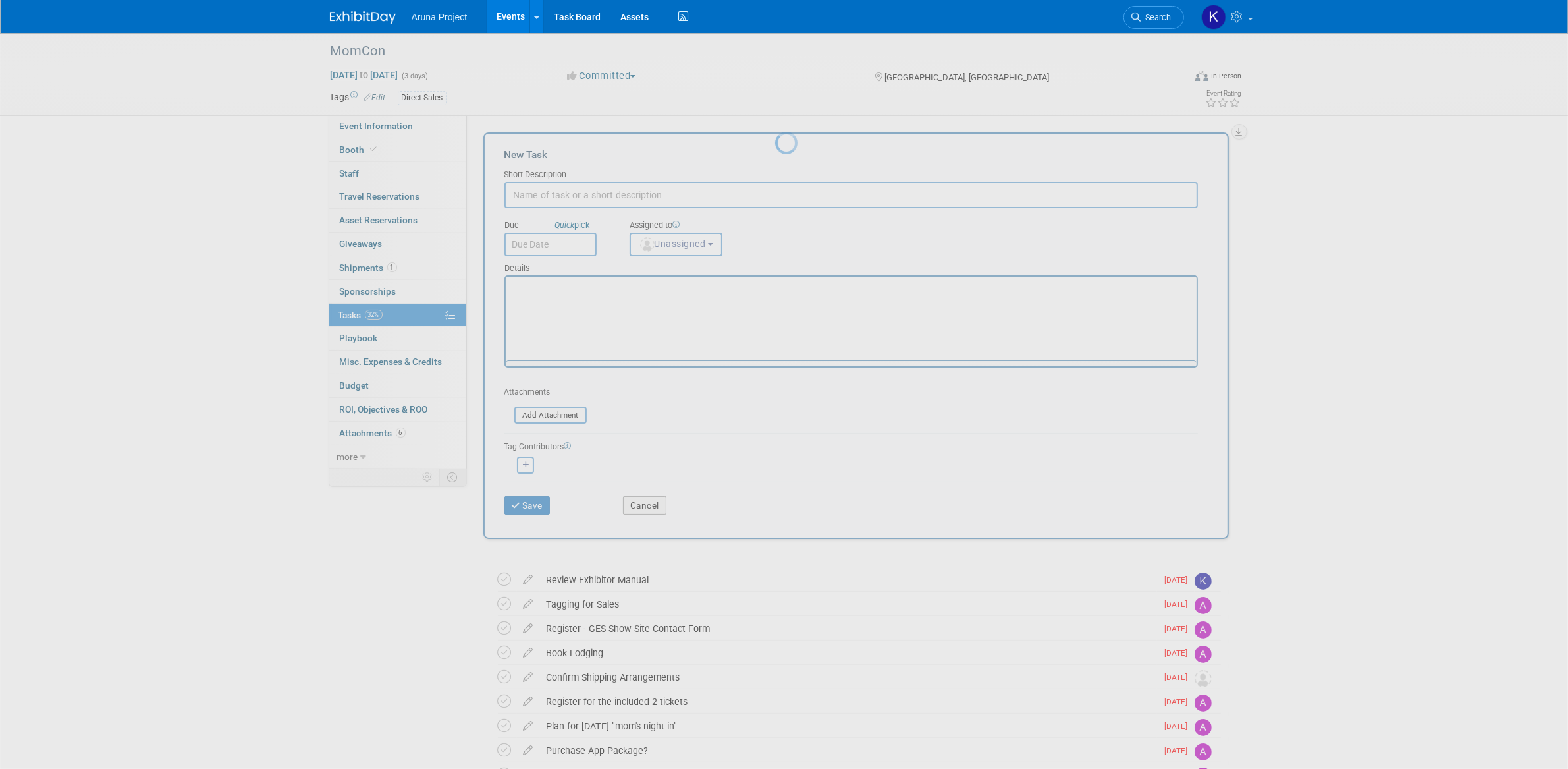
scroll to position [0, 0]
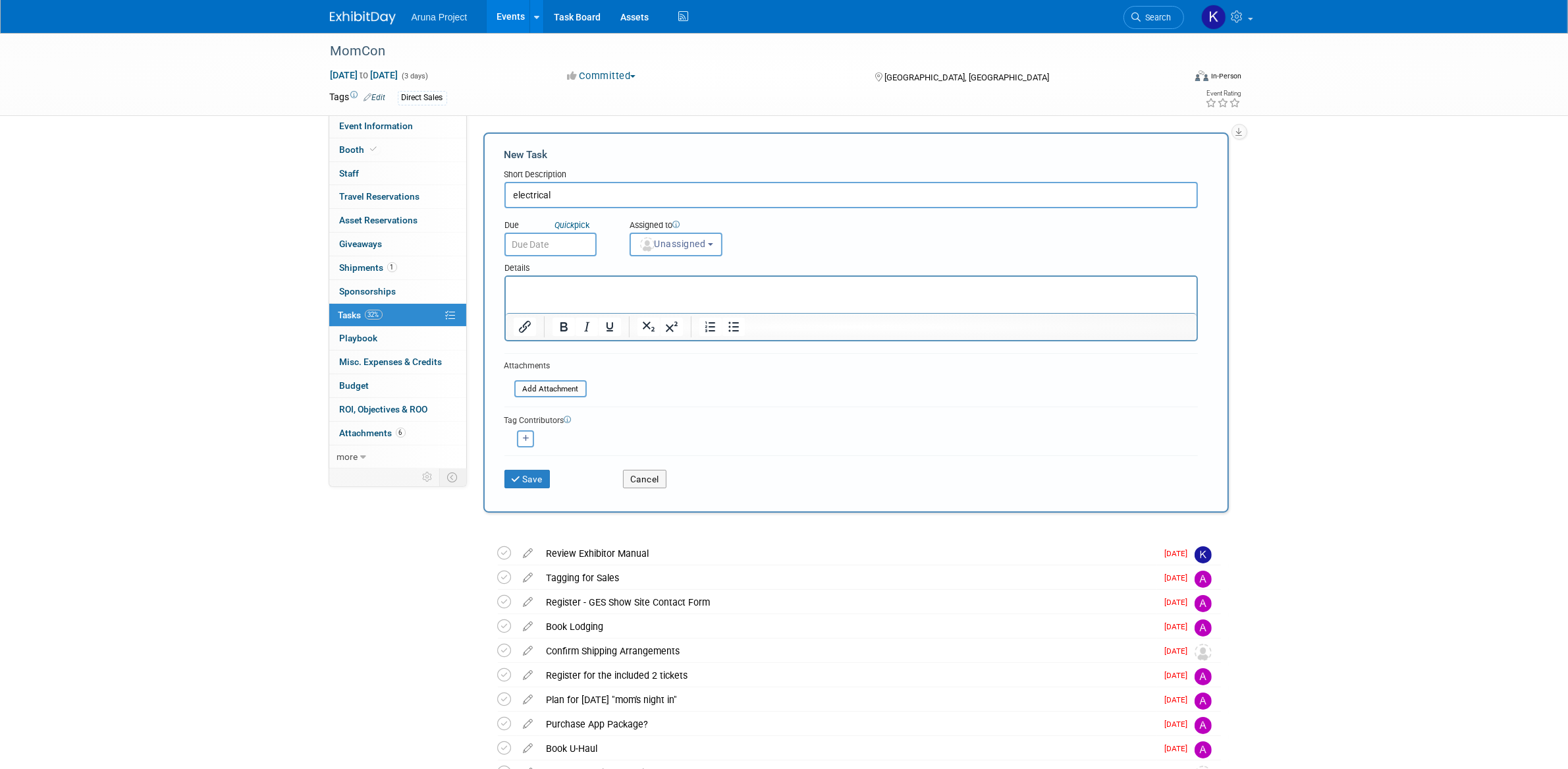
type input "electrical"
click at [557, 286] on p "Rich Text Area. Press ALT-0 for help." at bounding box center [851, 289] width 676 height 13
click at [576, 241] on input "text" at bounding box center [550, 244] width 92 height 24
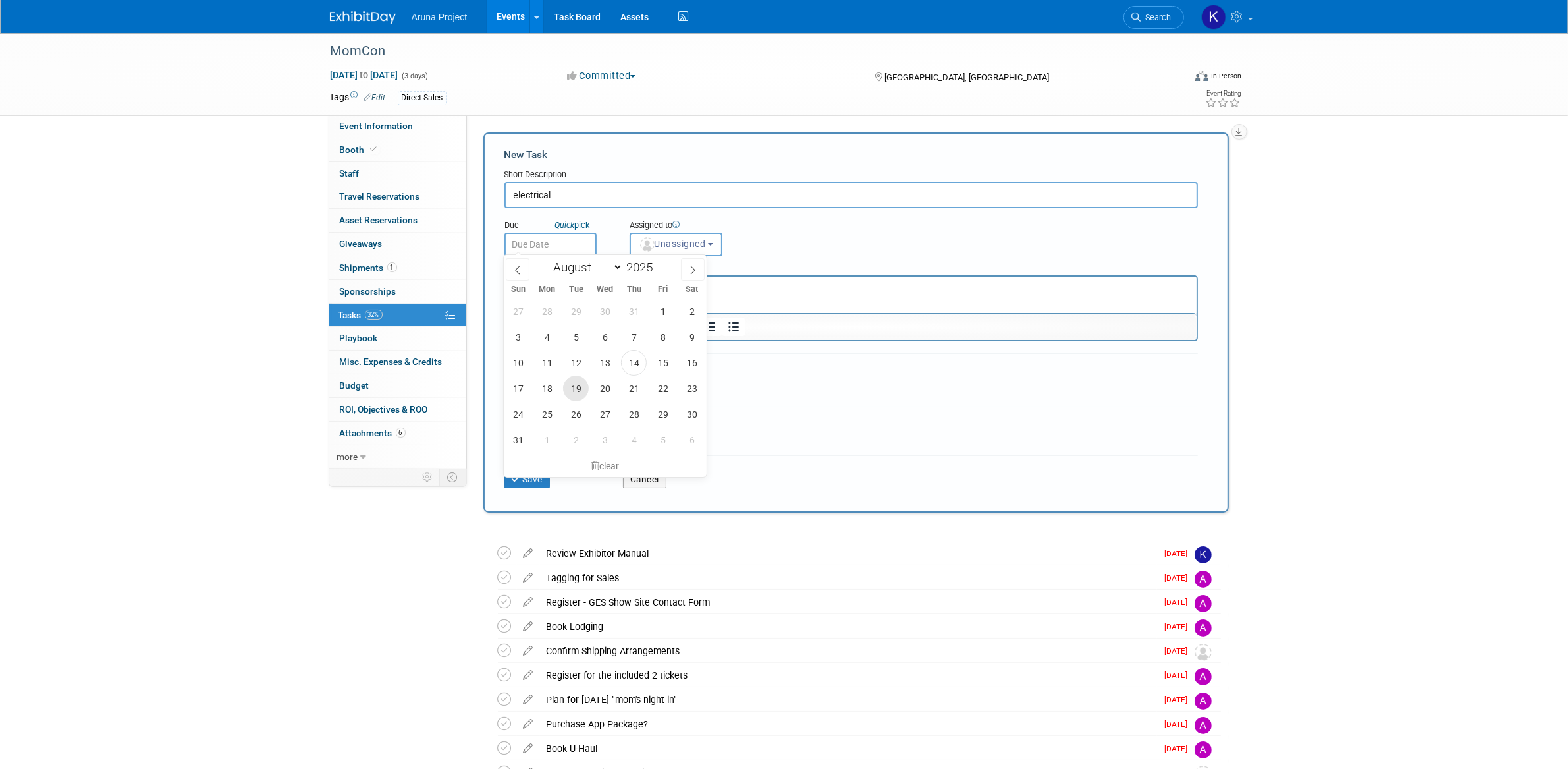
click at [576, 396] on span "19" at bounding box center [576, 387] width 25 height 25
type input "[DATE]"
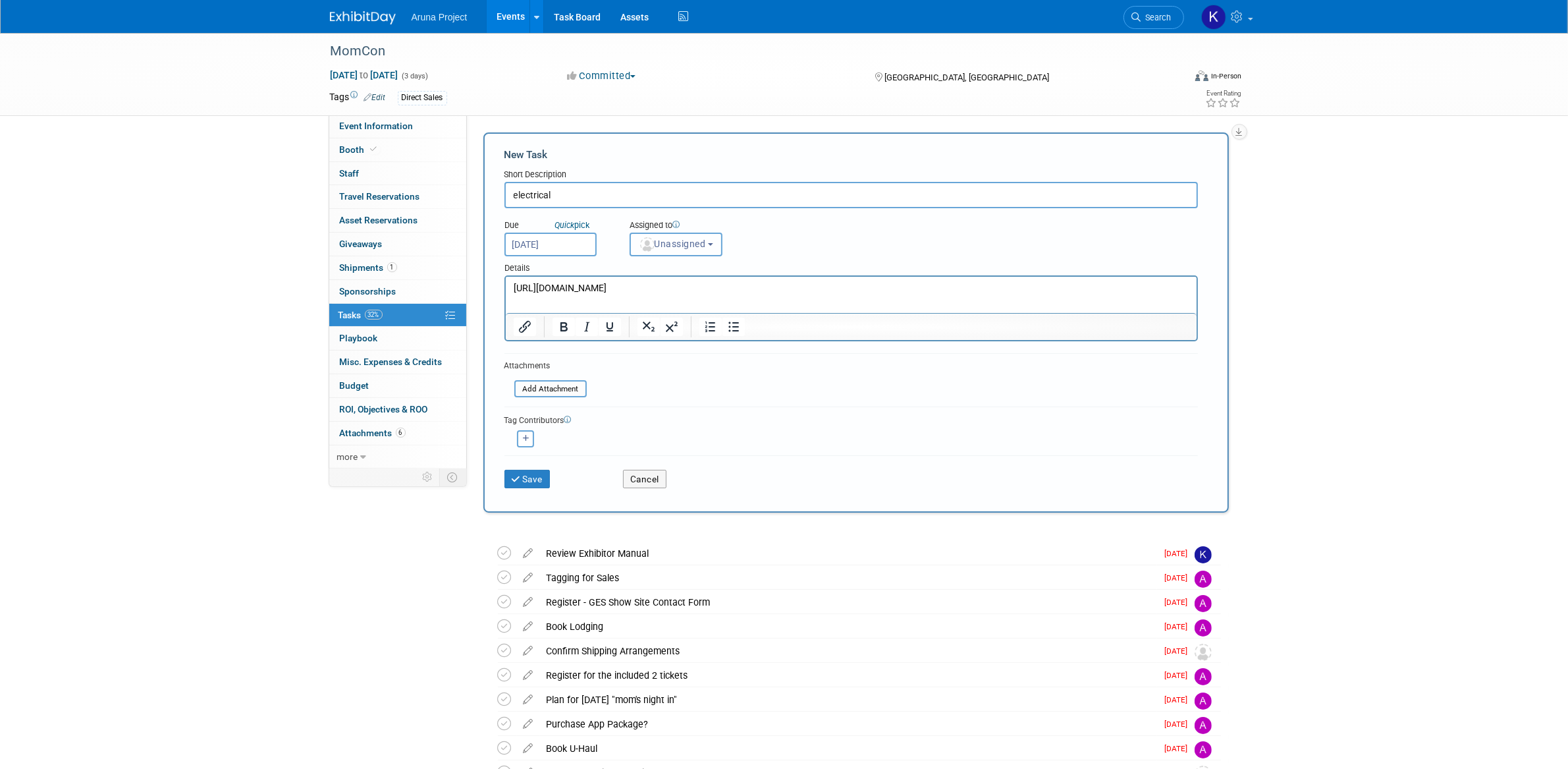
click at [695, 239] on span "Unassigned" at bounding box center [673, 243] width 67 height 11
click at [722, 336] on span "(me)" at bounding box center [729, 336] width 16 height 9
click at [632, 336] on input "[PERSON_NAME] (me)" at bounding box center [627, 336] width 8 height 8
select select "b2e10d03-7f5d-4be5-ba98-f14eee738355"
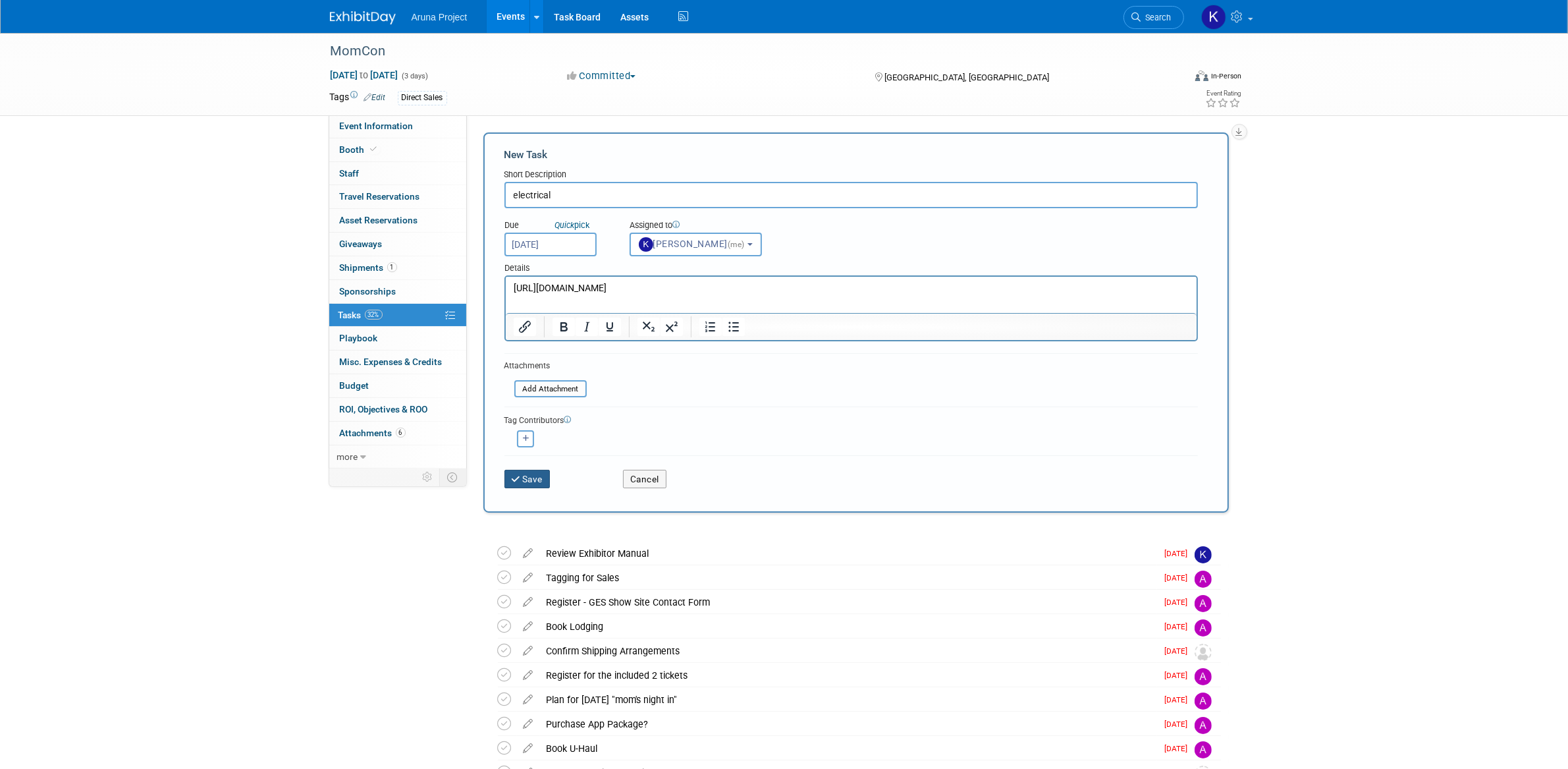
click at [541, 481] on button "Save" at bounding box center [527, 479] width 46 height 18
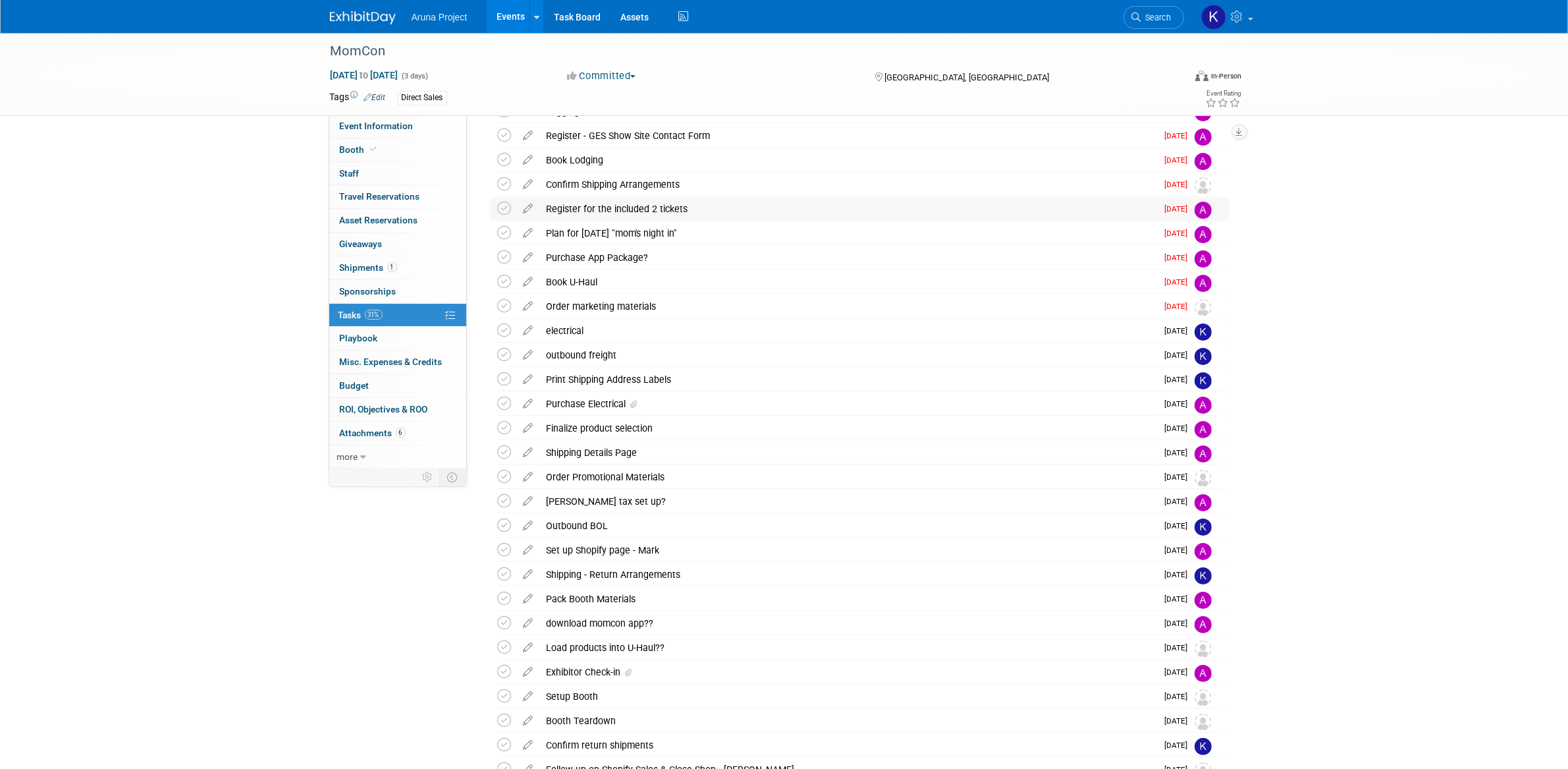
scroll to position [112, 0]
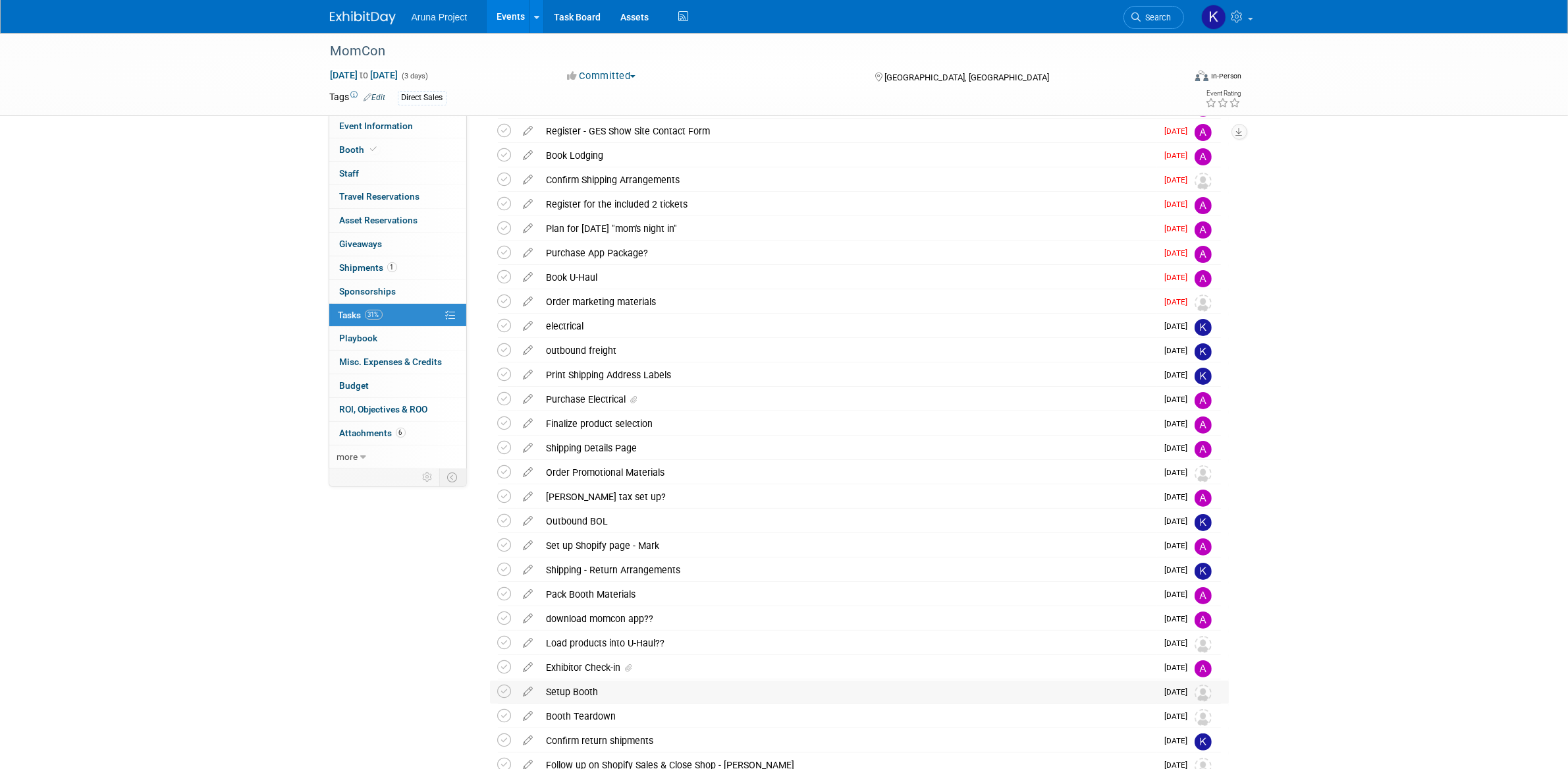
click at [1199, 694] on img at bounding box center [1203, 693] width 17 height 17
click at [529, 696] on icon at bounding box center [529, 688] width 23 height 16
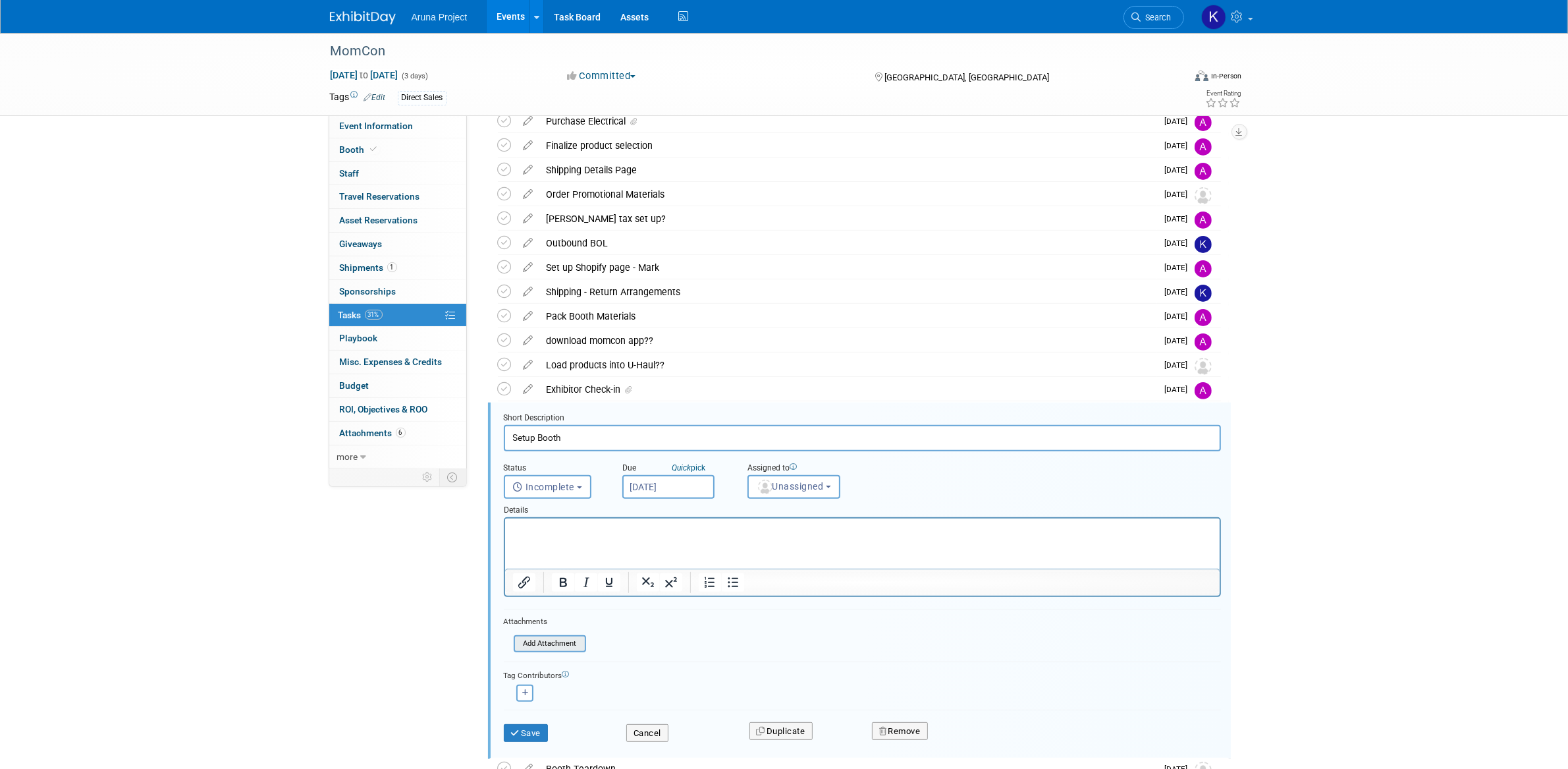
scroll to position [581, 0]
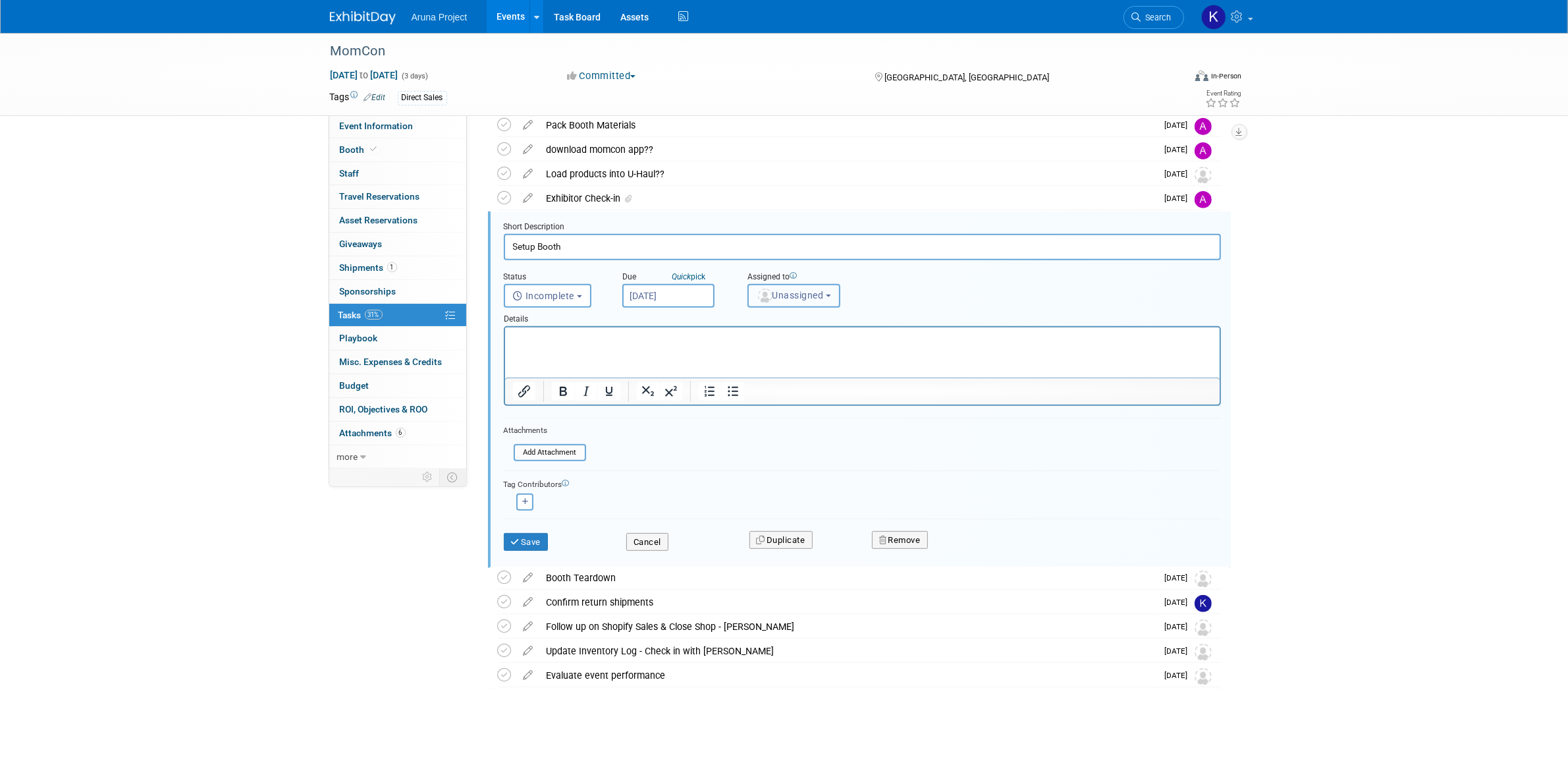
click at [777, 293] on span "Unassigned" at bounding box center [790, 294] width 67 height 11
click at [778, 350] on label "[PERSON_NAME]" at bounding box center [812, 353] width 114 height 21
click at [750, 350] on input "[PERSON_NAME]" at bounding box center [746, 350] width 8 height 8
select select "c9b2e516-b75d-4d12-a7d6-640a1f0054c5"
click at [537, 542] on button "Save" at bounding box center [526, 542] width 44 height 18
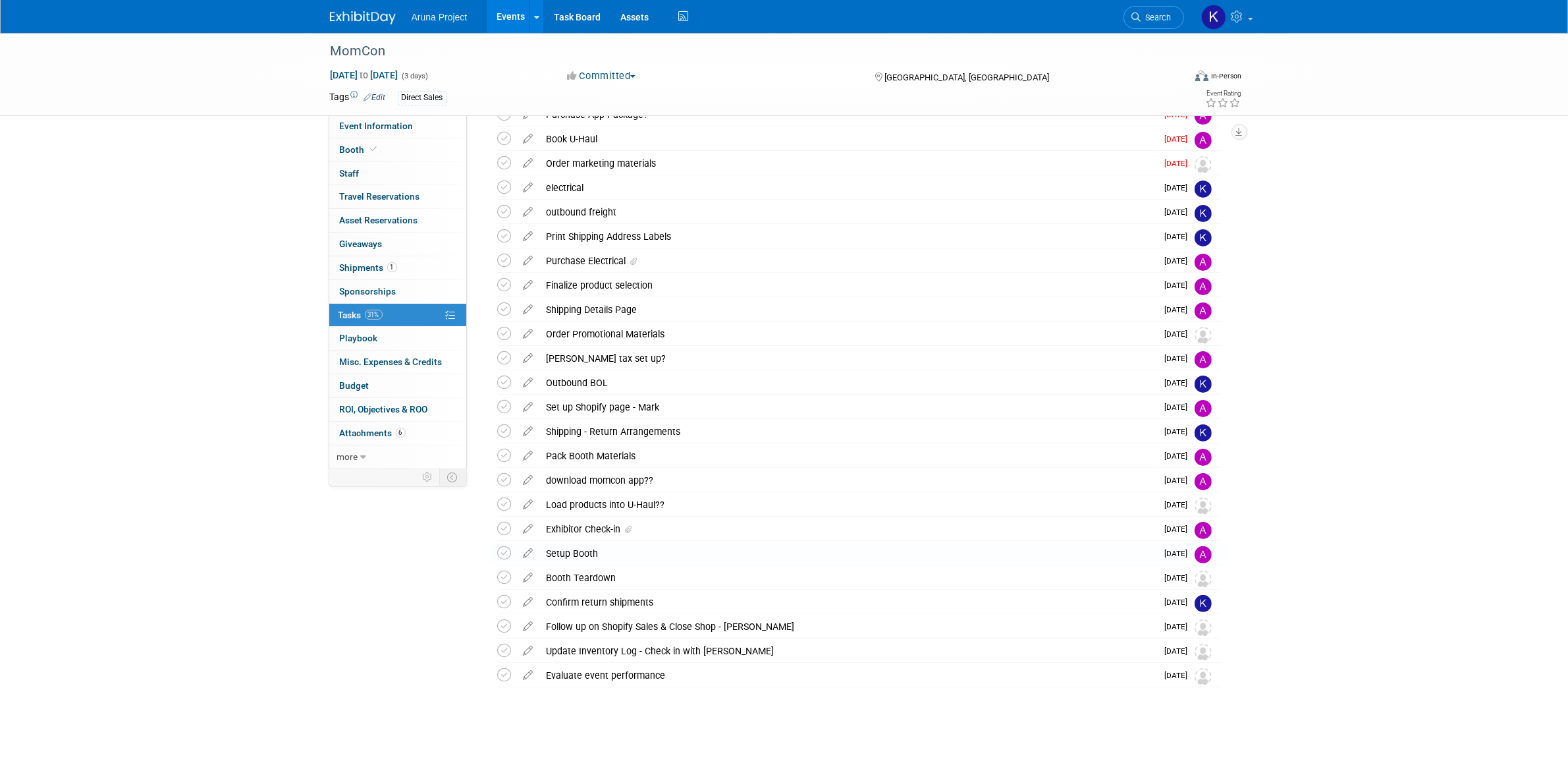
scroll to position [250, 0]
click at [528, 503] on icon at bounding box center [529, 502] width 23 height 16
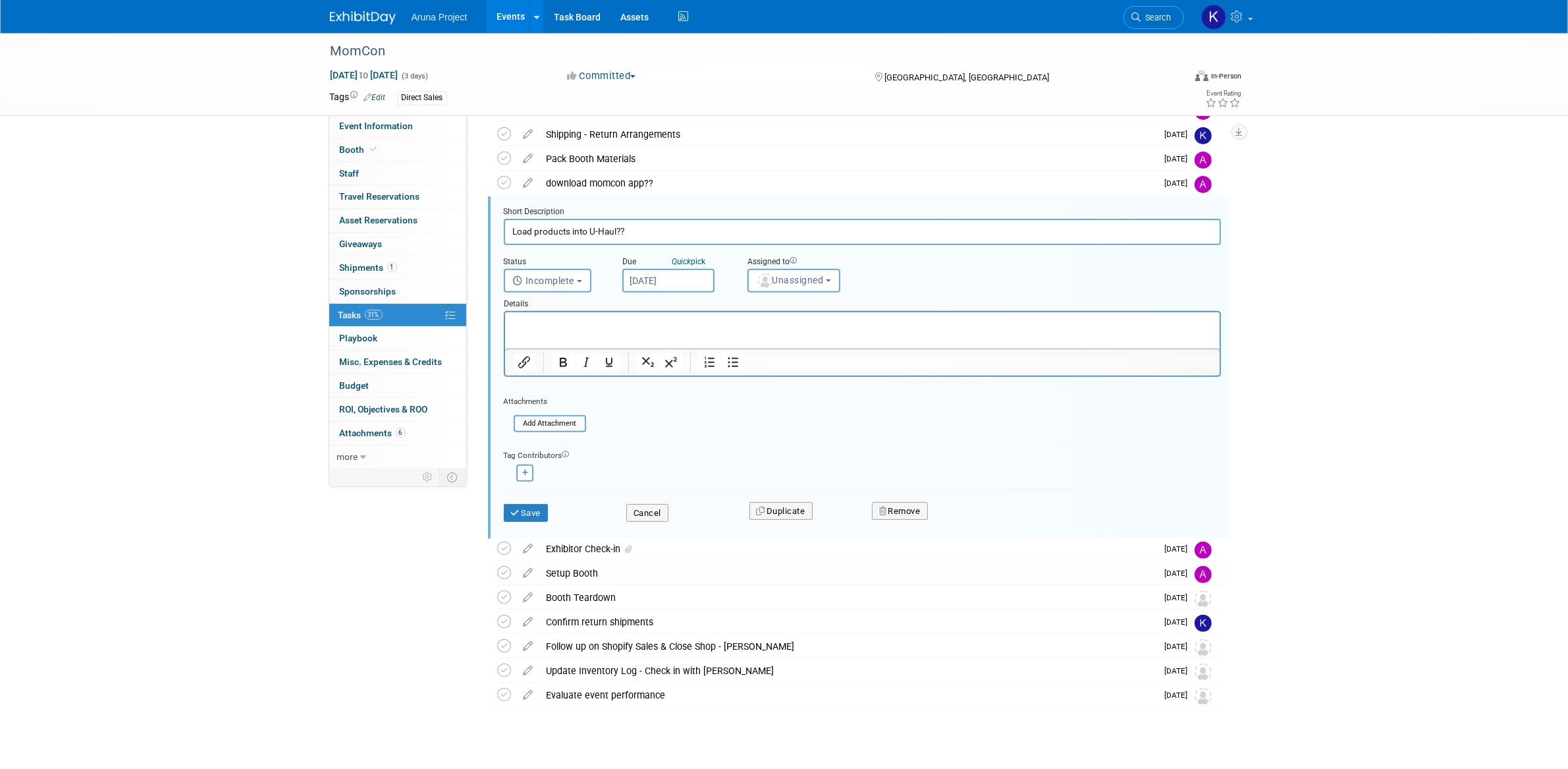
scroll to position [551, 0]
click at [533, 594] on icon at bounding box center [529, 591] width 23 height 16
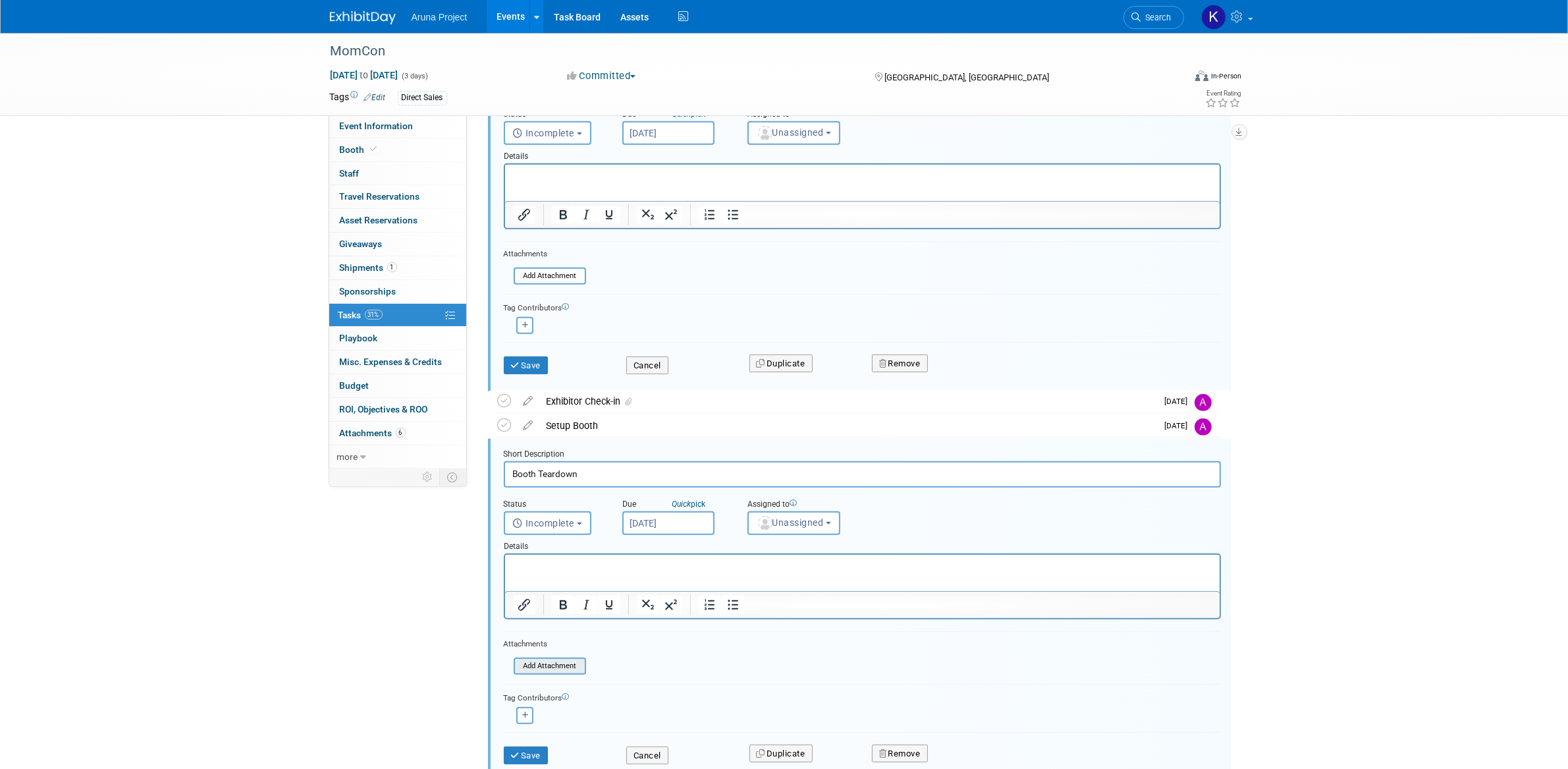
scroll to position [884, 0]
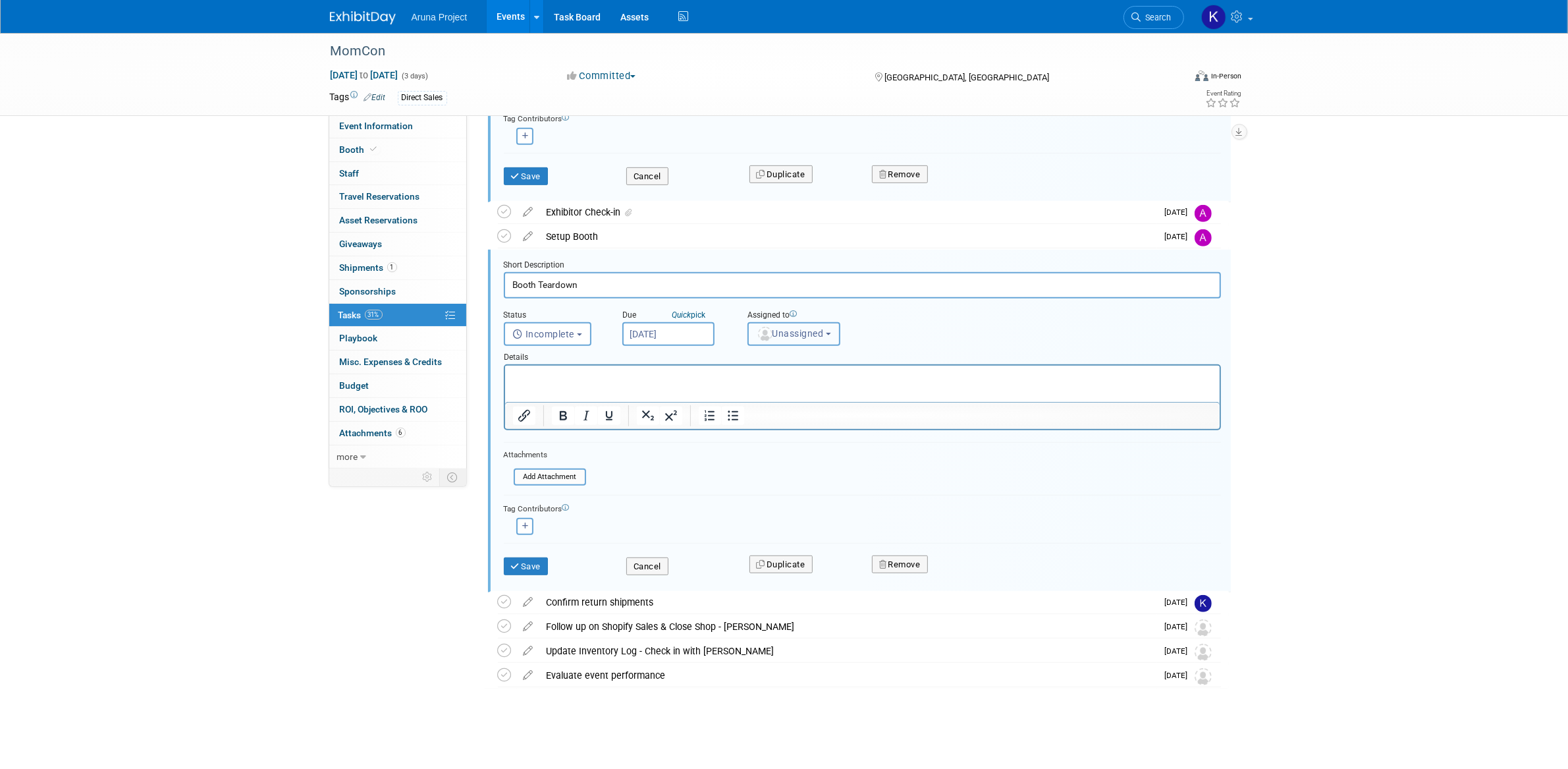
click at [776, 332] on span "Unassigned" at bounding box center [790, 333] width 67 height 11
click at [777, 389] on label "[PERSON_NAME]" at bounding box center [812, 391] width 114 height 21
click at [750, 389] on input "[PERSON_NAME]" at bounding box center [746, 389] width 8 height 8
select select "c9b2e516-b75d-4d12-a7d6-640a1f0054c5"
click at [523, 567] on button "Save" at bounding box center [526, 567] width 44 height 18
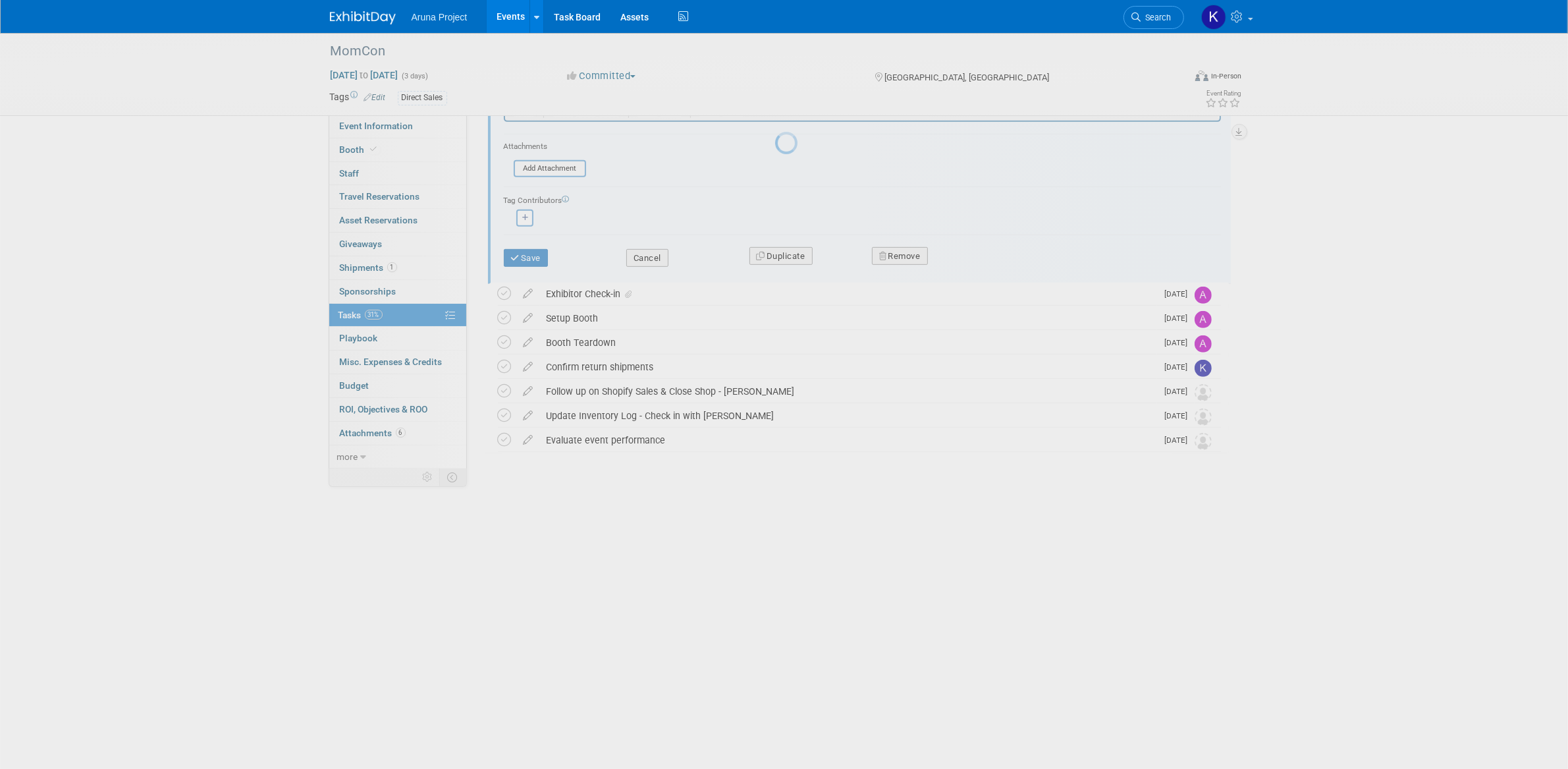
scroll to position [567, 0]
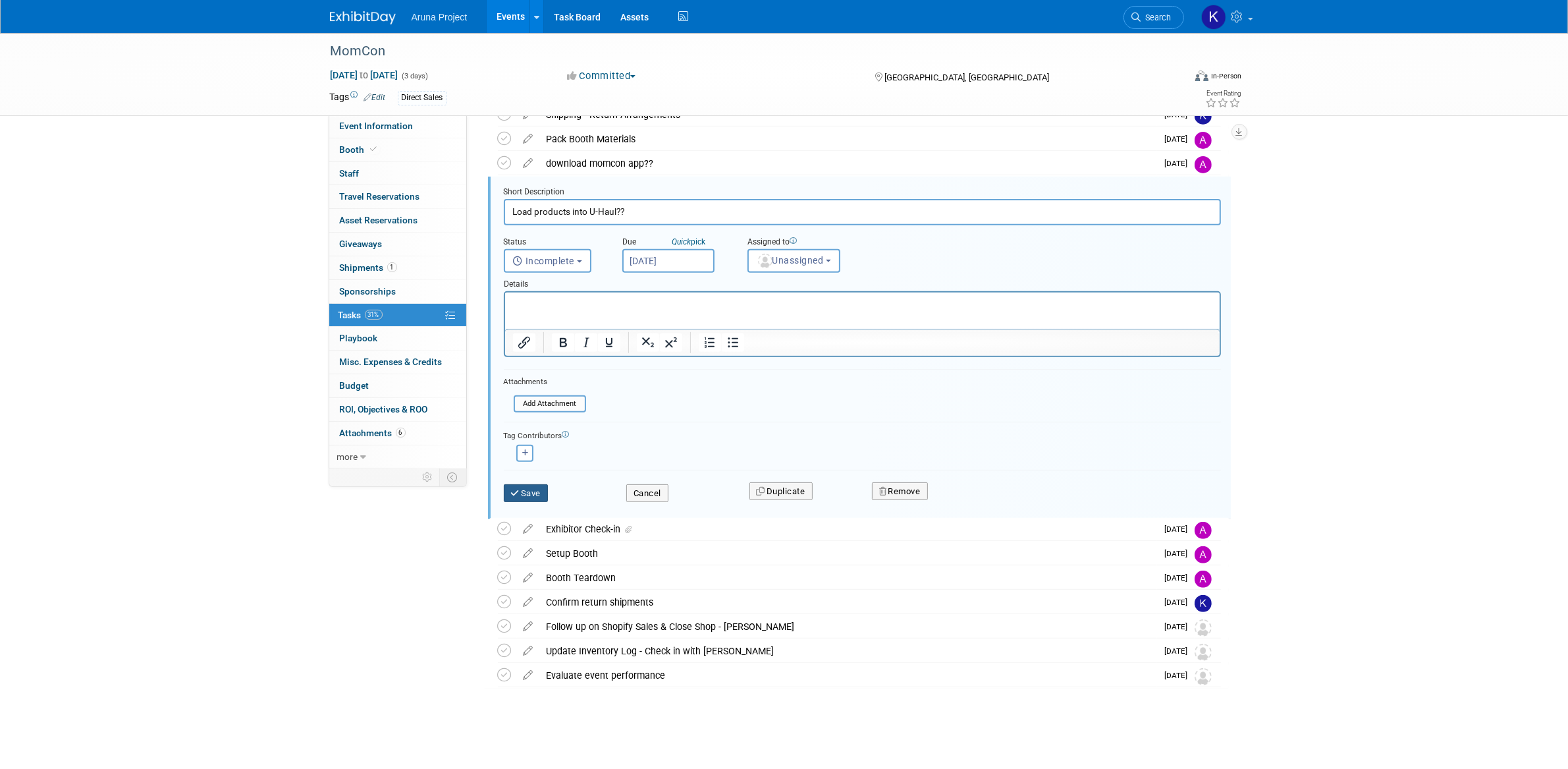
click at [548, 496] on button "Save" at bounding box center [526, 493] width 44 height 18
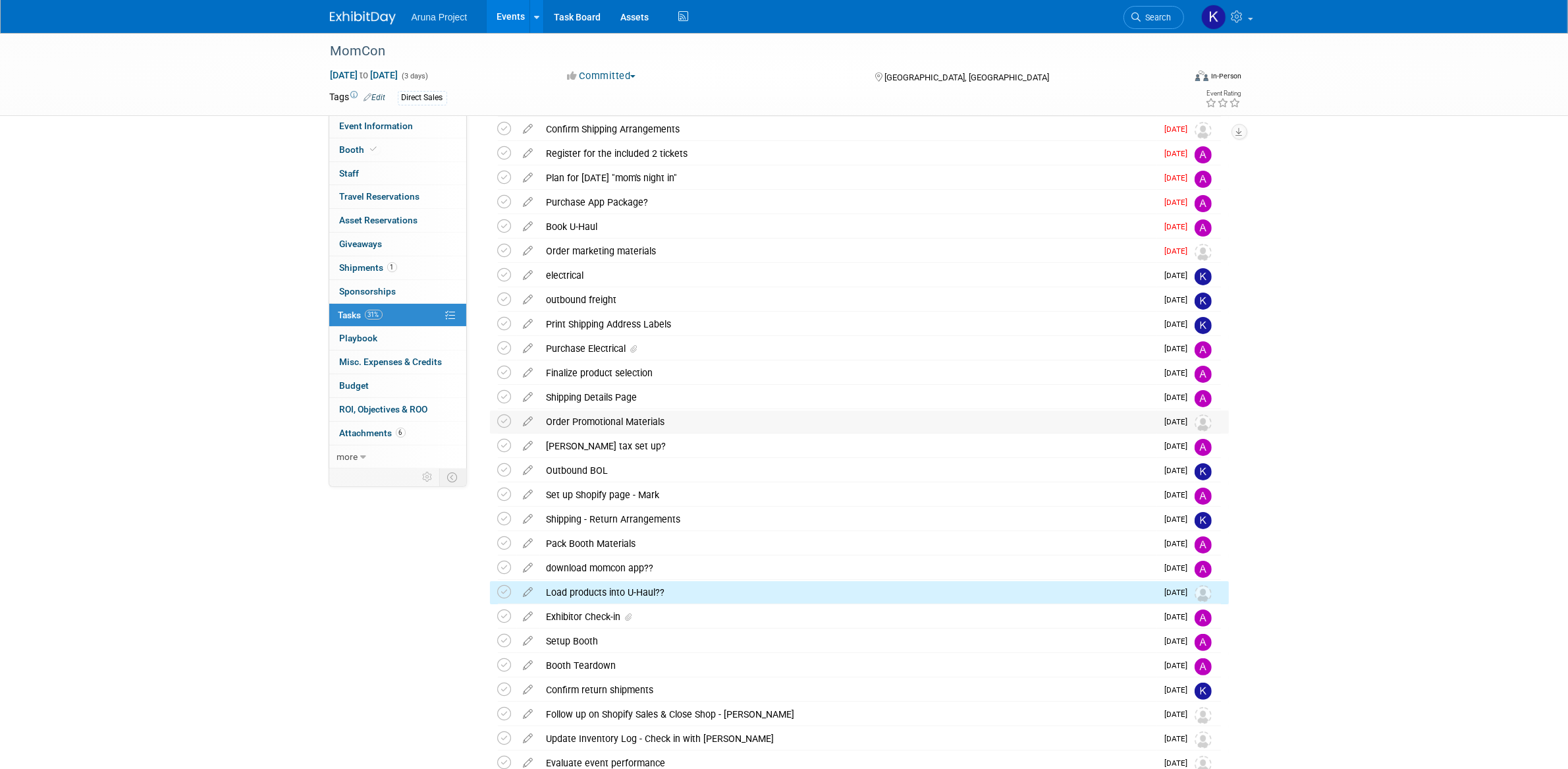
scroll to position [0, 0]
